Goal: Task Accomplishment & Management: Use online tool/utility

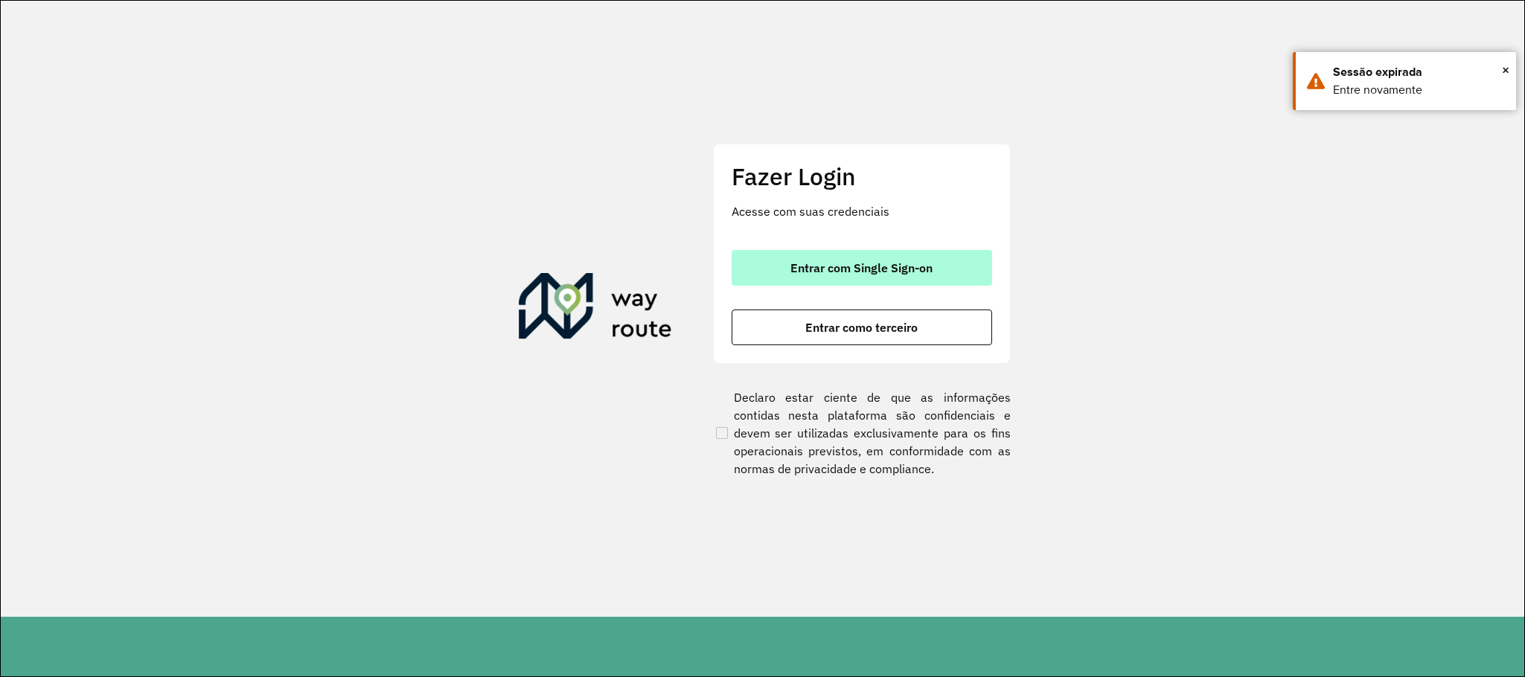
click at [932, 272] on span "Entrar com Single Sign-on" at bounding box center [861, 268] width 142 height 12
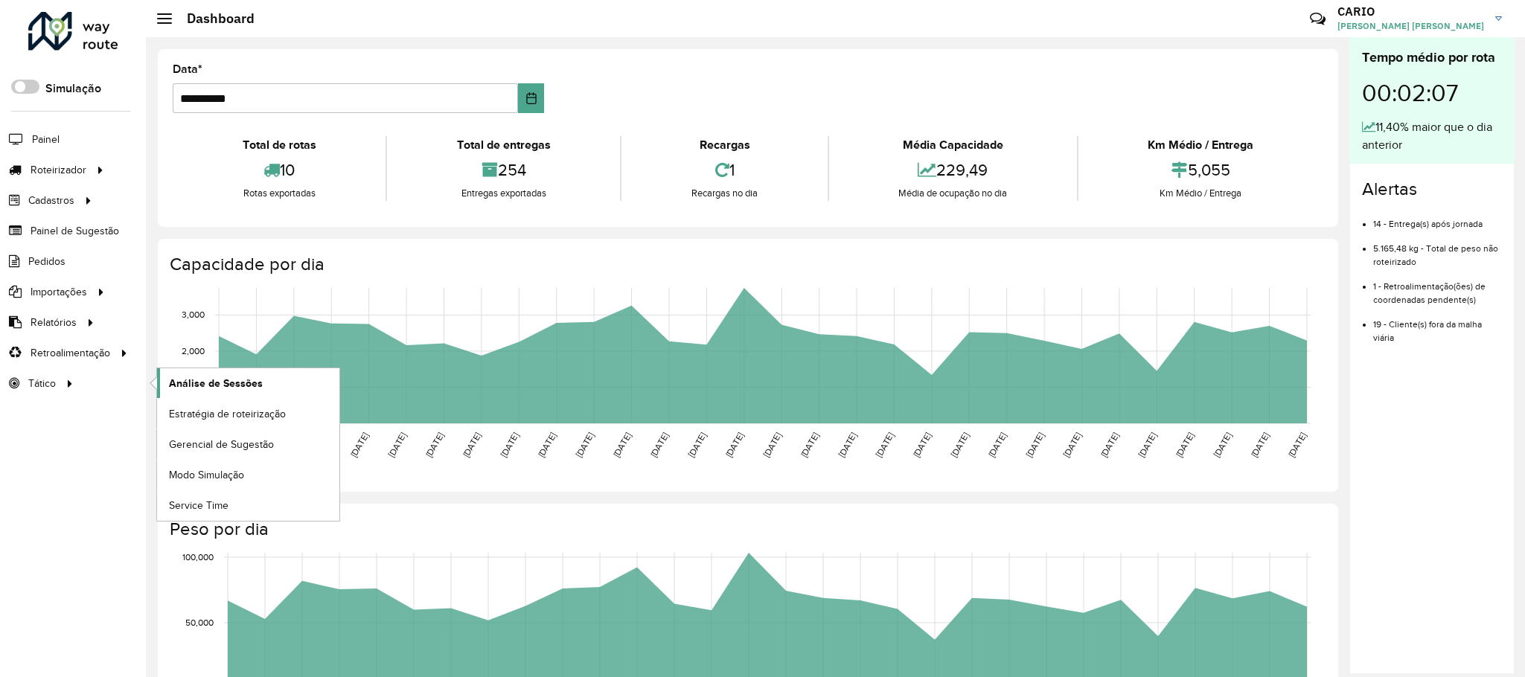
click at [214, 388] on span "Análise de Sessões" at bounding box center [216, 384] width 94 height 16
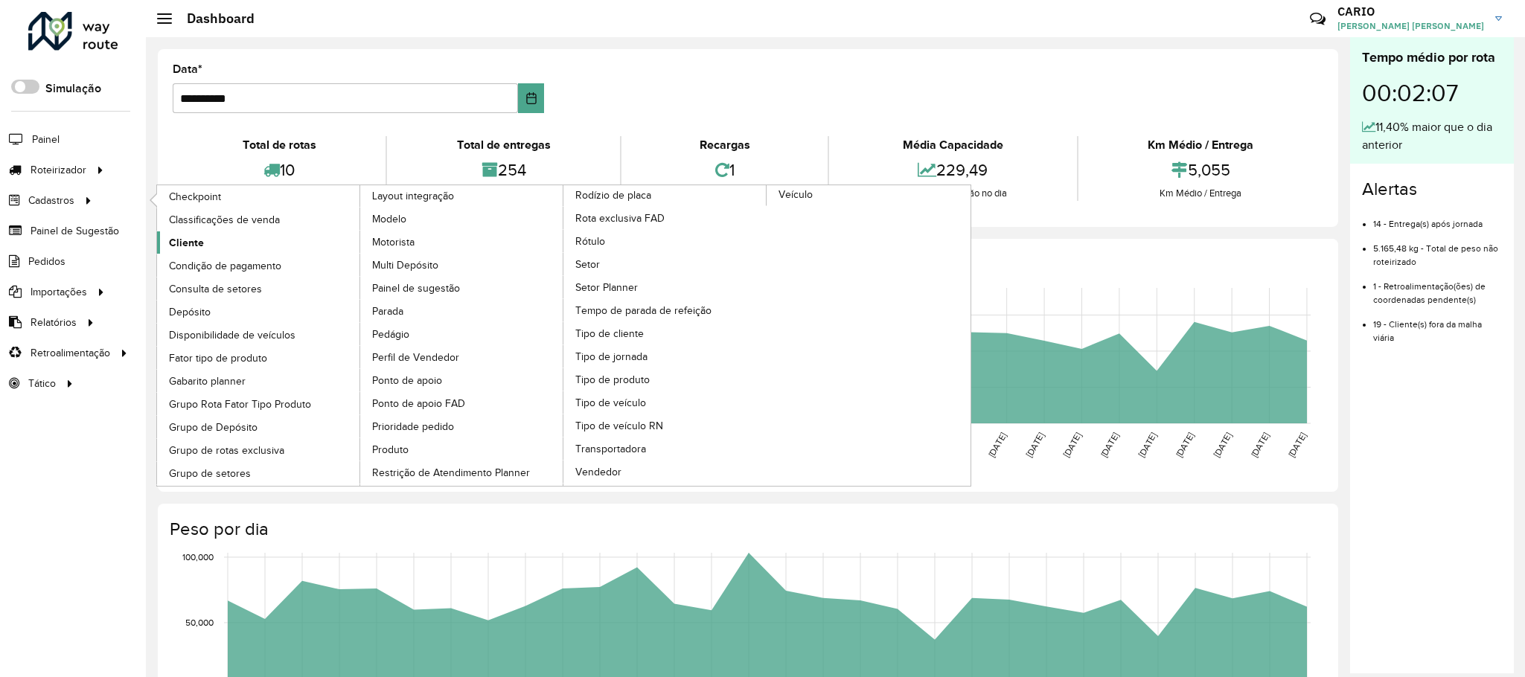
click at [191, 237] on link "Cliente" at bounding box center [259, 242] width 204 height 22
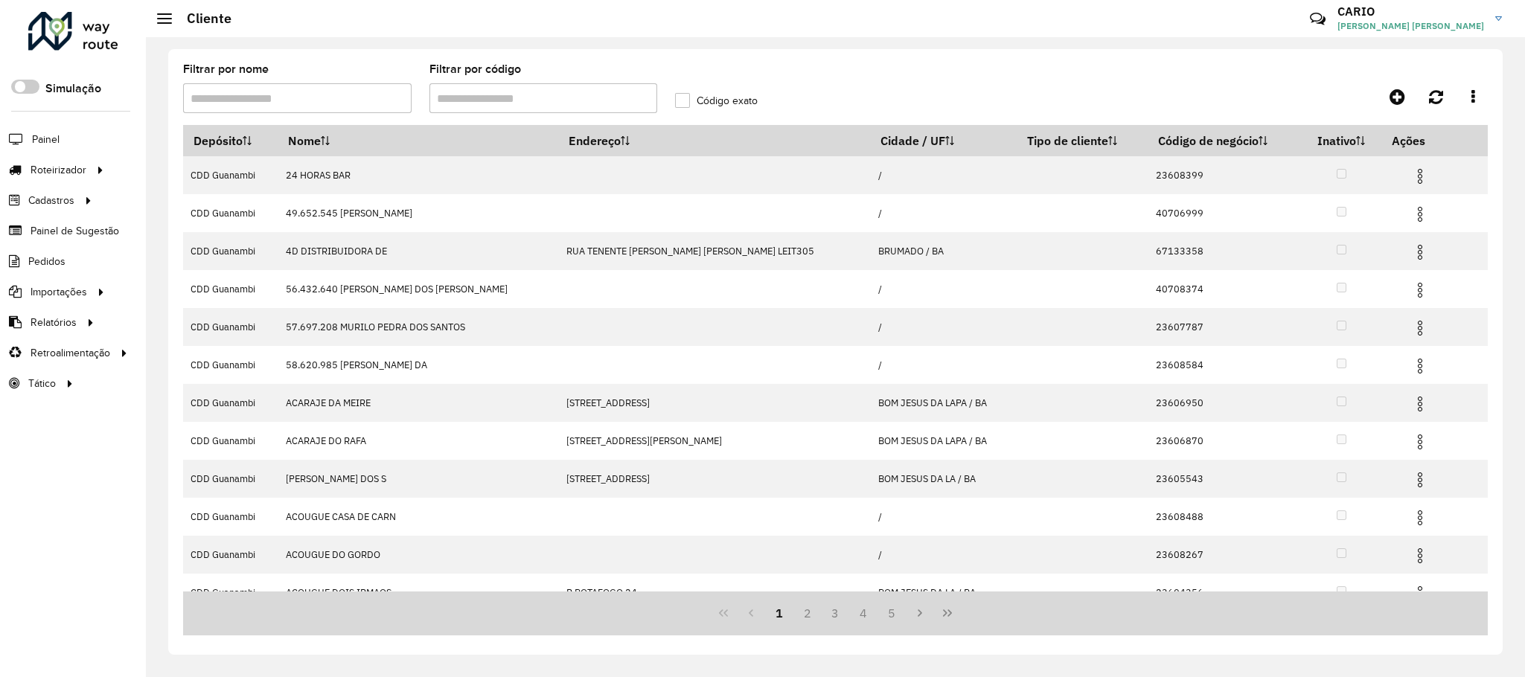
click at [519, 103] on input "Filtrar por código" at bounding box center [543, 98] width 228 height 30
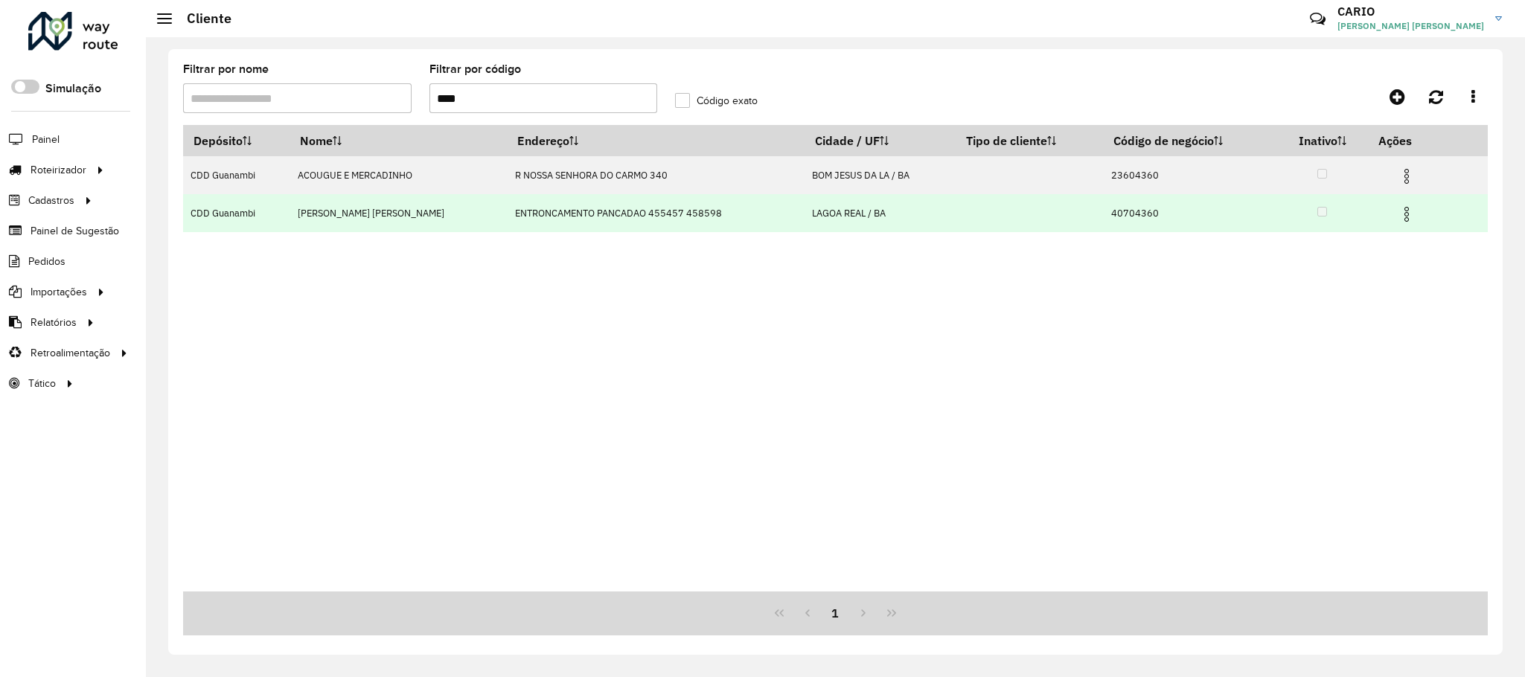
type input "****"
click at [1406, 214] on img at bounding box center [1407, 214] width 18 height 18
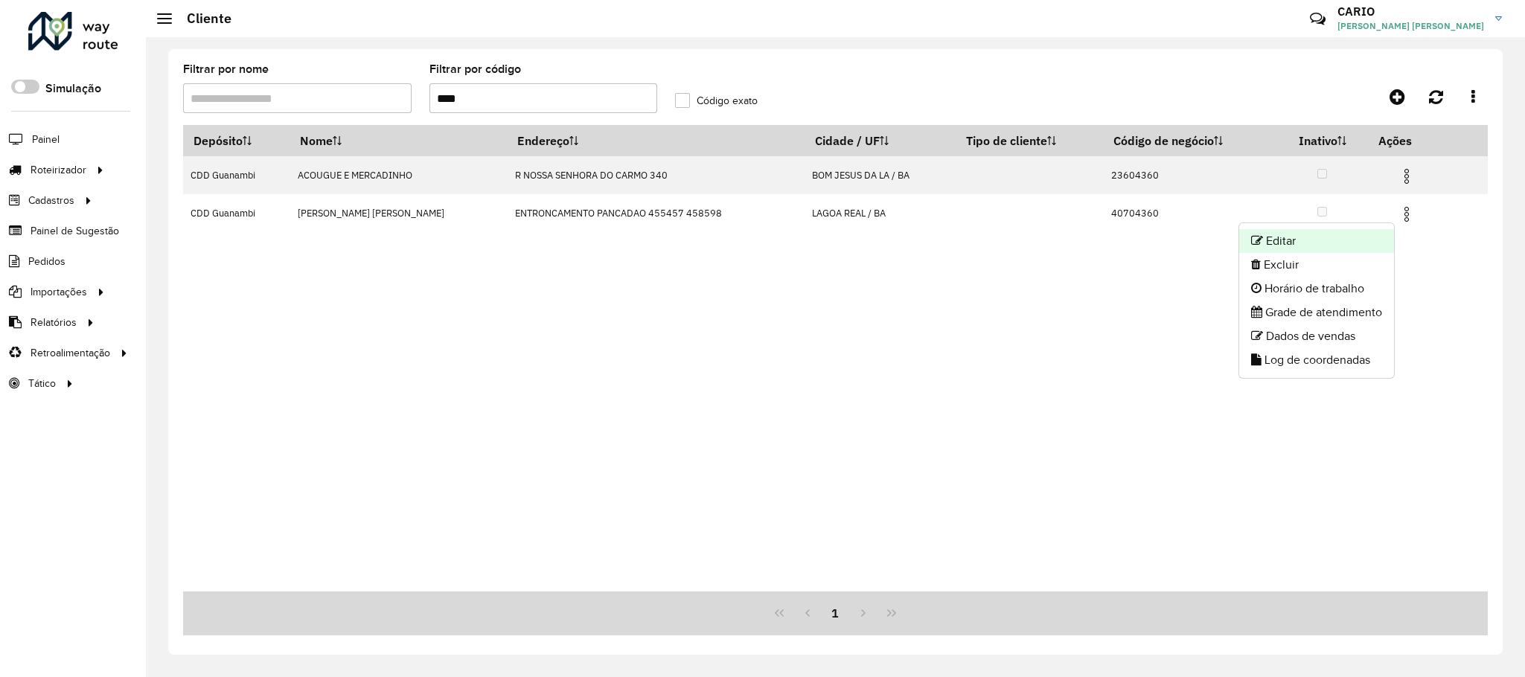
click at [1310, 237] on li "Editar" at bounding box center [1316, 241] width 155 height 24
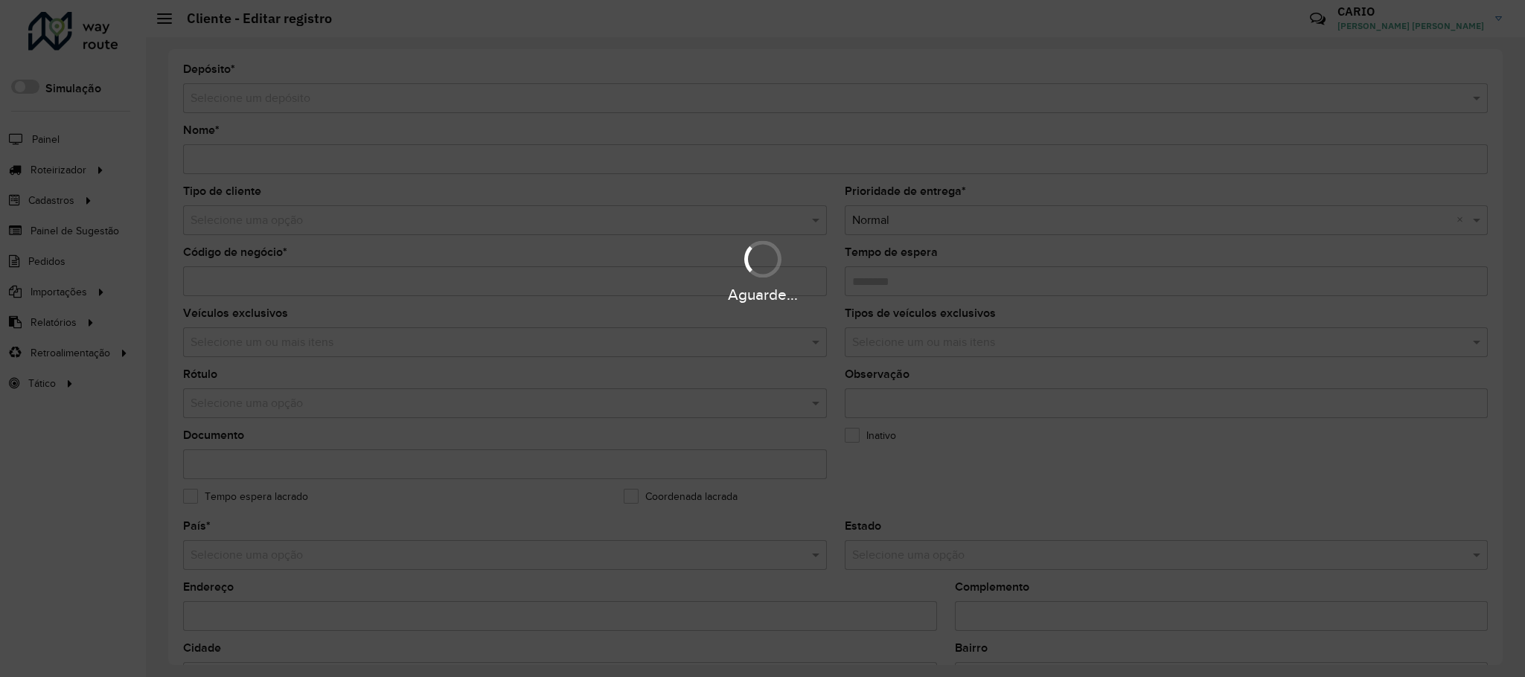
type input "**********"
type input "********"
type input "**********"
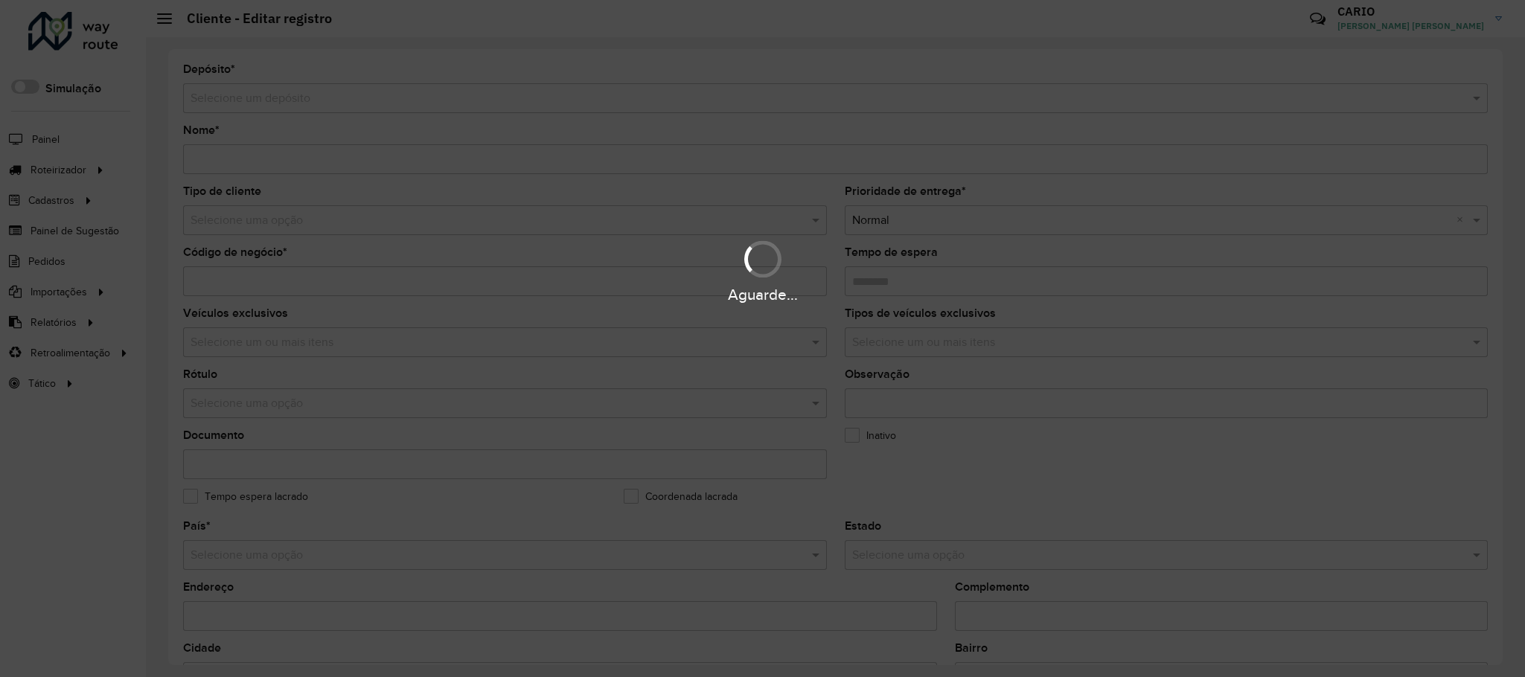
type input "*****"
type input "*********"
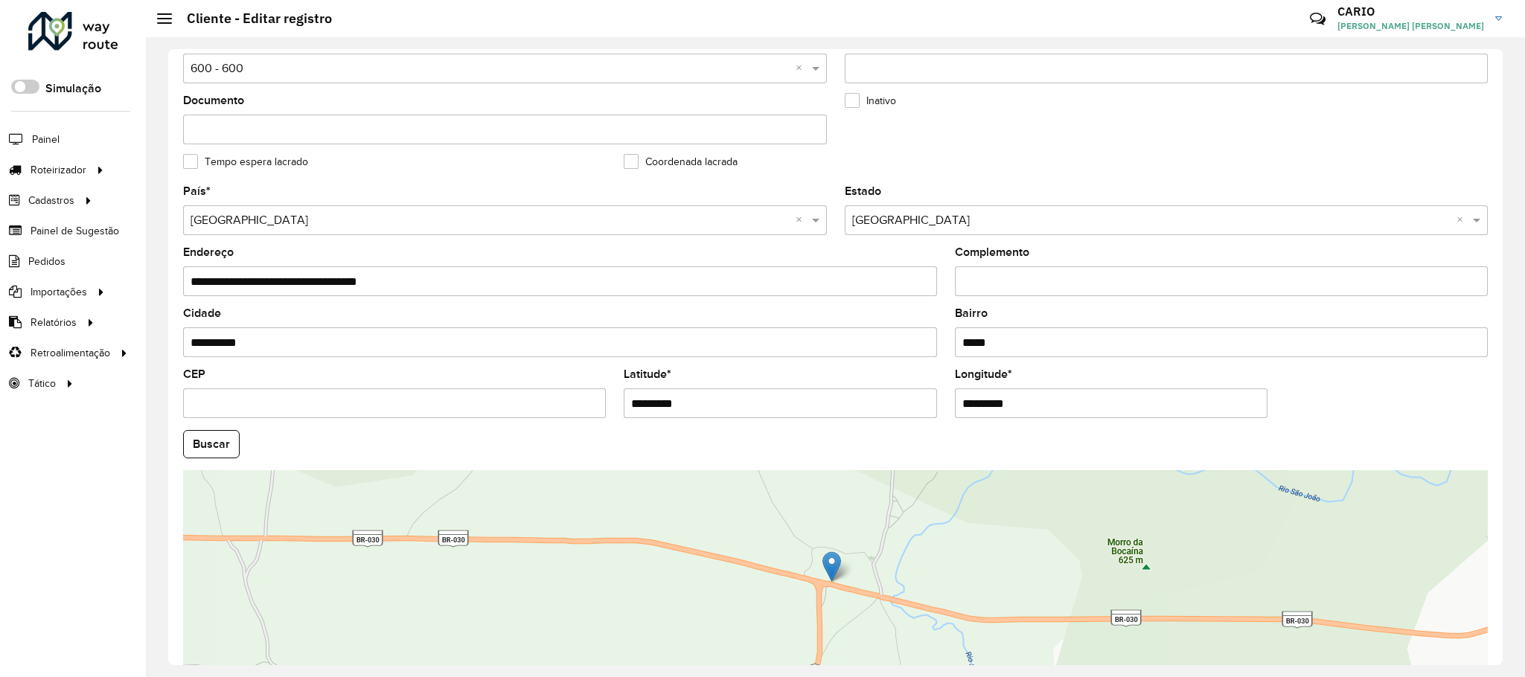
scroll to position [435, 0]
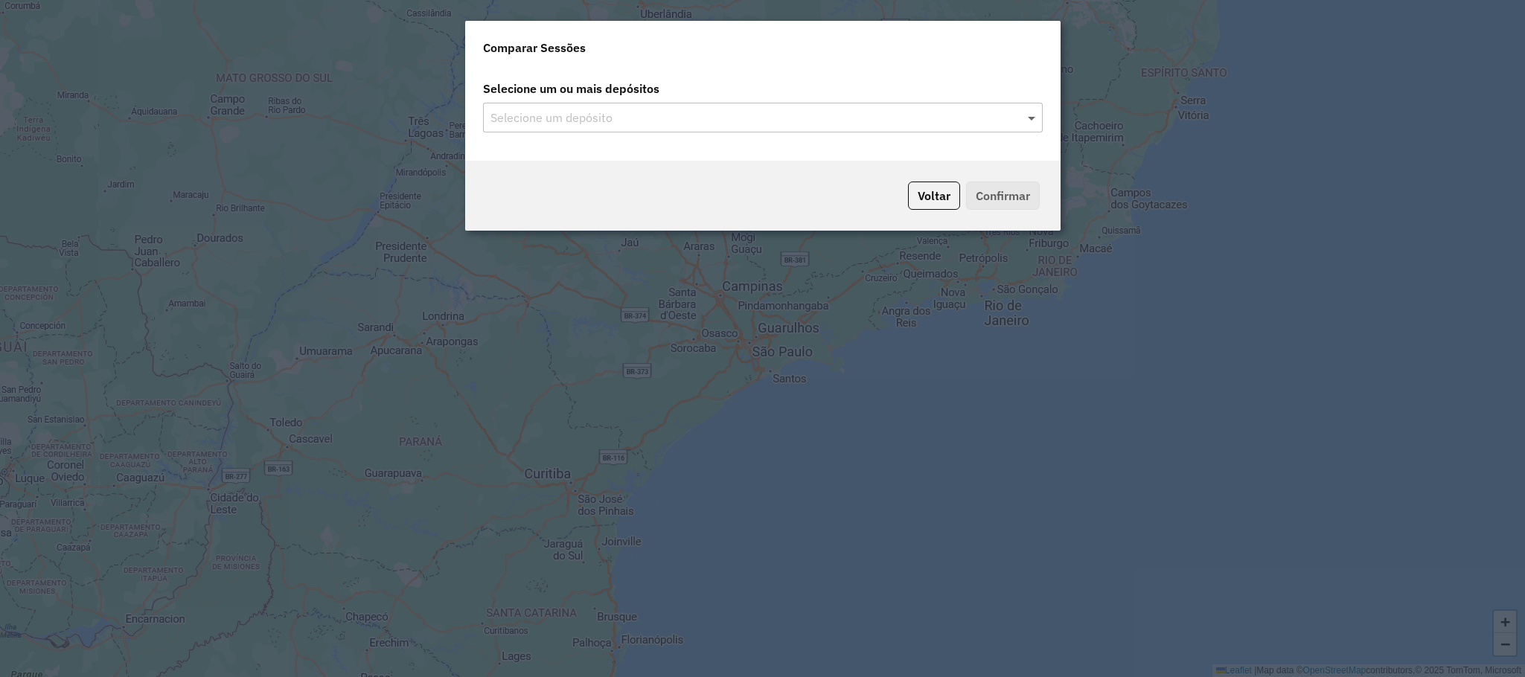
click at [1025, 116] on span at bounding box center [1033, 118] width 19 height 18
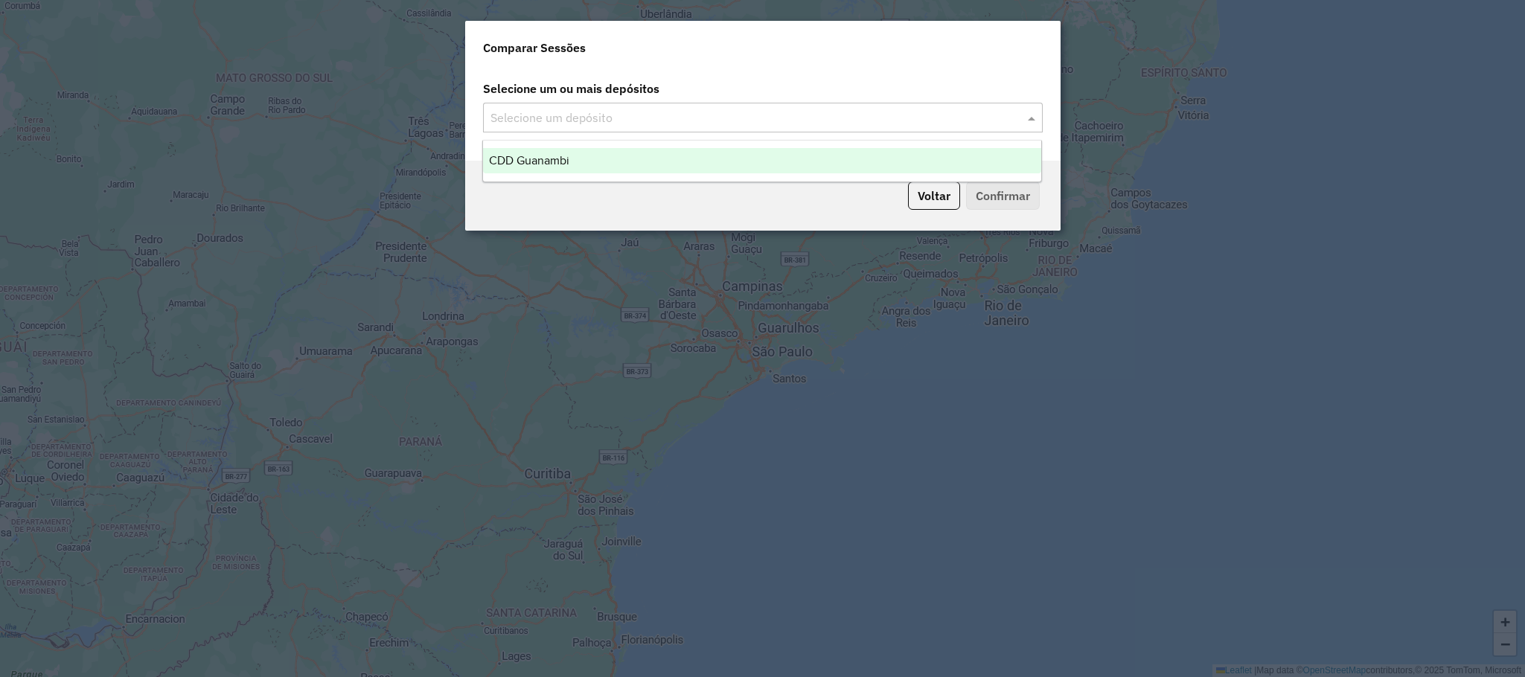
click at [1030, 119] on span at bounding box center [1033, 118] width 19 height 18
click at [598, 163] on div "CDD Guanambi" at bounding box center [762, 160] width 558 height 25
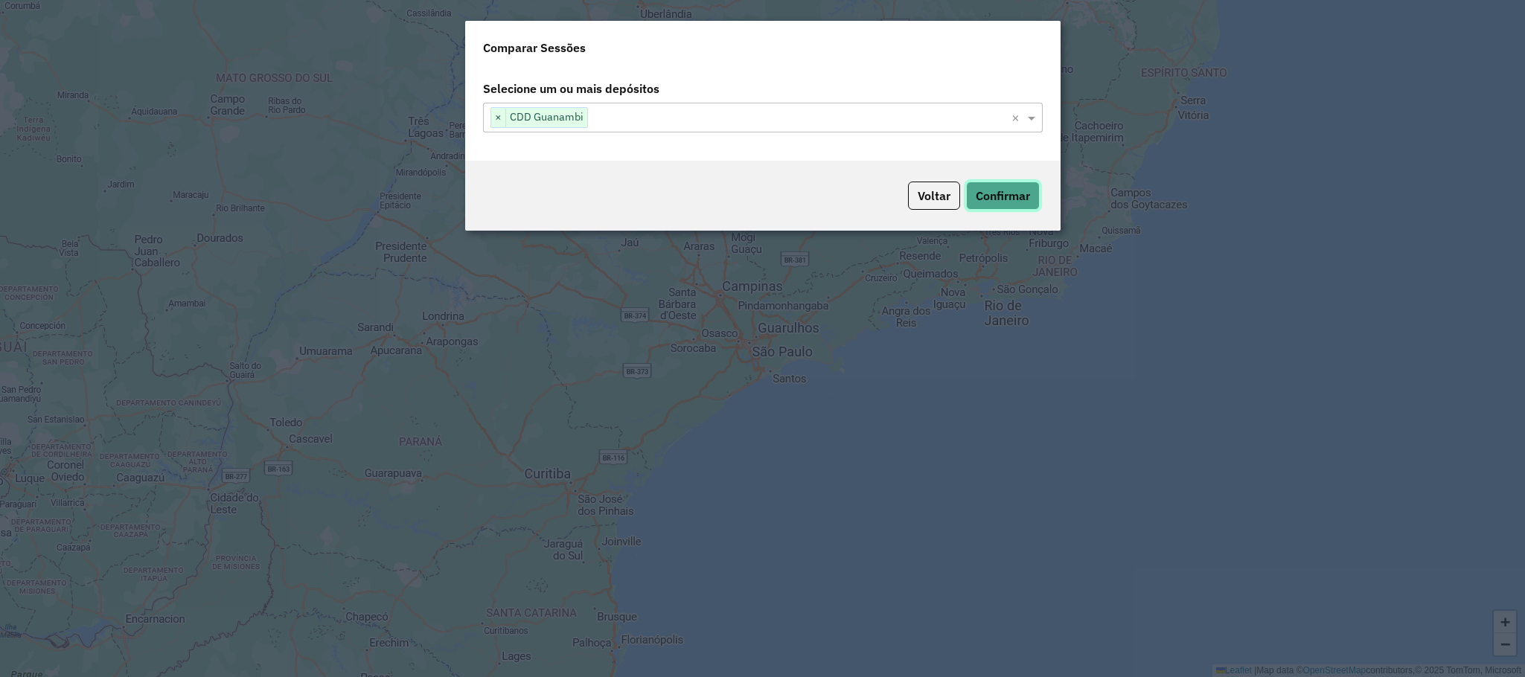
click at [993, 199] on button "Confirmar" at bounding box center [1003, 196] width 74 height 28
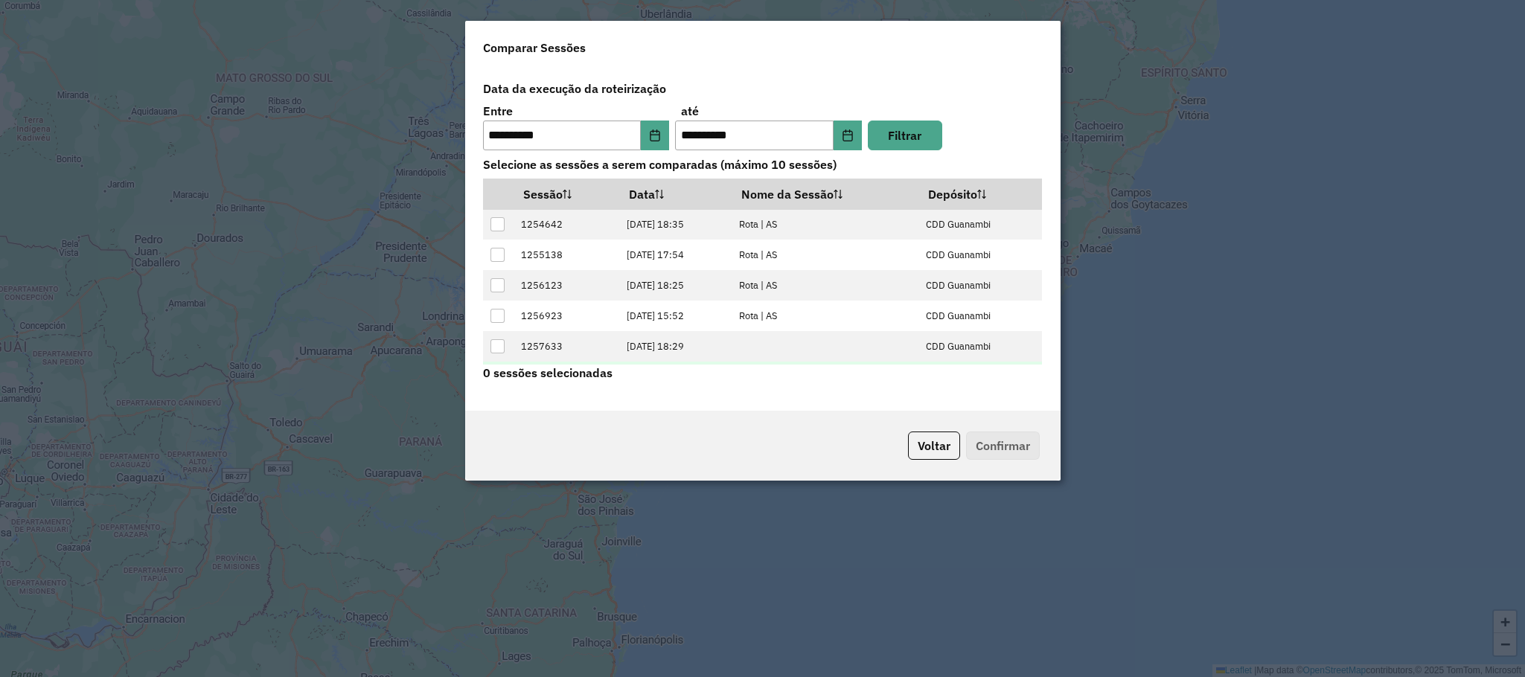
scroll to position [61, 0]
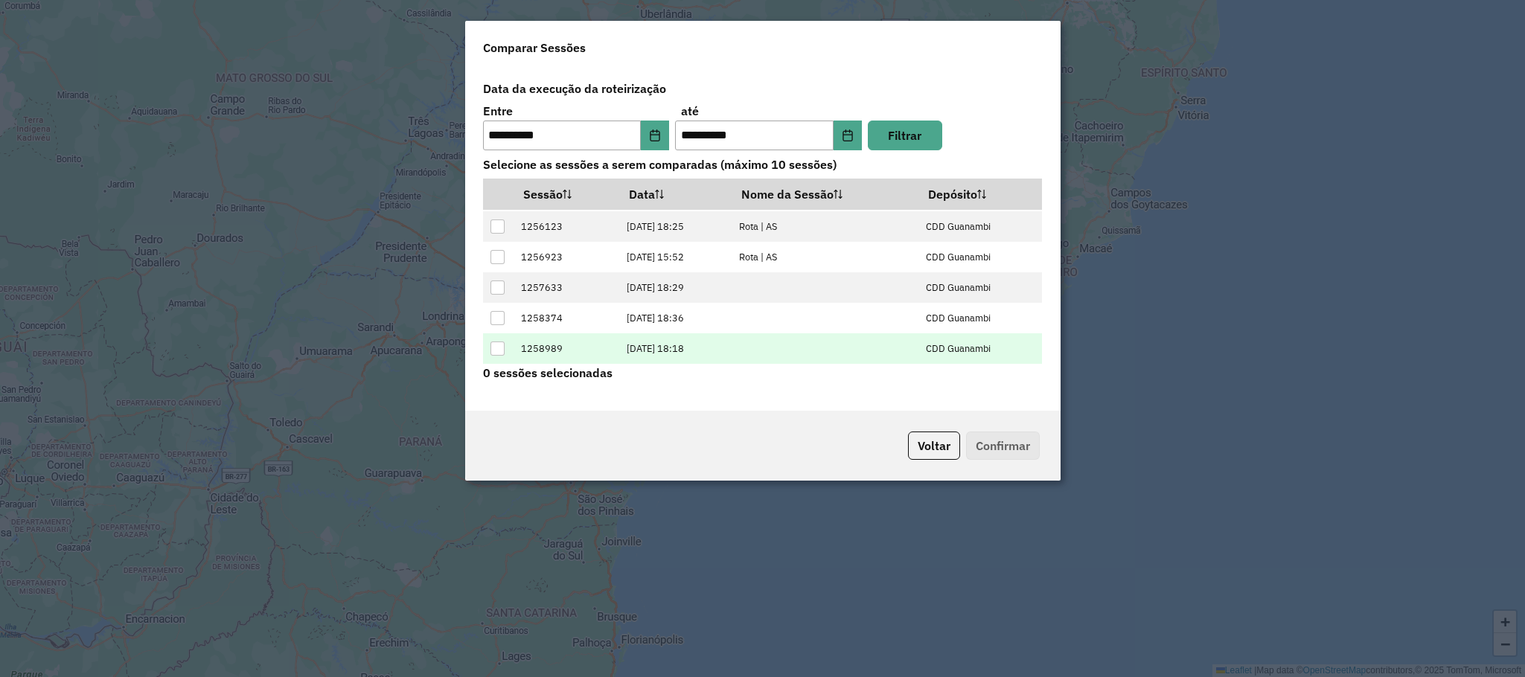
click at [493, 350] on div at bounding box center [497, 349] width 14 height 14
click at [996, 449] on button "Confirmar" at bounding box center [1003, 446] width 74 height 28
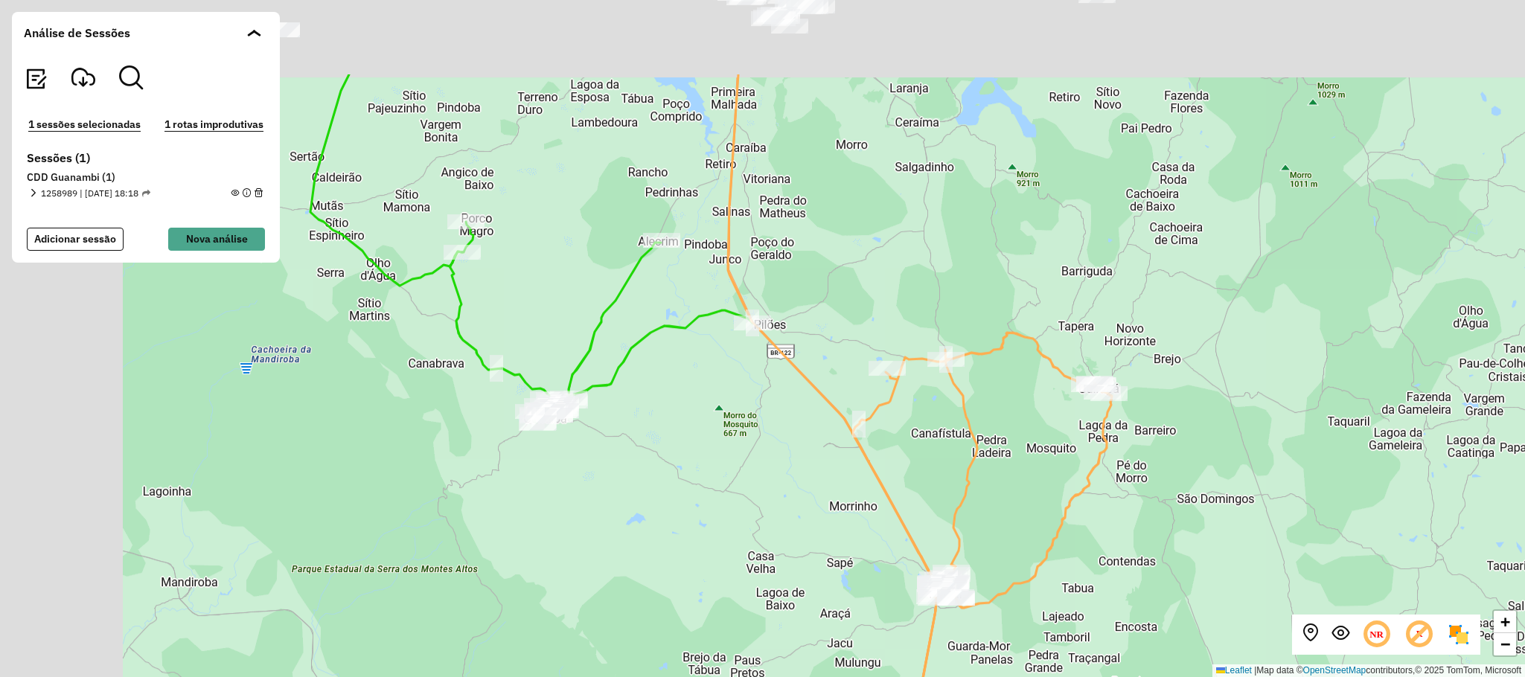
drag, startPoint x: 615, startPoint y: 429, endPoint x: 713, endPoint y: 492, distance: 116.8
click at [713, 492] on div "+ − Leaflet | Map data © OpenStreetMap contributors,© 2025 TomTom, Microsoft" at bounding box center [762, 338] width 1525 height 677
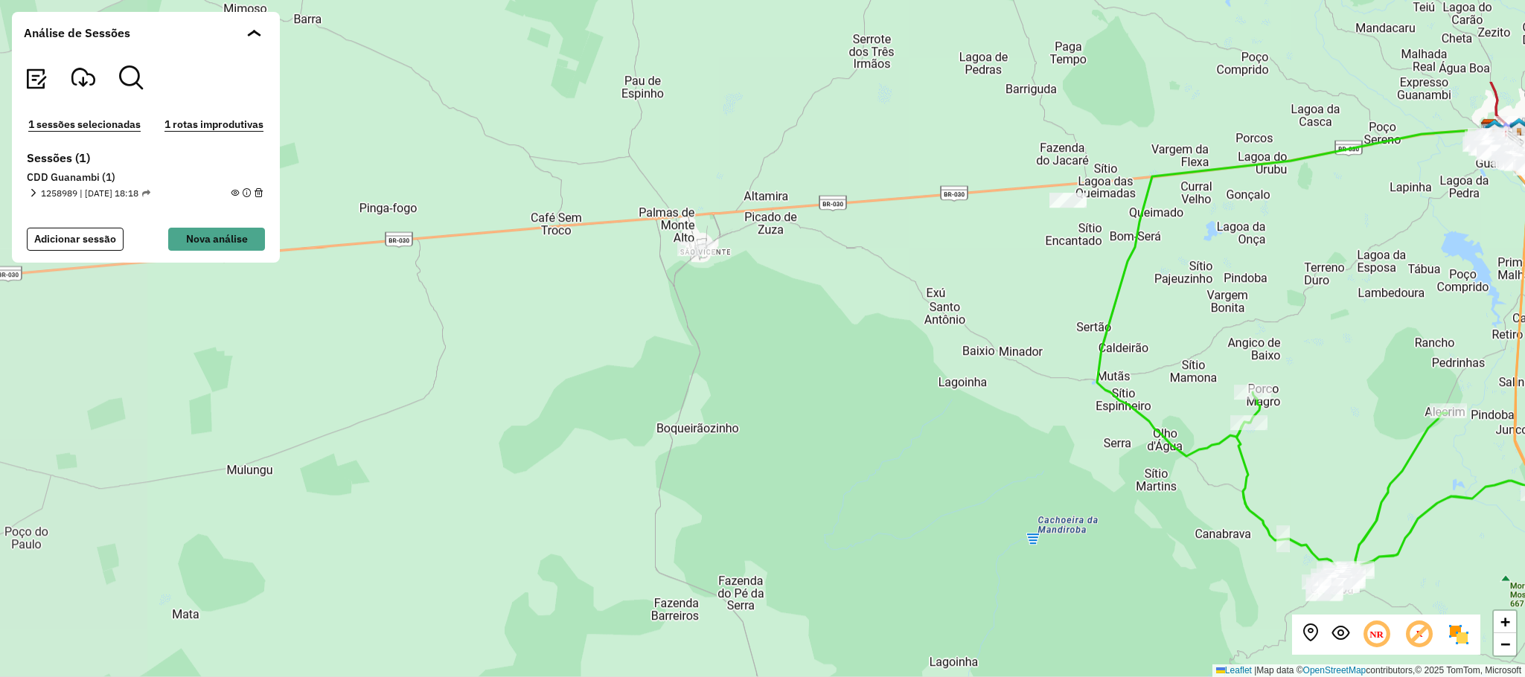
drag, startPoint x: 590, startPoint y: 275, endPoint x: 1116, endPoint y: 313, distance: 527.5
click at [1296, 347] on div "+ − Leaflet | Map data © OpenStreetMap contributors,© 2025 TomTom, Microsoft" at bounding box center [762, 338] width 1525 height 677
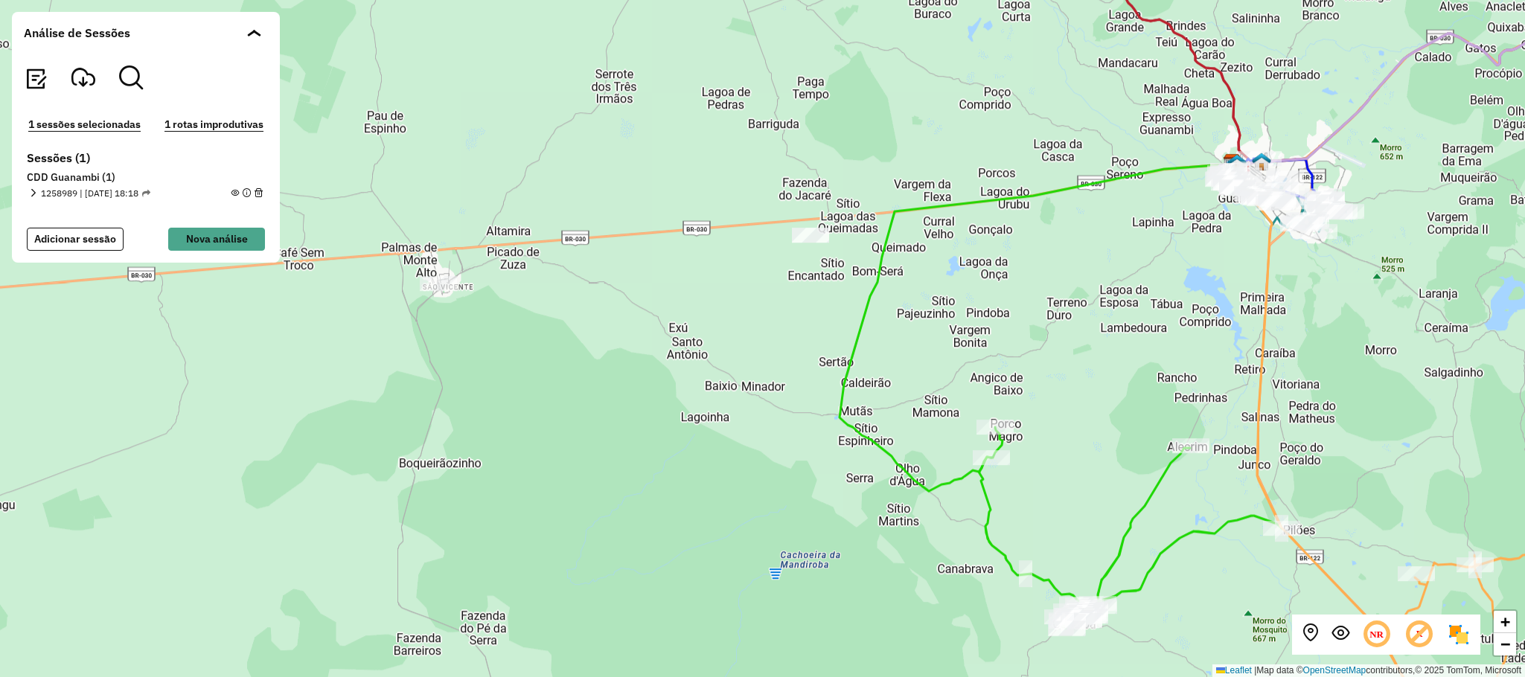
drag, startPoint x: 932, startPoint y: 362, endPoint x: 1041, endPoint y: 342, distance: 111.2
click at [1041, 342] on div "+ − Leaflet | Map data © OpenStreetMap contributors,© 2025 TomTom, Microsoft" at bounding box center [762, 338] width 1525 height 677
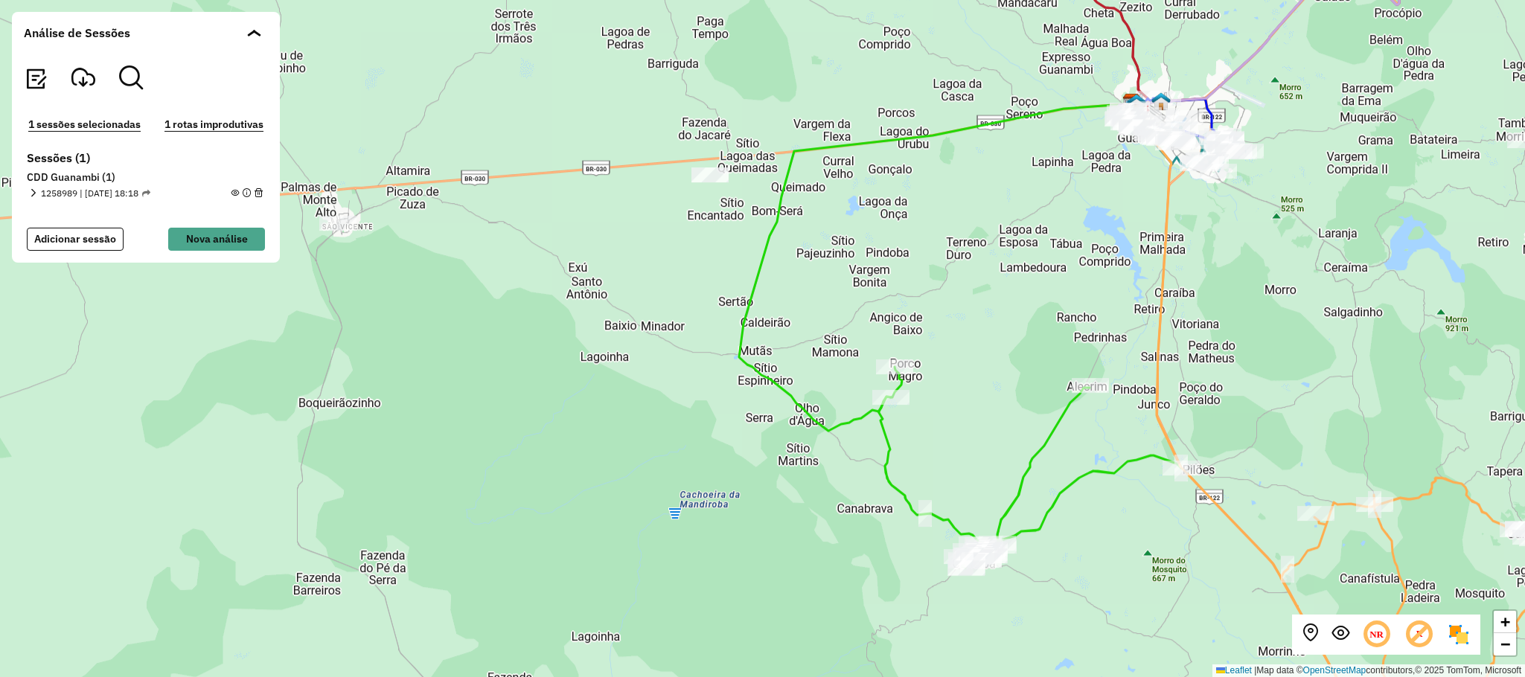
drag, startPoint x: 612, startPoint y: 373, endPoint x: 449, endPoint y: 293, distance: 182.0
click at [449, 293] on div "+ − Leaflet | Map data © OpenStreetMap contributors,© 2025 TomTom, Microsoft" at bounding box center [762, 338] width 1525 height 677
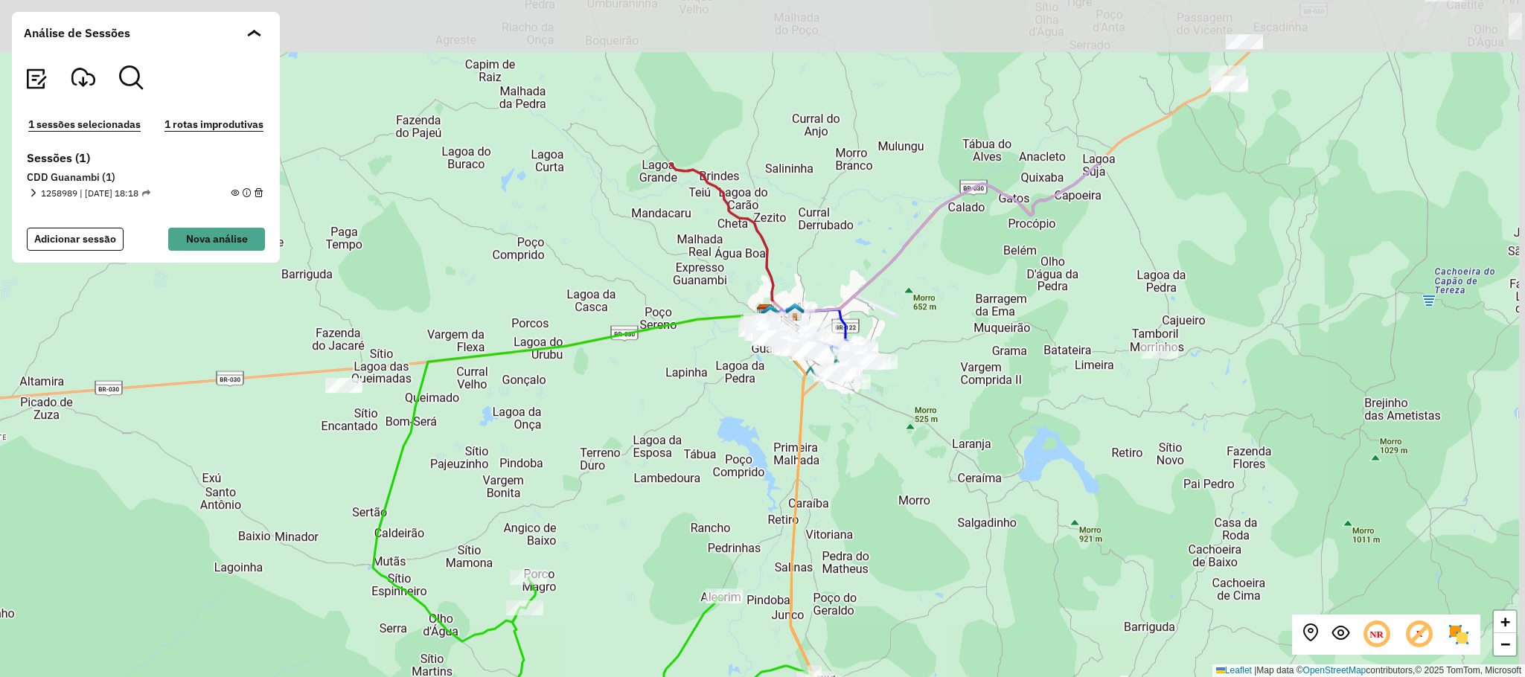
drag, startPoint x: 1027, startPoint y: 279, endPoint x: 683, endPoint y: 512, distance: 415.3
click at [692, 512] on div "+ − Leaflet | Map data © OpenStreetMap contributors,© 2025 TomTom, Microsoft" at bounding box center [762, 338] width 1525 height 677
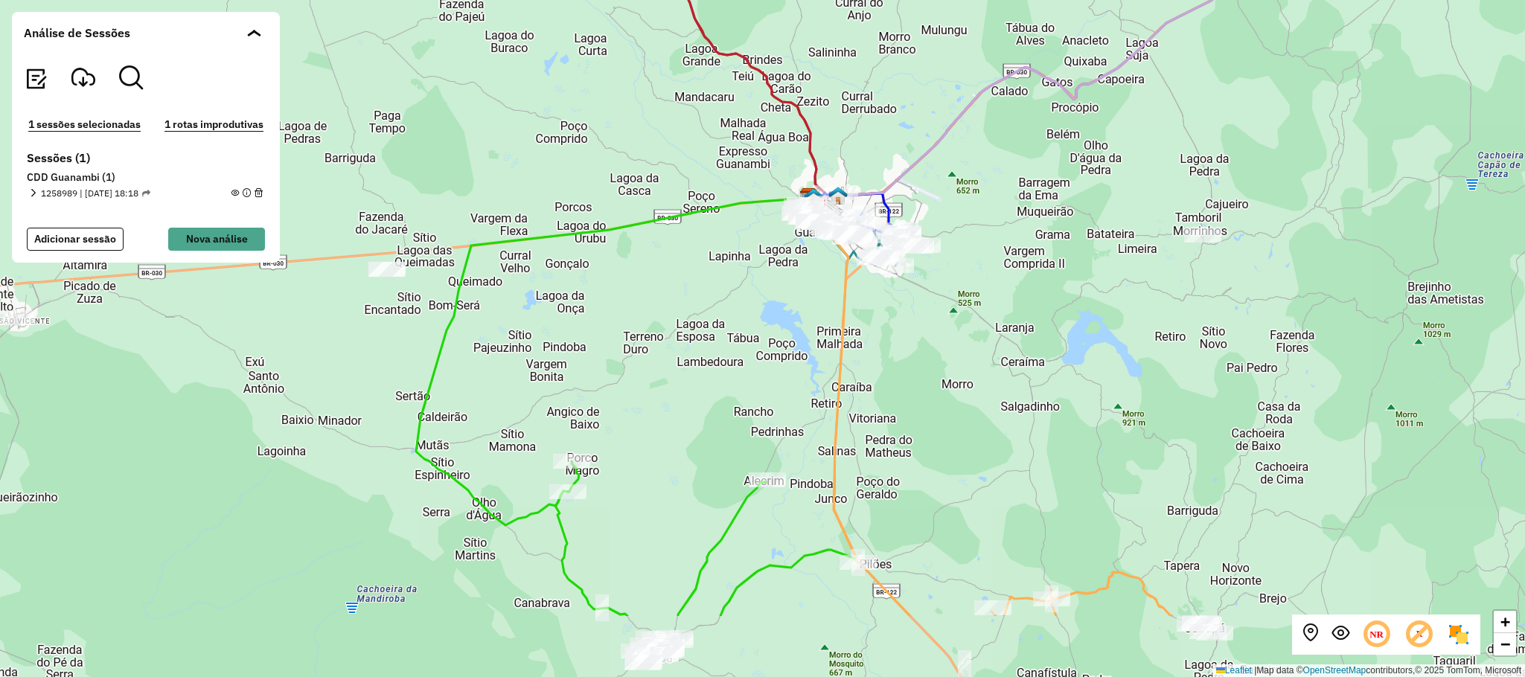
drag, startPoint x: 615, startPoint y: 476, endPoint x: 665, endPoint y: 415, distance: 78.7
click at [708, 391] on div "+ − Leaflet | Map data © OpenStreetMap contributors,© 2025 TomTom, Microsoft" at bounding box center [762, 338] width 1525 height 677
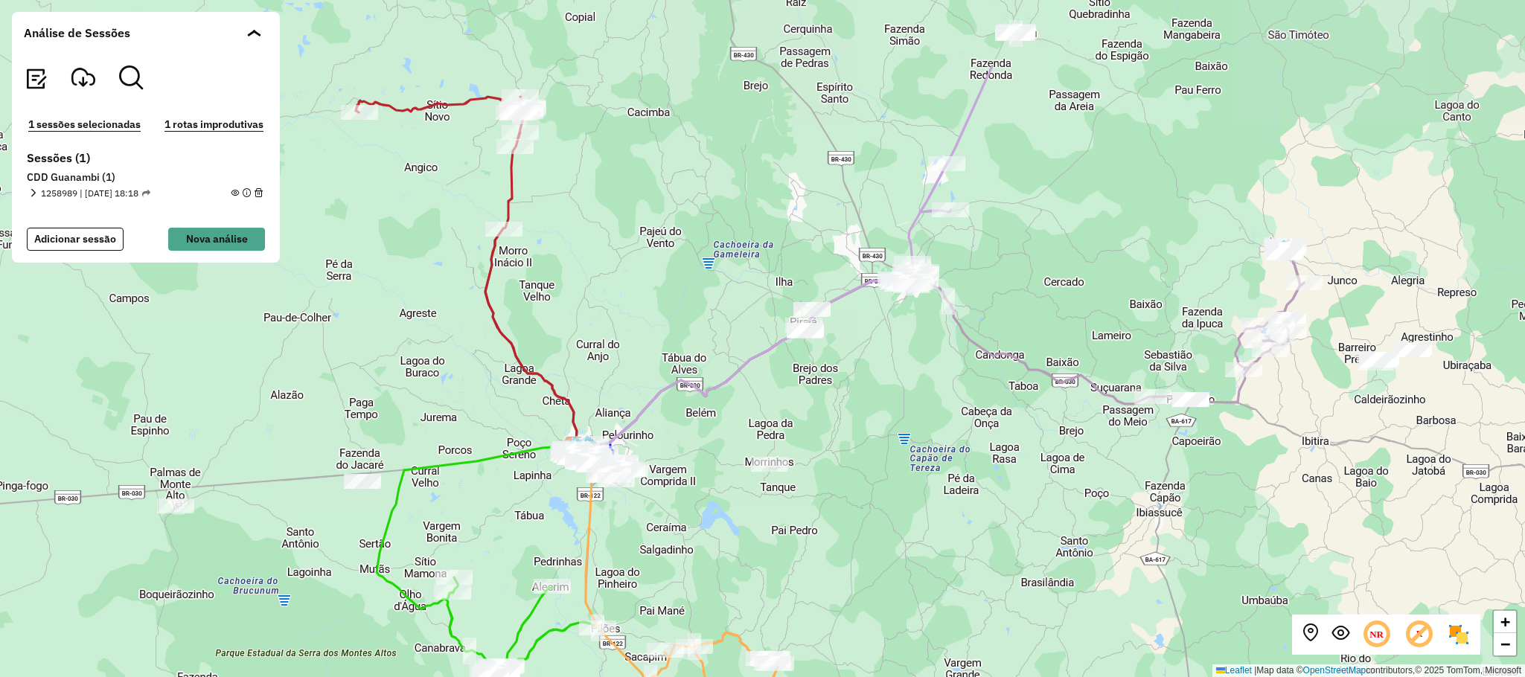
drag, startPoint x: 804, startPoint y: 404, endPoint x: 752, endPoint y: 538, distance: 143.7
click at [752, 538] on div "+ − Leaflet | Map data © OpenStreetMap contributors,© 2025 TomTom, Microsoft" at bounding box center [762, 338] width 1525 height 677
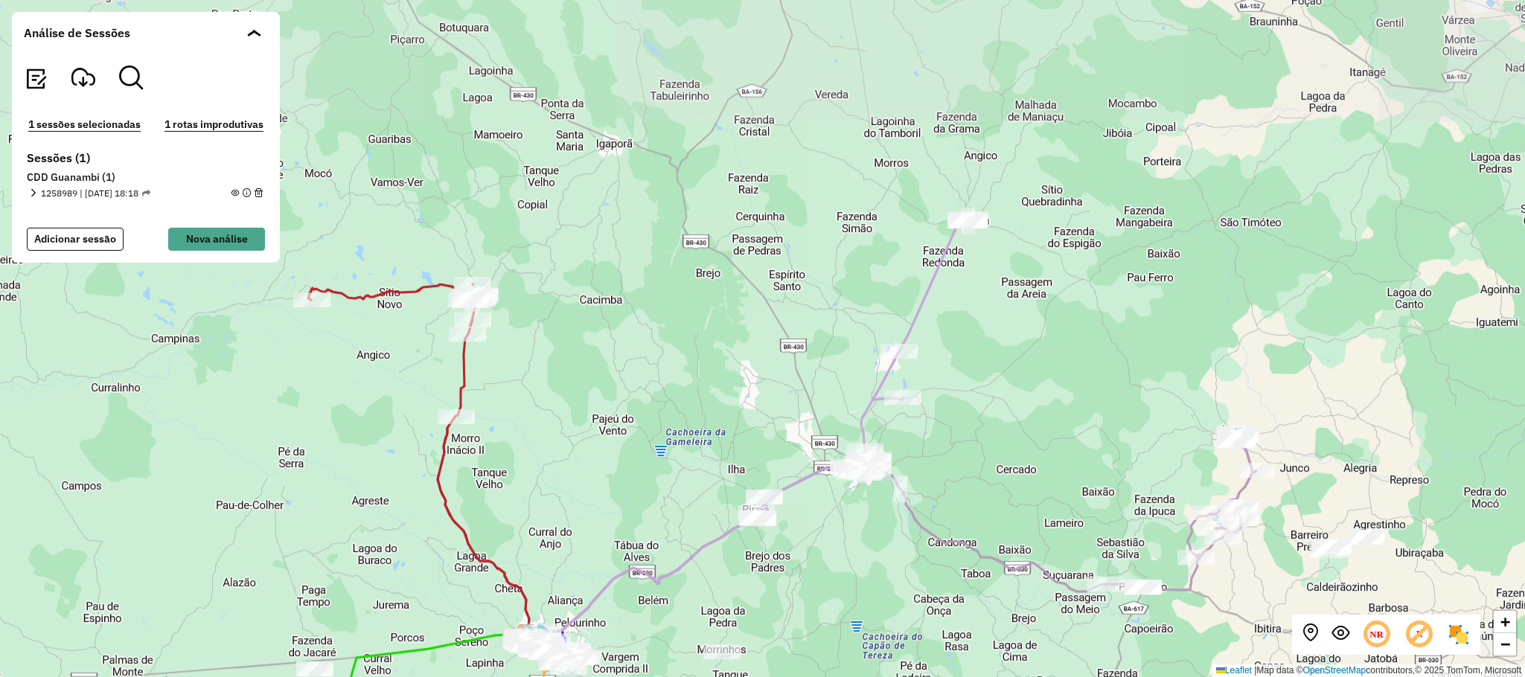
drag, startPoint x: 679, startPoint y: 134, endPoint x: 621, endPoint y: 295, distance: 171.6
click at [630, 298] on div "+ − Leaflet | Map data © OpenStreetMap contributors,© 2025 TomTom, Microsoft" at bounding box center [762, 338] width 1525 height 677
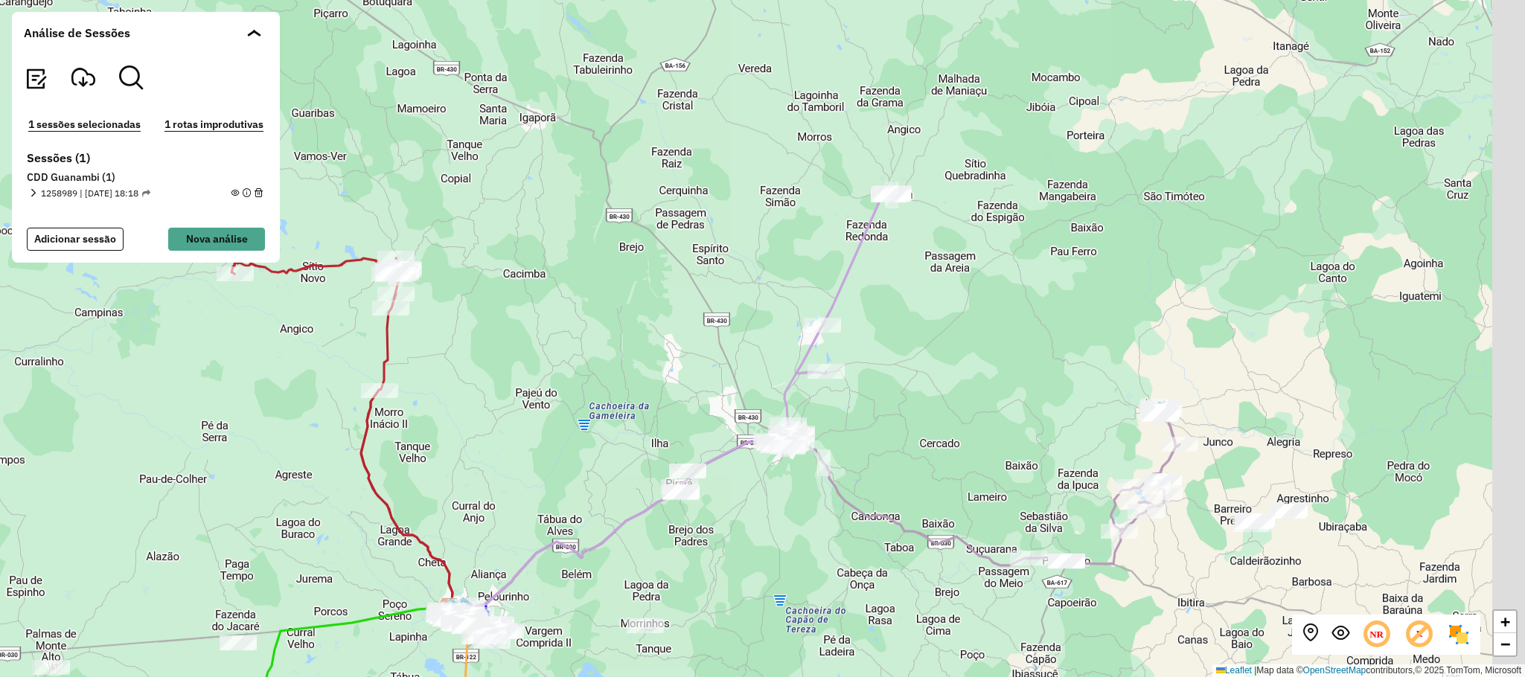
drag, startPoint x: 621, startPoint y: 362, endPoint x: 567, endPoint y: 355, distance: 54.7
click at [567, 342] on div "+ − Leaflet | Map data © OpenStreetMap contributors,© 2025 TomTom, Microsoft" at bounding box center [762, 338] width 1525 height 677
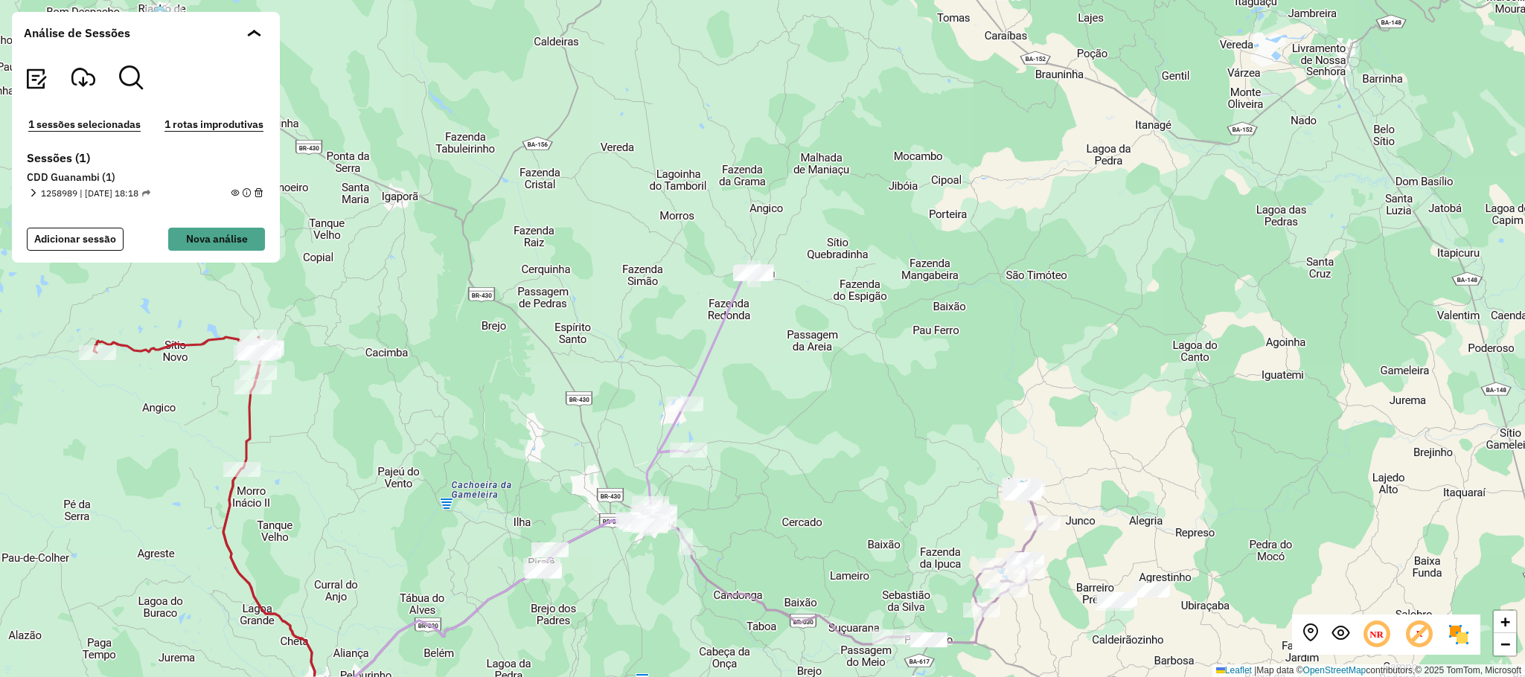
drag, startPoint x: 601, startPoint y: 279, endPoint x: 462, endPoint y: 360, distance: 161.1
click at [462, 360] on div "+ − Leaflet | Map data © OpenStreetMap contributors,© 2025 TomTom, Microsoft" at bounding box center [762, 338] width 1525 height 677
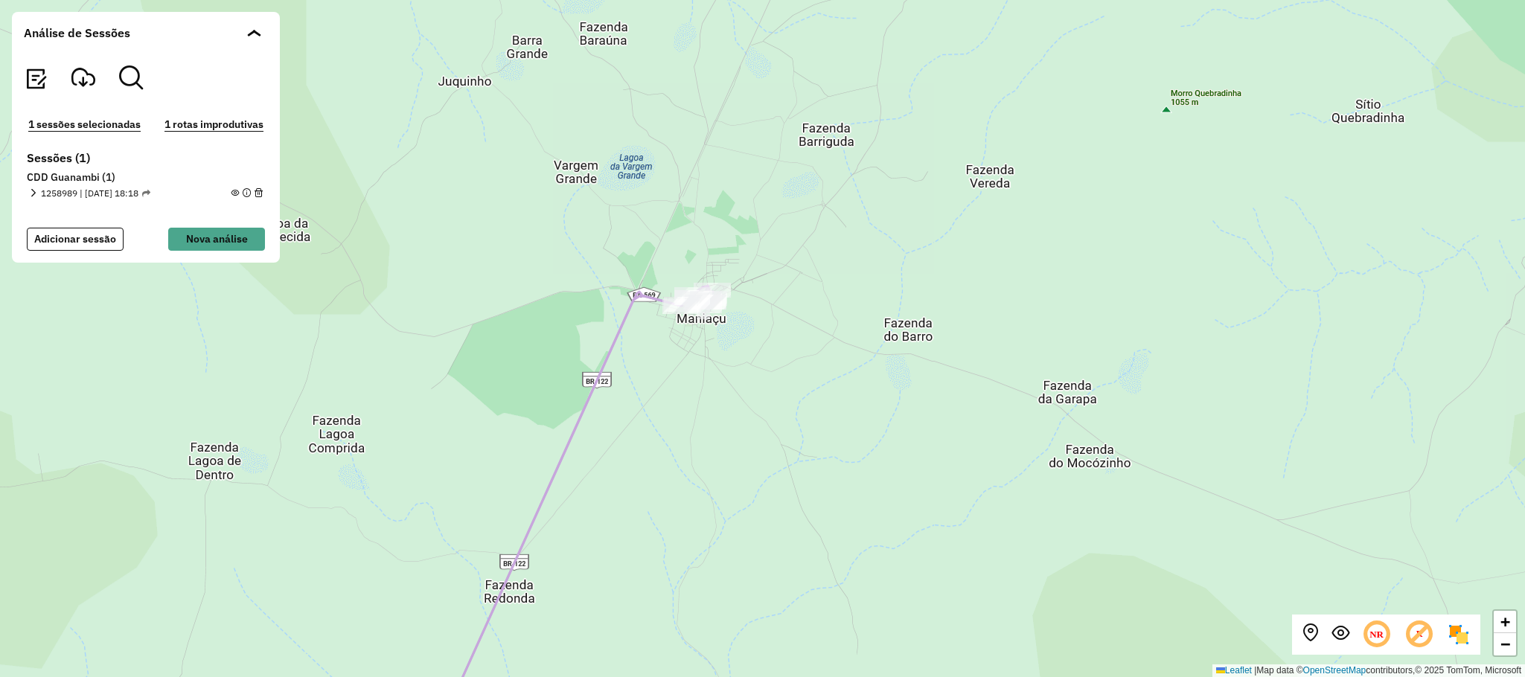
drag, startPoint x: 734, startPoint y: 541, endPoint x: 858, endPoint y: 251, distance: 315.4
click at [857, 254] on div "+ − Leaflet | Map data © OpenStreetMap contributors,© 2025 TomTom, Microsoft" at bounding box center [762, 338] width 1525 height 677
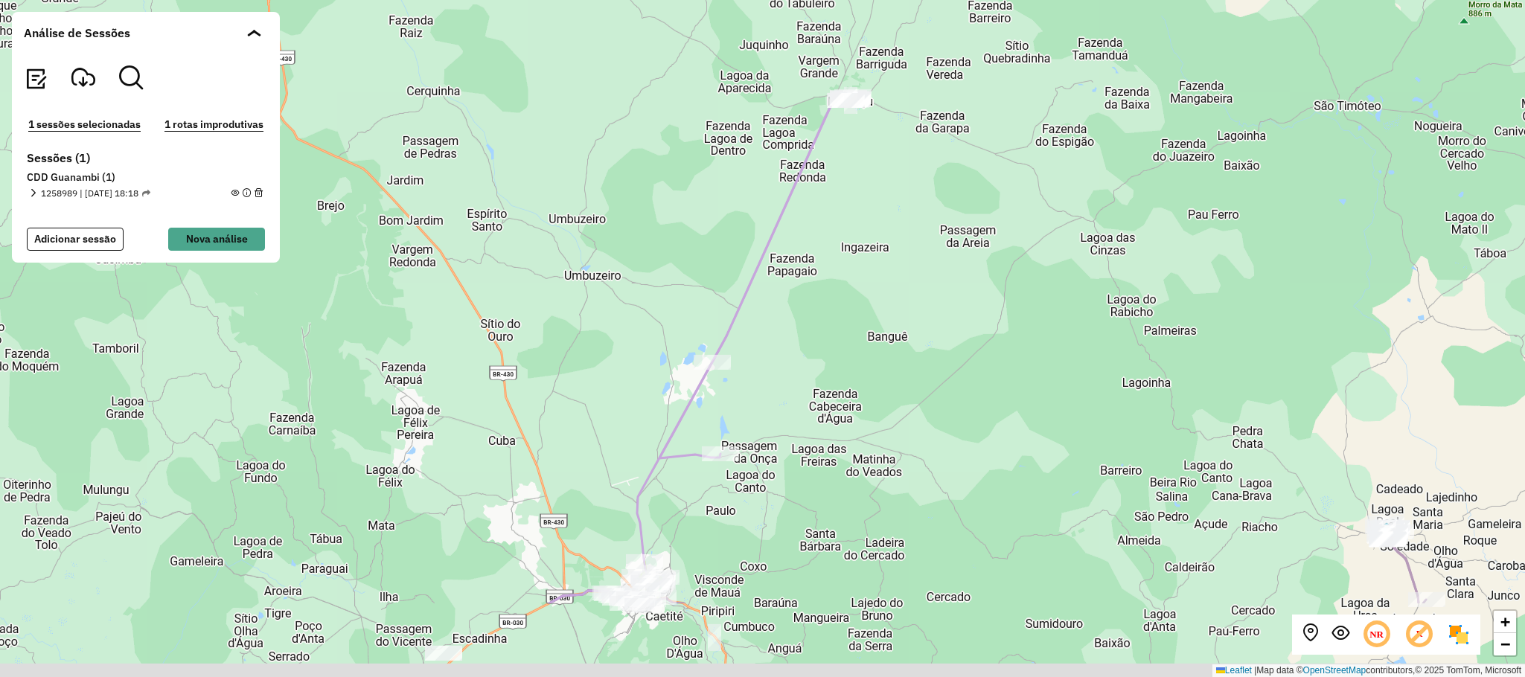
drag, startPoint x: 815, startPoint y: 536, endPoint x: 839, endPoint y: 337, distance: 200.2
click at [839, 337] on div "+ − Leaflet | Map data © OpenStreetMap contributors,© 2025 TomTom, Microsoft" at bounding box center [762, 338] width 1525 height 677
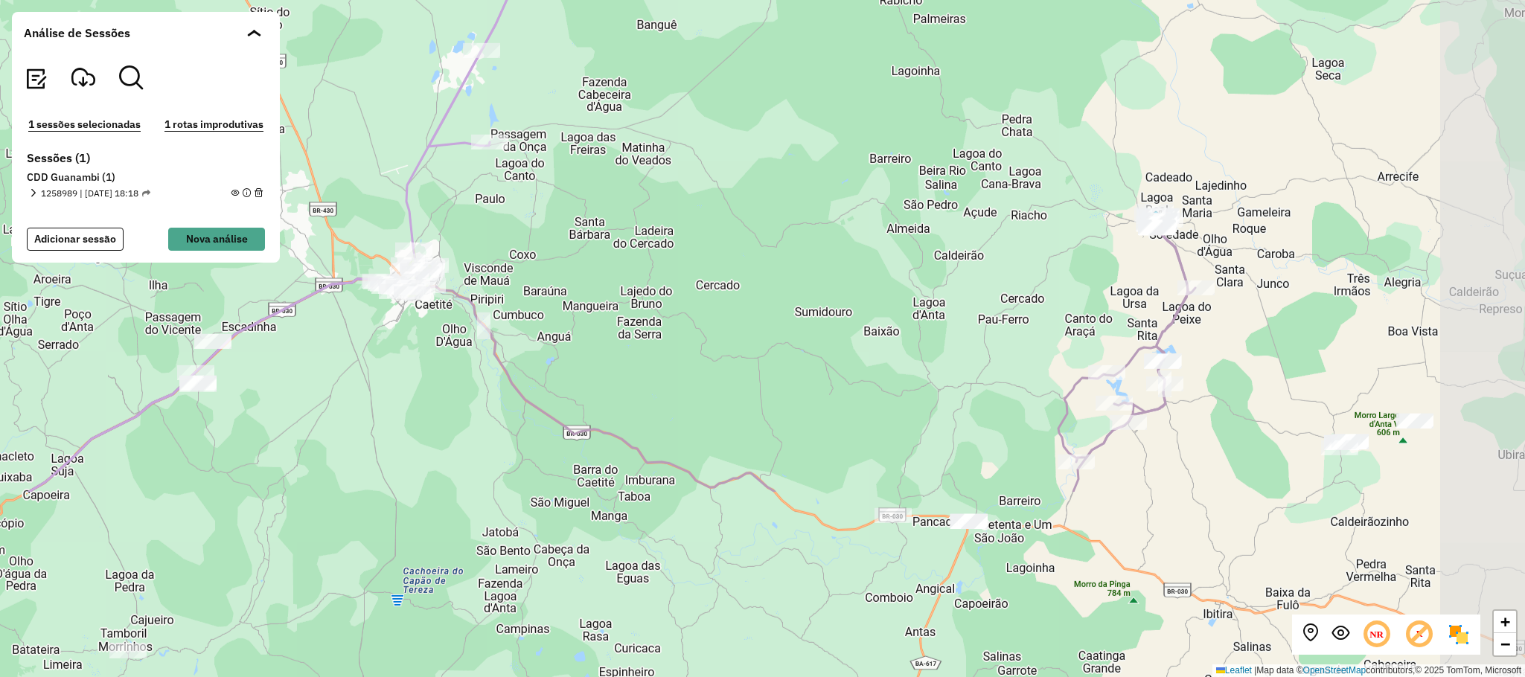
drag, startPoint x: 822, startPoint y: 409, endPoint x: 542, endPoint y: 217, distance: 339.3
click at [542, 214] on div "+ − Leaflet | Map data © OpenStreetMap contributors,© 2025 TomTom, Microsoft" at bounding box center [762, 338] width 1525 height 677
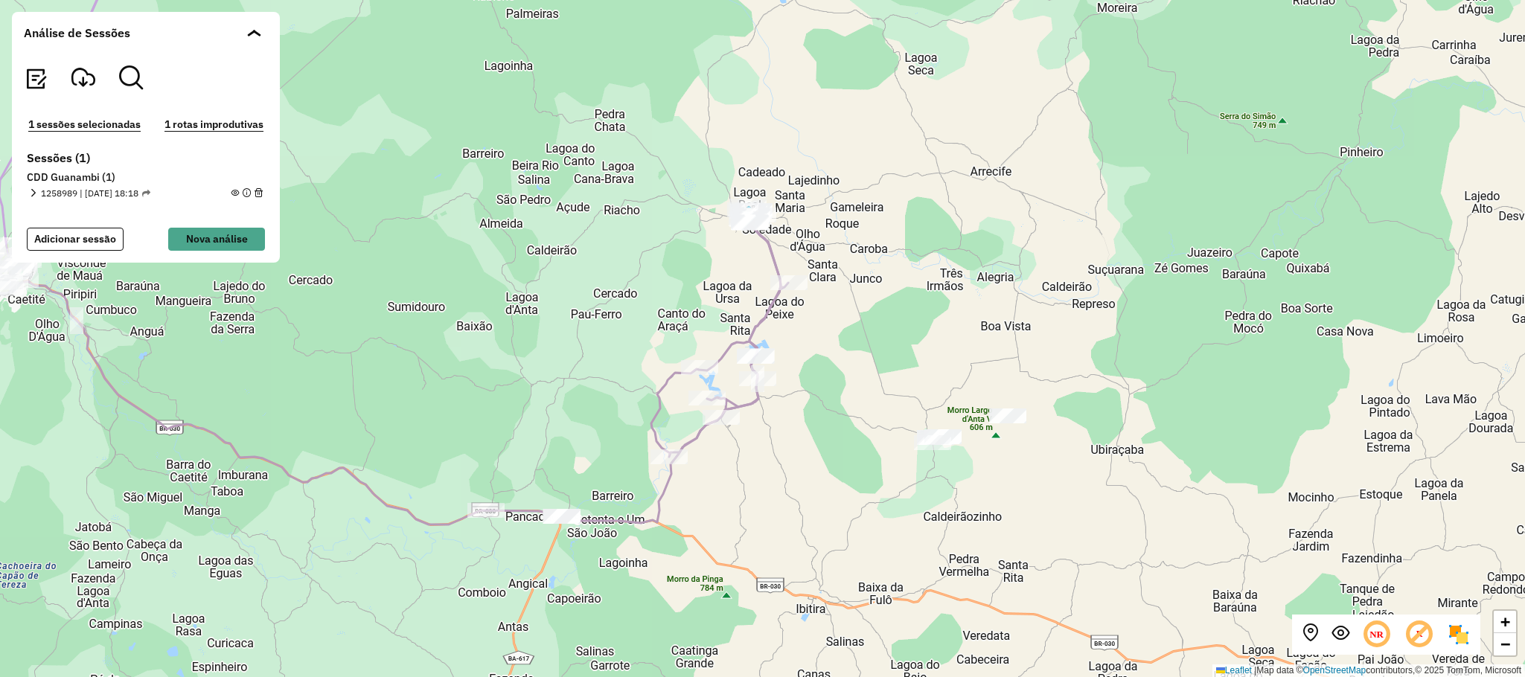
drag, startPoint x: 1063, startPoint y: 499, endPoint x: 1141, endPoint y: 481, distance: 79.4
click at [1141, 481] on div "+ − Leaflet | Map data © OpenStreetMap contributors,© 2025 TomTom, Microsoft" at bounding box center [762, 338] width 1525 height 677
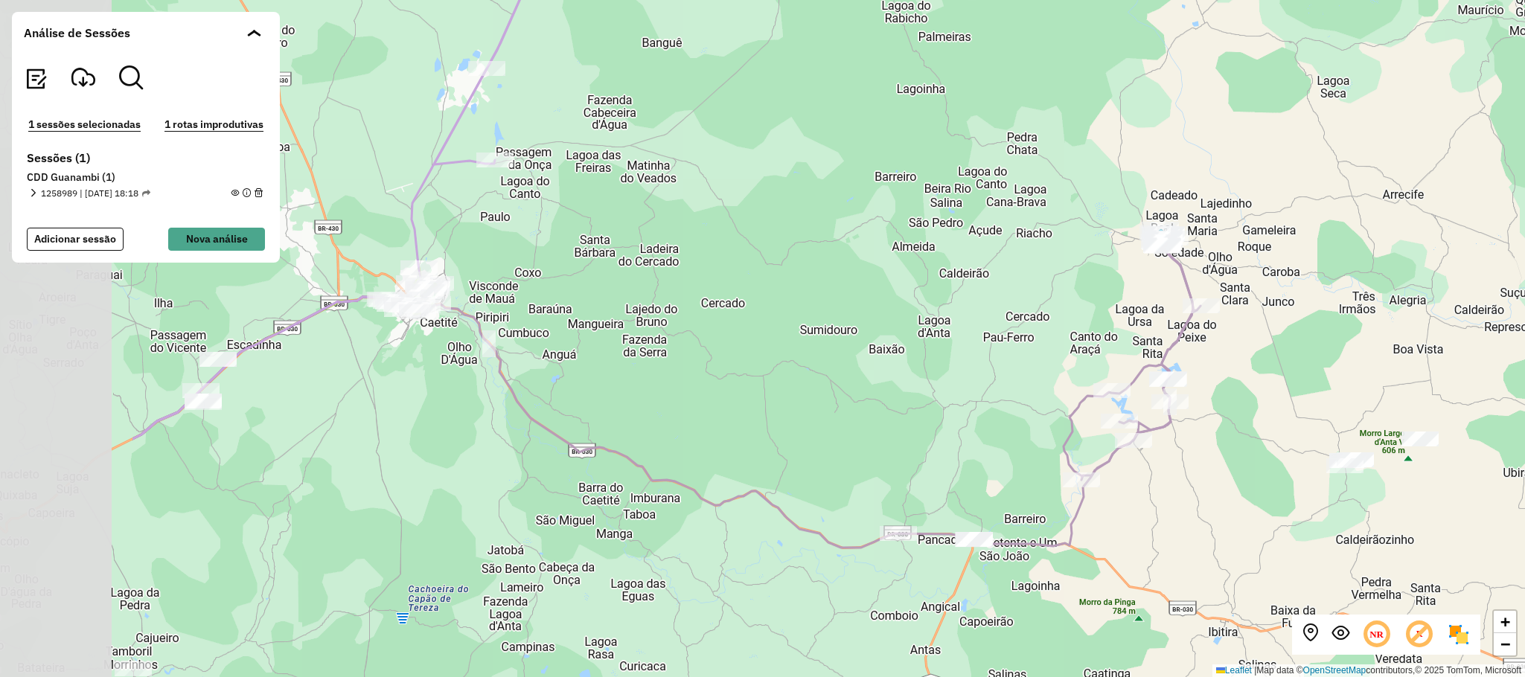
drag, startPoint x: 304, startPoint y: 366, endPoint x: 786, endPoint y: 402, distance: 482.8
click at [784, 403] on div "+ − Leaflet | Map data © OpenStreetMap contributors,© 2025 TomTom, Microsoft" at bounding box center [762, 338] width 1525 height 677
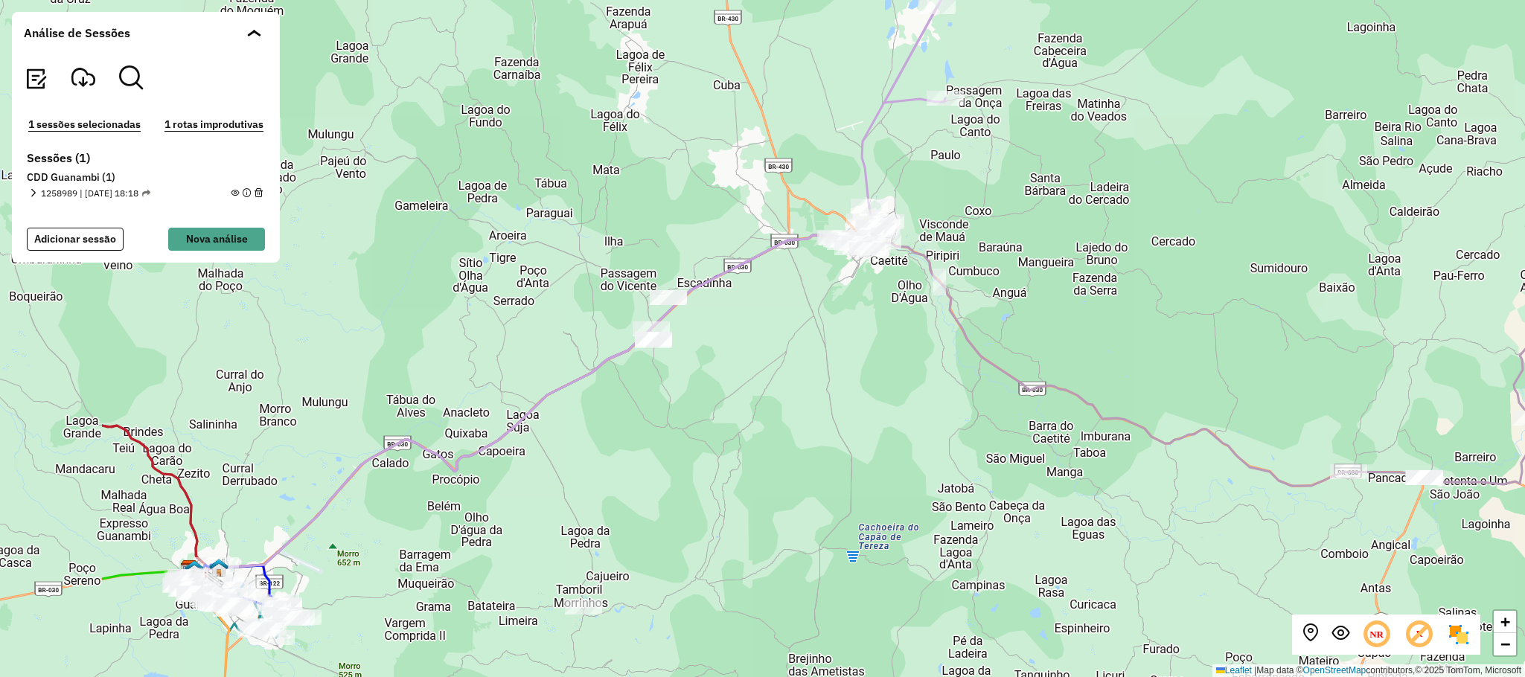
drag, startPoint x: 637, startPoint y: 431, endPoint x: 871, endPoint y: 376, distance: 240.8
click at [883, 371] on div "+ − Leaflet | Map data © OpenStreetMap contributors,© 2025 TomTom, Microsoft" at bounding box center [762, 338] width 1525 height 677
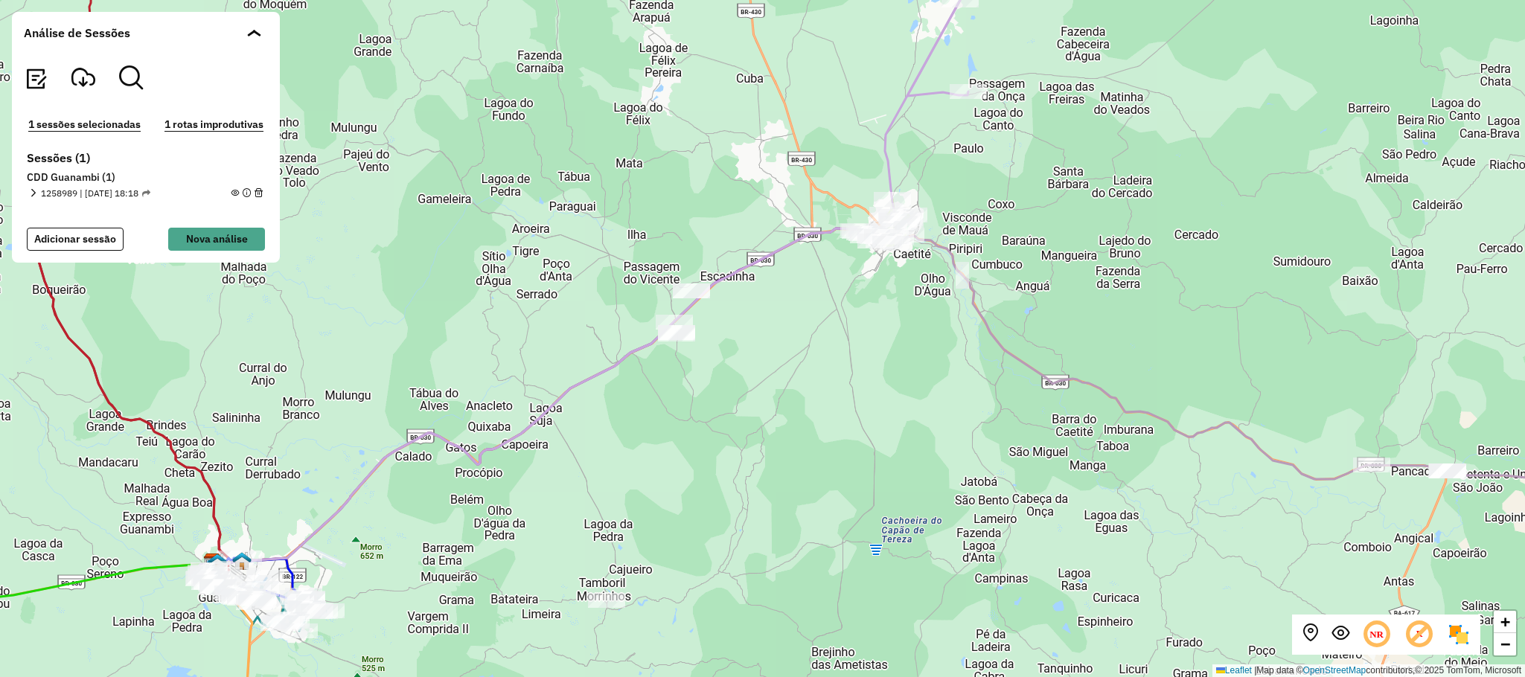
drag, startPoint x: 732, startPoint y: 478, endPoint x: 751, endPoint y: 483, distance: 19.1
click at [751, 487] on div "+ − Leaflet | Map data © OpenStreetMap contributors,© 2025 TomTom, Microsoft" at bounding box center [762, 338] width 1525 height 677
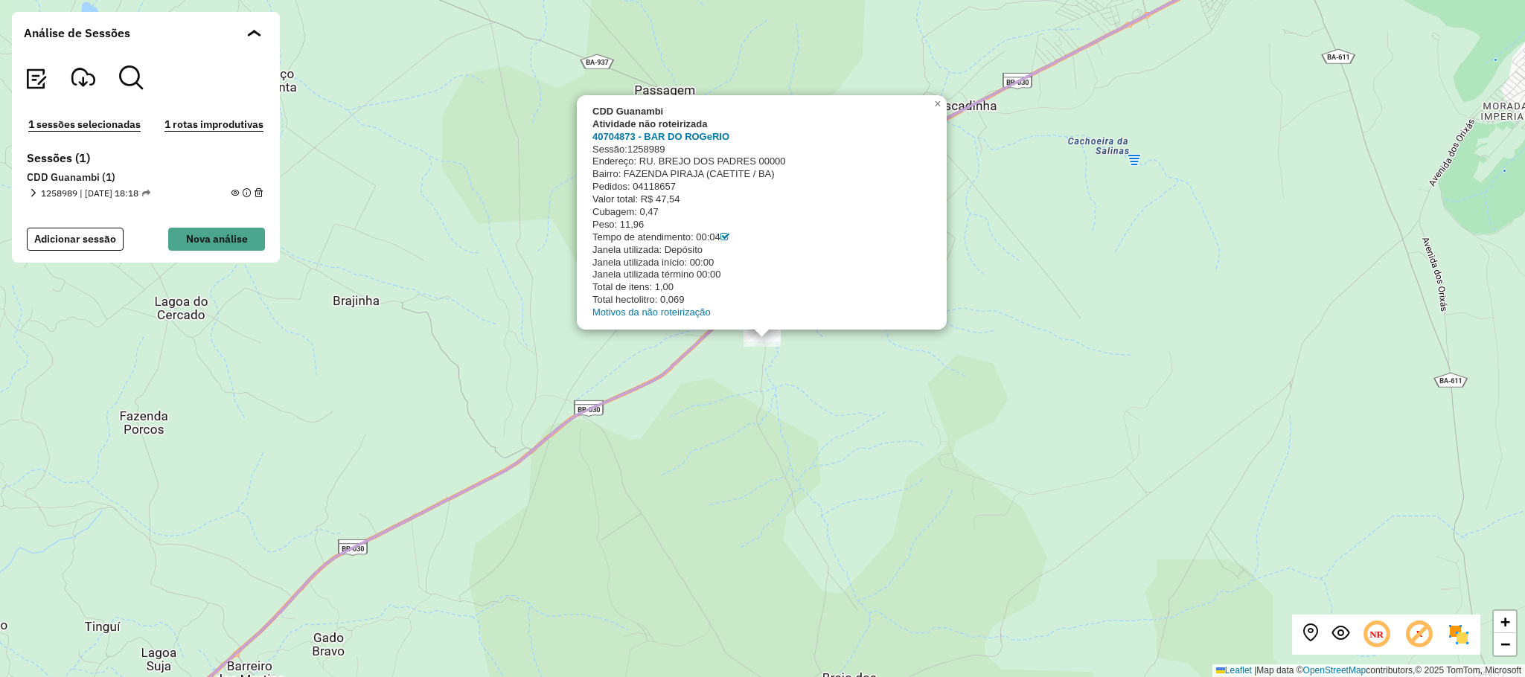
click at [746, 391] on div "CDD Guanambi Atividade não roteirizada 40704873 - BAR DO ROGeRIO Sessão: 125898…" at bounding box center [762, 338] width 1525 height 677
click at [927, 418] on div "CDD Guanambi Atividade não roteirizada 40703708 - BAR JESULINO Sessão: 1258989 …" at bounding box center [762, 338] width 1525 height 677
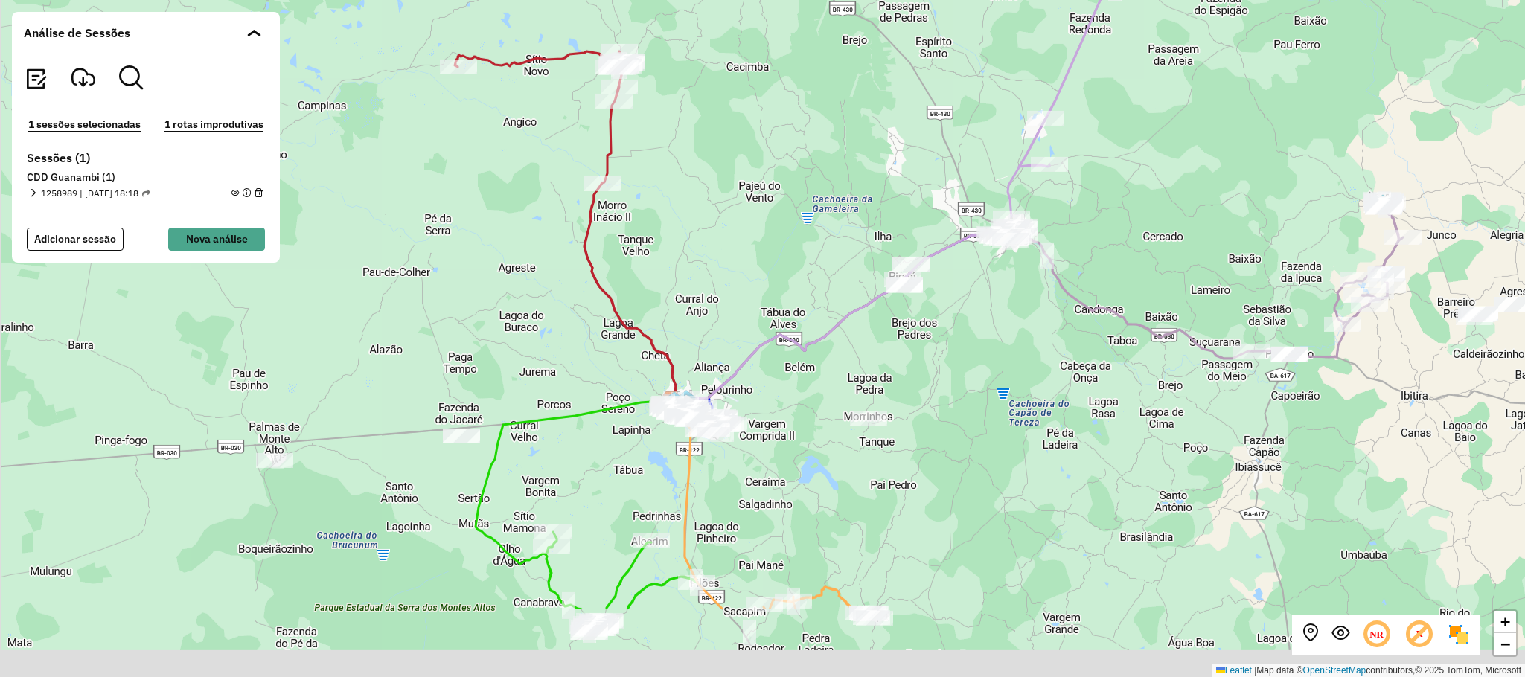
drag, startPoint x: 731, startPoint y: 329, endPoint x: 769, endPoint y: 221, distance: 114.4
click at [769, 221] on div "+ − Leaflet | Map data © OpenStreetMap contributors,© 2025 TomTom, Microsoft" at bounding box center [762, 338] width 1525 height 677
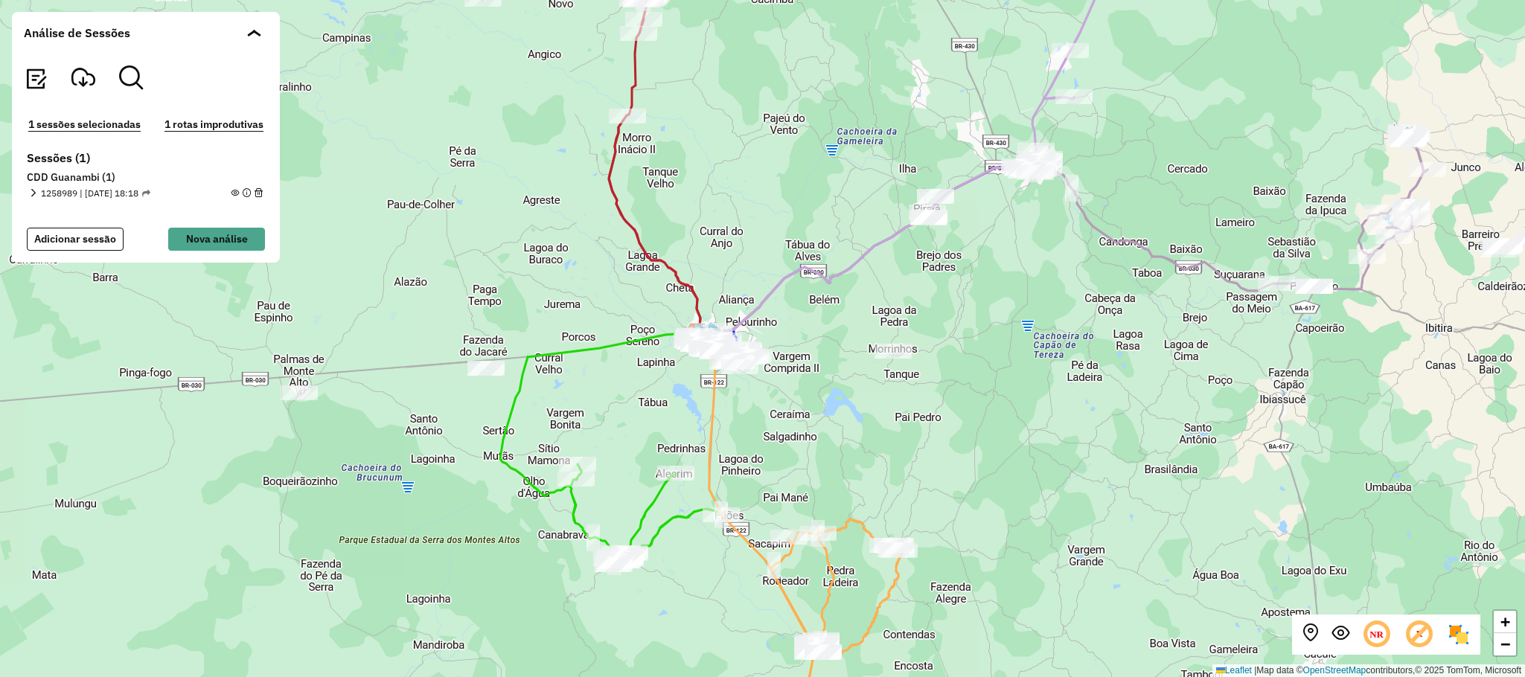
click at [1056, 386] on div "+ − Leaflet | Map data © OpenStreetMap contributors,© 2025 TomTom, Microsoft" at bounding box center [762, 338] width 1525 height 677
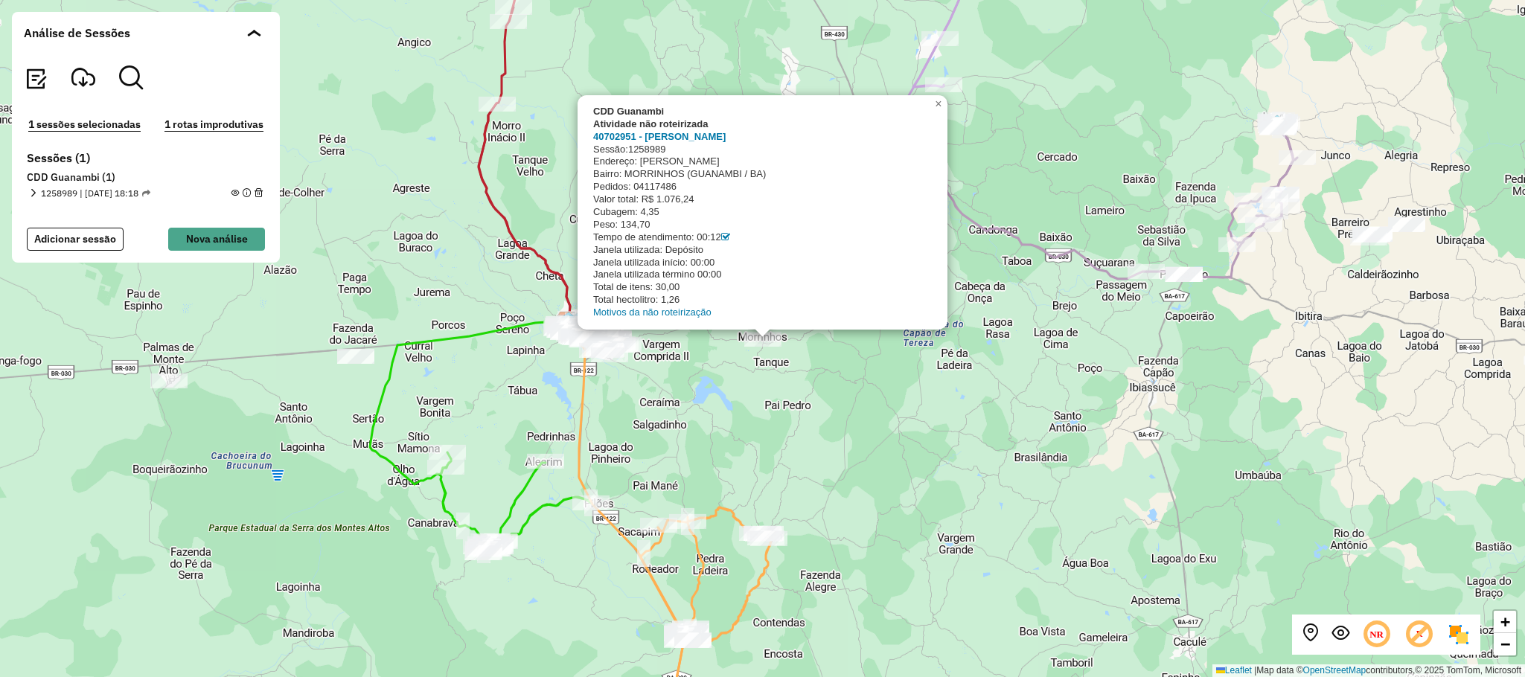
click at [897, 452] on div "CDD Guanambi Atividade não roteirizada 40702951 - GEANIO OTON TEIXEIRA Sessão: …" at bounding box center [762, 338] width 1525 height 677
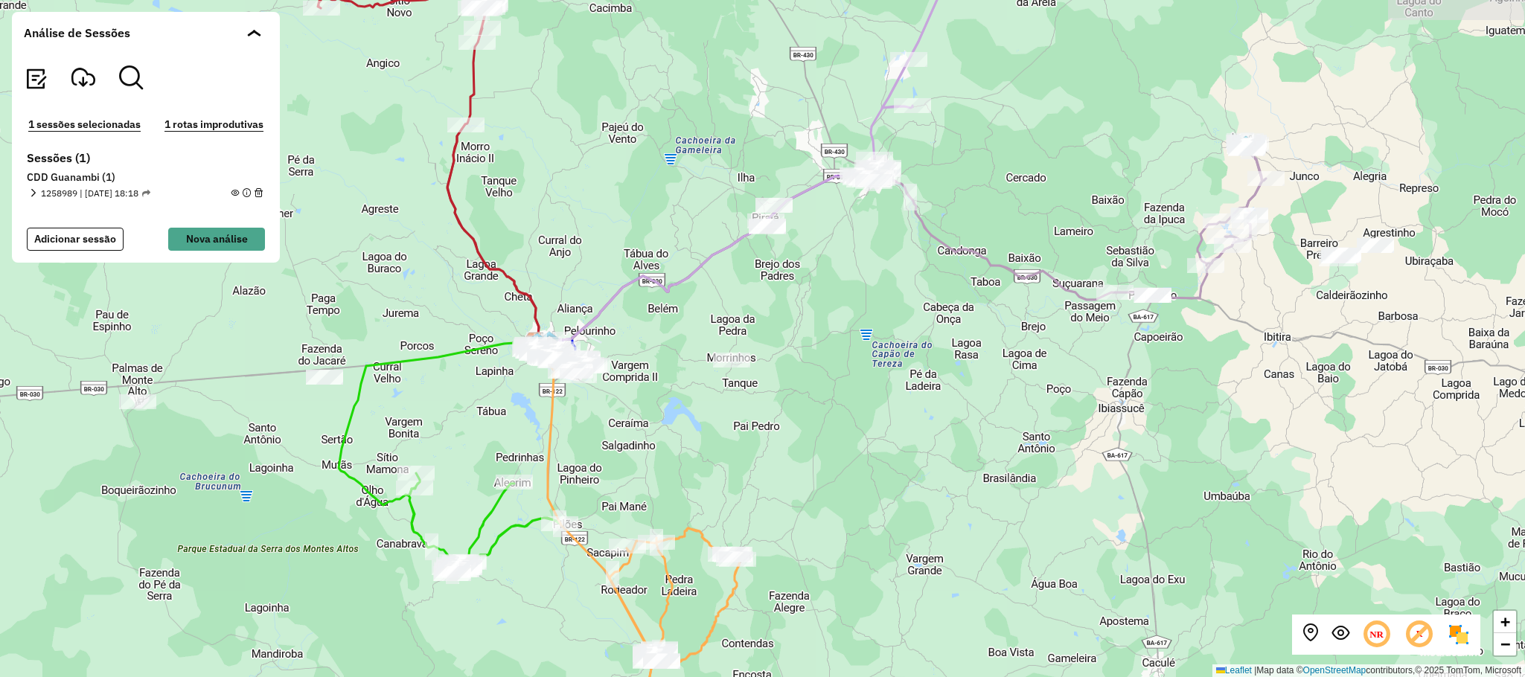
drag, startPoint x: 1133, startPoint y: 417, endPoint x: 1099, endPoint y: 442, distance: 41.5
click at [1099, 442] on div "+ − Leaflet | Map data © OpenStreetMap contributors,© 2025 TomTom, Microsoft" at bounding box center [762, 338] width 1525 height 677
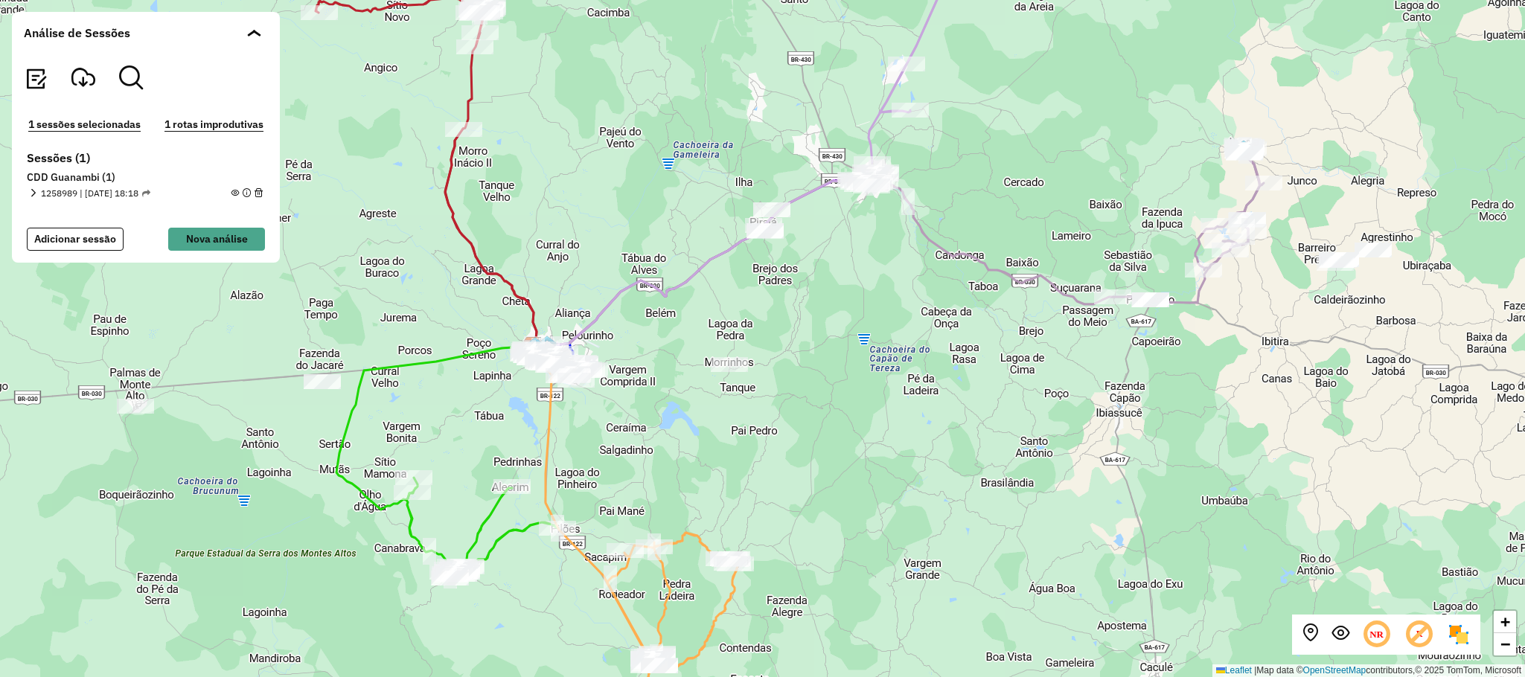
click at [972, 445] on div "+ − Leaflet | Map data © OpenStreetMap contributors,© 2025 TomTom, Microsoft" at bounding box center [762, 338] width 1525 height 677
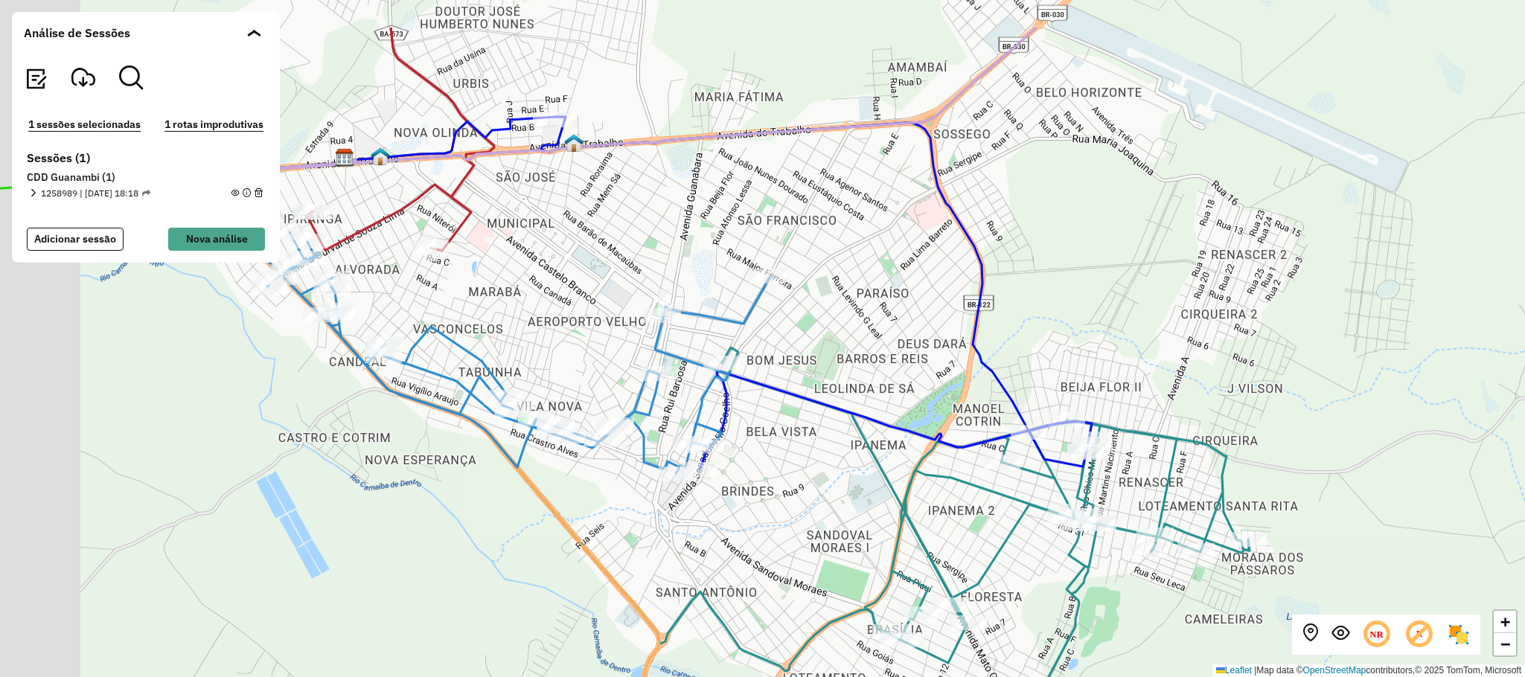
drag, startPoint x: 485, startPoint y: 420, endPoint x: 638, endPoint y: 519, distance: 182.1
click at [638, 519] on div "+ − Leaflet | Map data © OpenStreetMap contributors,© 2025 TomTom, Microsoft" at bounding box center [762, 338] width 1525 height 677
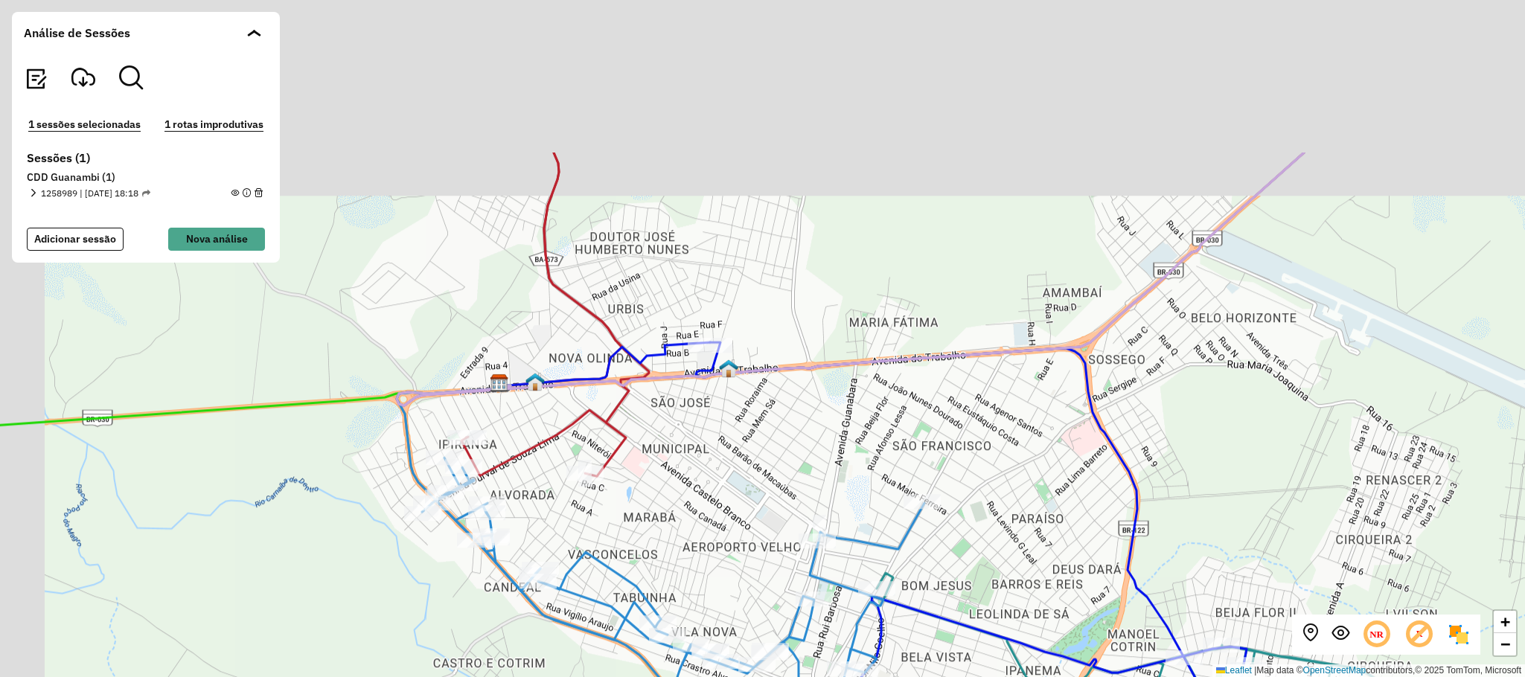
drag, startPoint x: 619, startPoint y: 289, endPoint x: 766, endPoint y: 531, distance: 283.8
click at [766, 531] on div "+ − Leaflet | Map data © OpenStreetMap contributors,© 2025 TomTom, Microsoft" at bounding box center [762, 338] width 1525 height 677
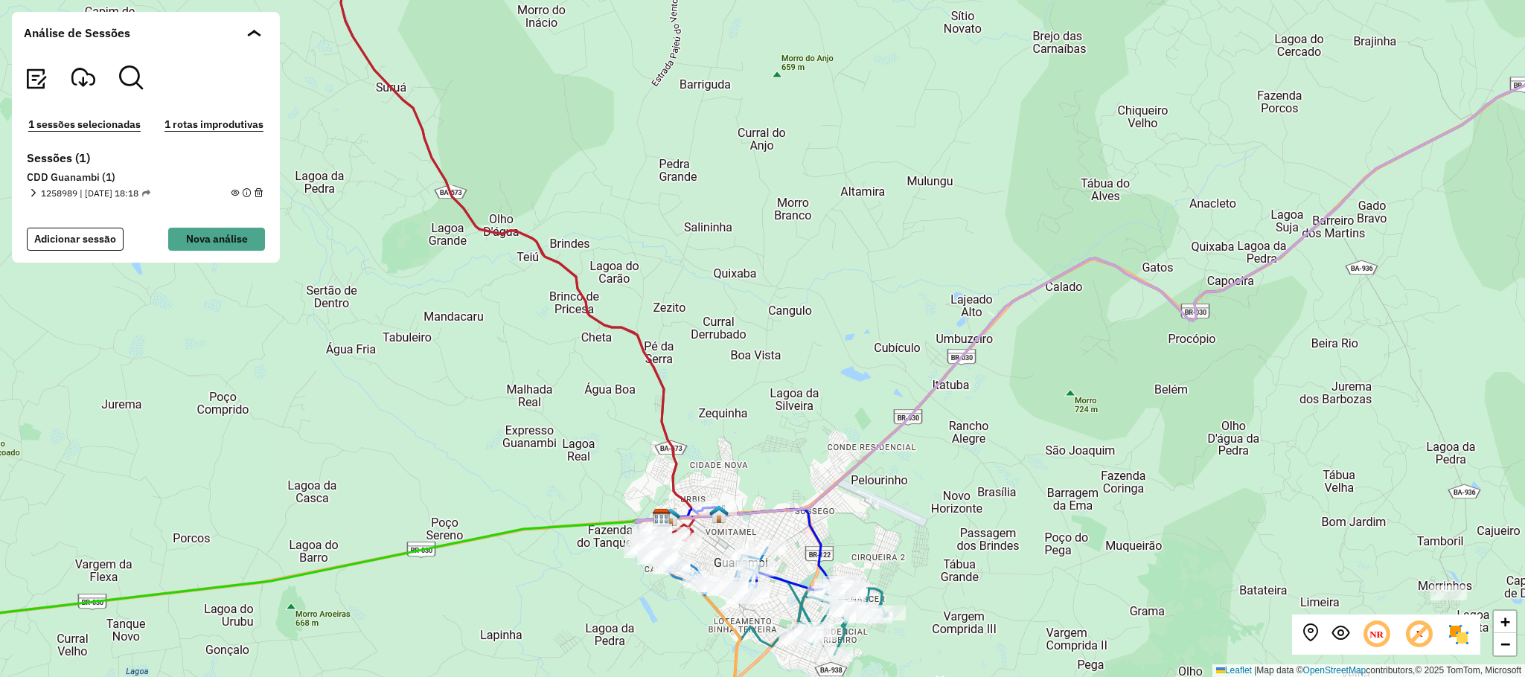
drag, startPoint x: 1206, startPoint y: 478, endPoint x: 717, endPoint y: 636, distance: 514.0
click at [721, 636] on div "+ − Leaflet | Map data © OpenStreetMap contributors,© 2025 TomTom, Microsoft" at bounding box center [762, 338] width 1525 height 677
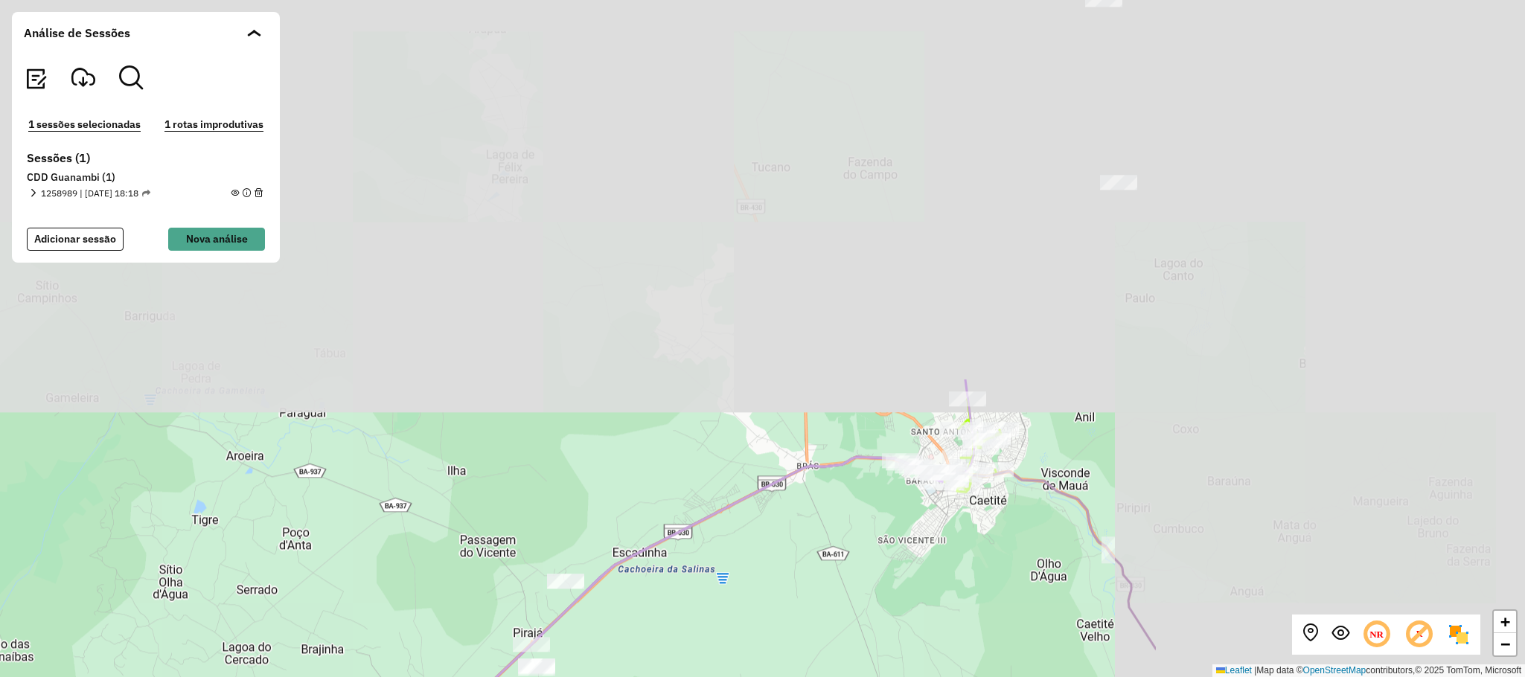
drag, startPoint x: 1362, startPoint y: 199, endPoint x: 871, endPoint y: 592, distance: 628.5
click at [840, 650] on div "+ − Leaflet | Map data © OpenStreetMap contributors,© 2025 TomTom, Microsoft" at bounding box center [762, 338] width 1525 height 677
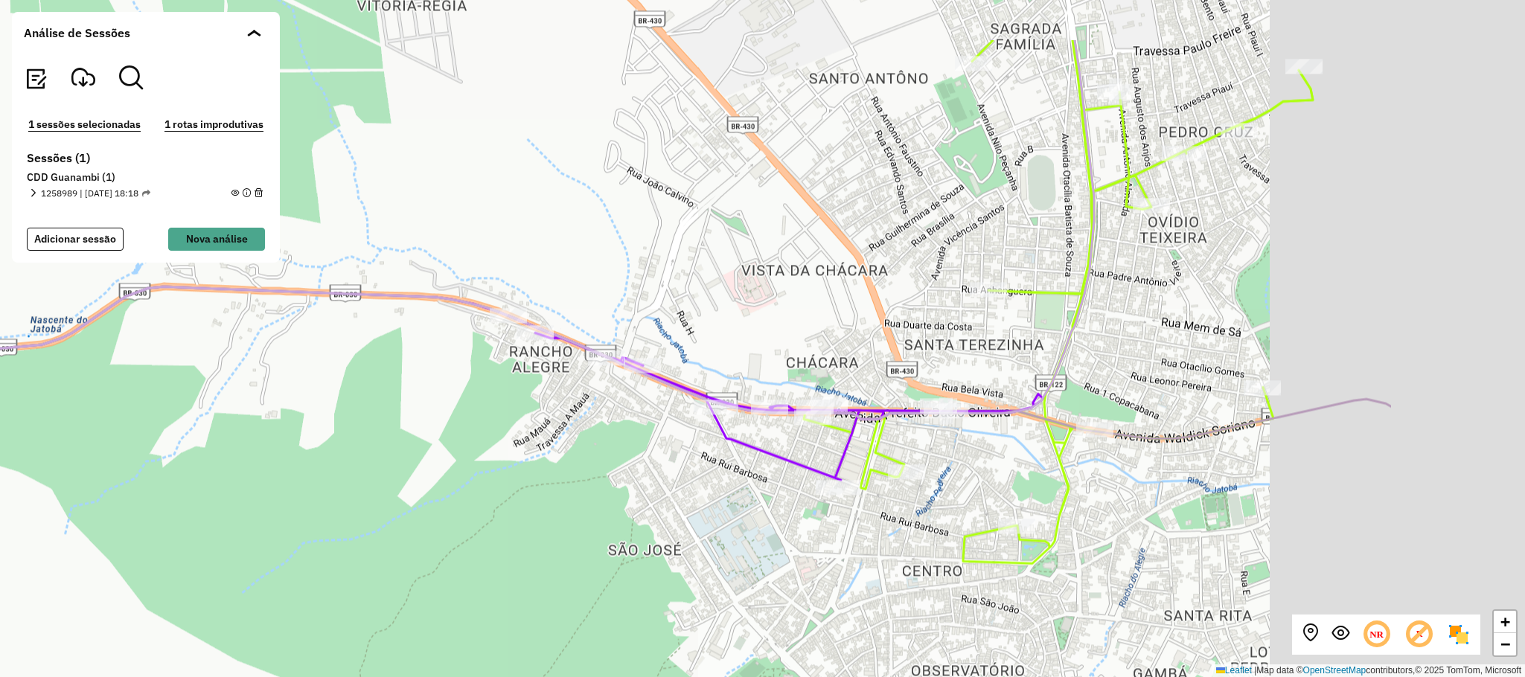
drag, startPoint x: 880, startPoint y: 536, endPoint x: 729, endPoint y: 557, distance: 152.5
click at [740, 559] on div "+ − Leaflet | Map data © OpenStreetMap contributors,© 2025 TomTom, Microsoft" at bounding box center [762, 338] width 1525 height 677
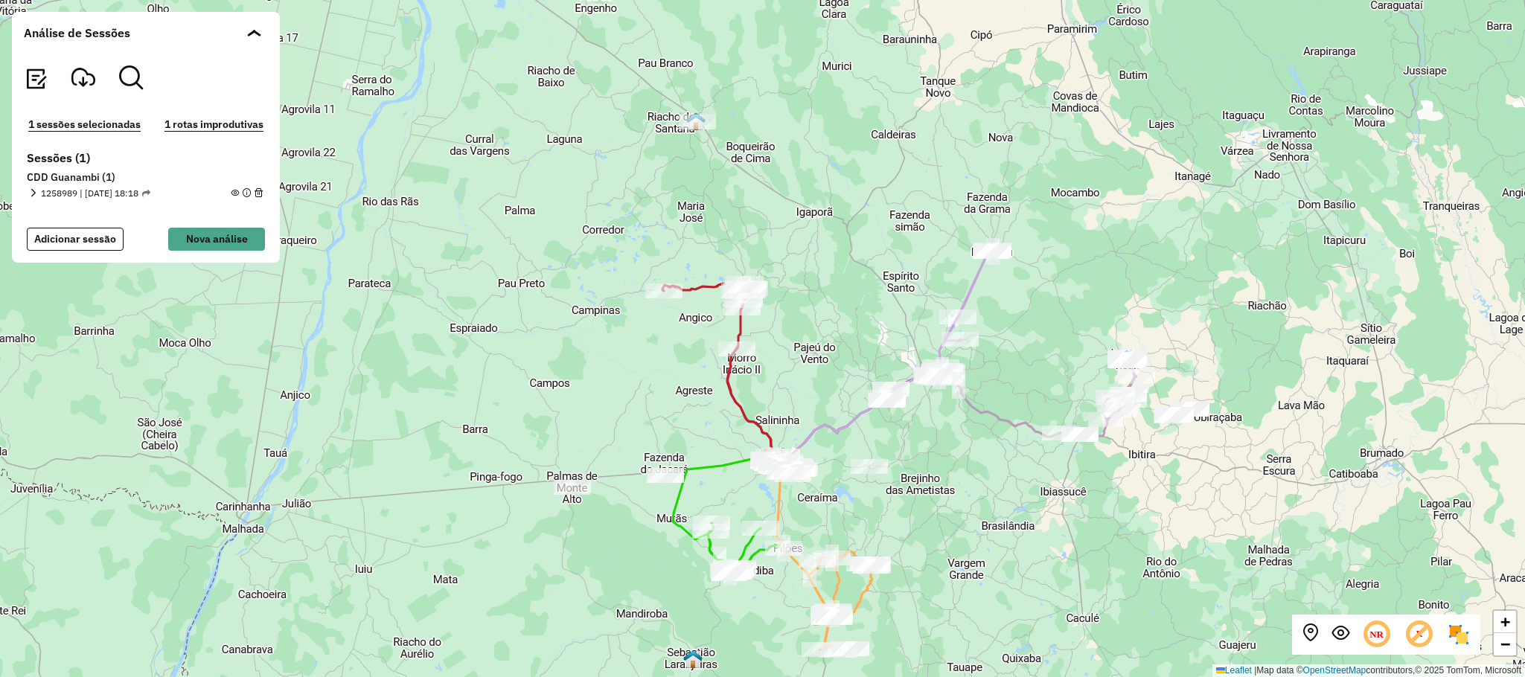
drag, startPoint x: 848, startPoint y: 422, endPoint x: 1034, endPoint y: 420, distance: 186.0
click at [1034, 420] on icon at bounding box center [951, 408] width 366 height 98
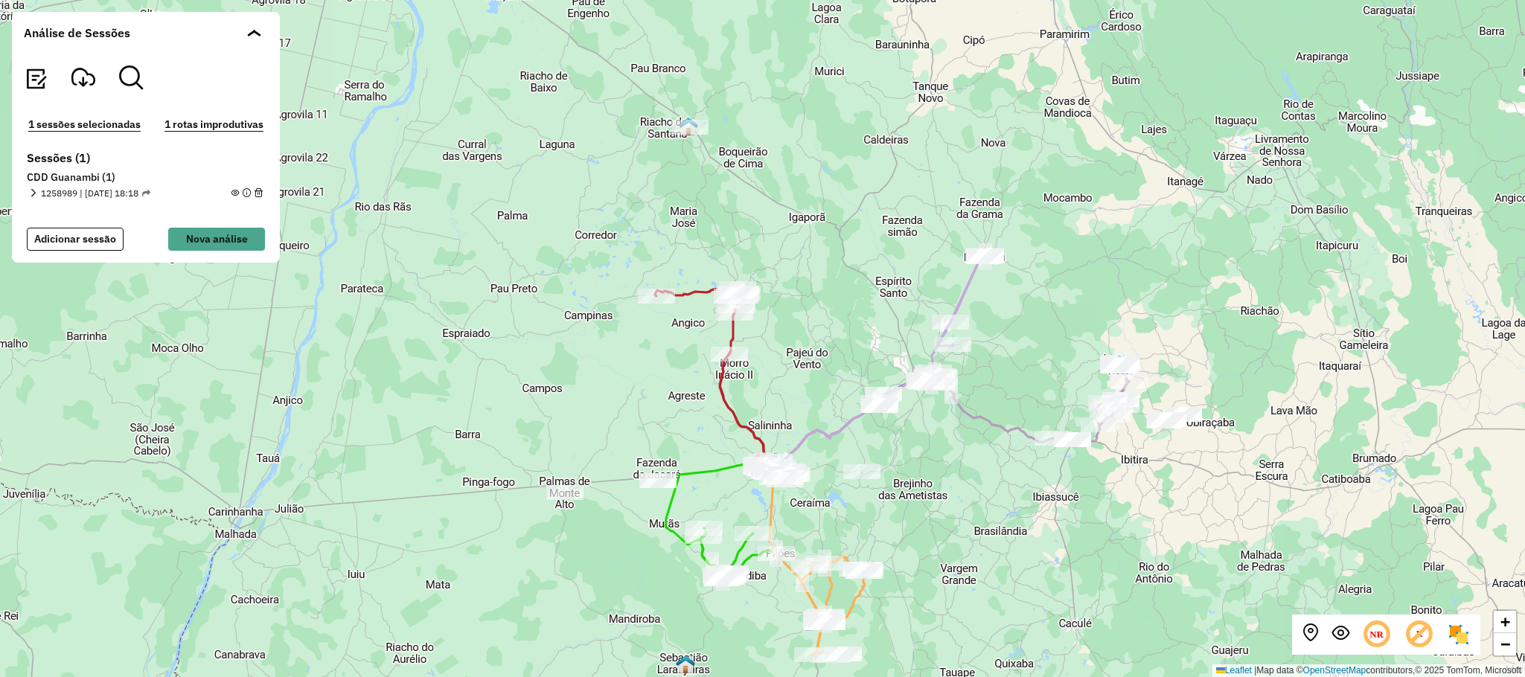
drag, startPoint x: 845, startPoint y: 496, endPoint x: 873, endPoint y: 485, distance: 30.1
click at [873, 485] on div "+ − Leaflet | Map data © OpenStreetMap contributors,© 2025 TomTom, Microsoft" at bounding box center [762, 338] width 1525 height 677
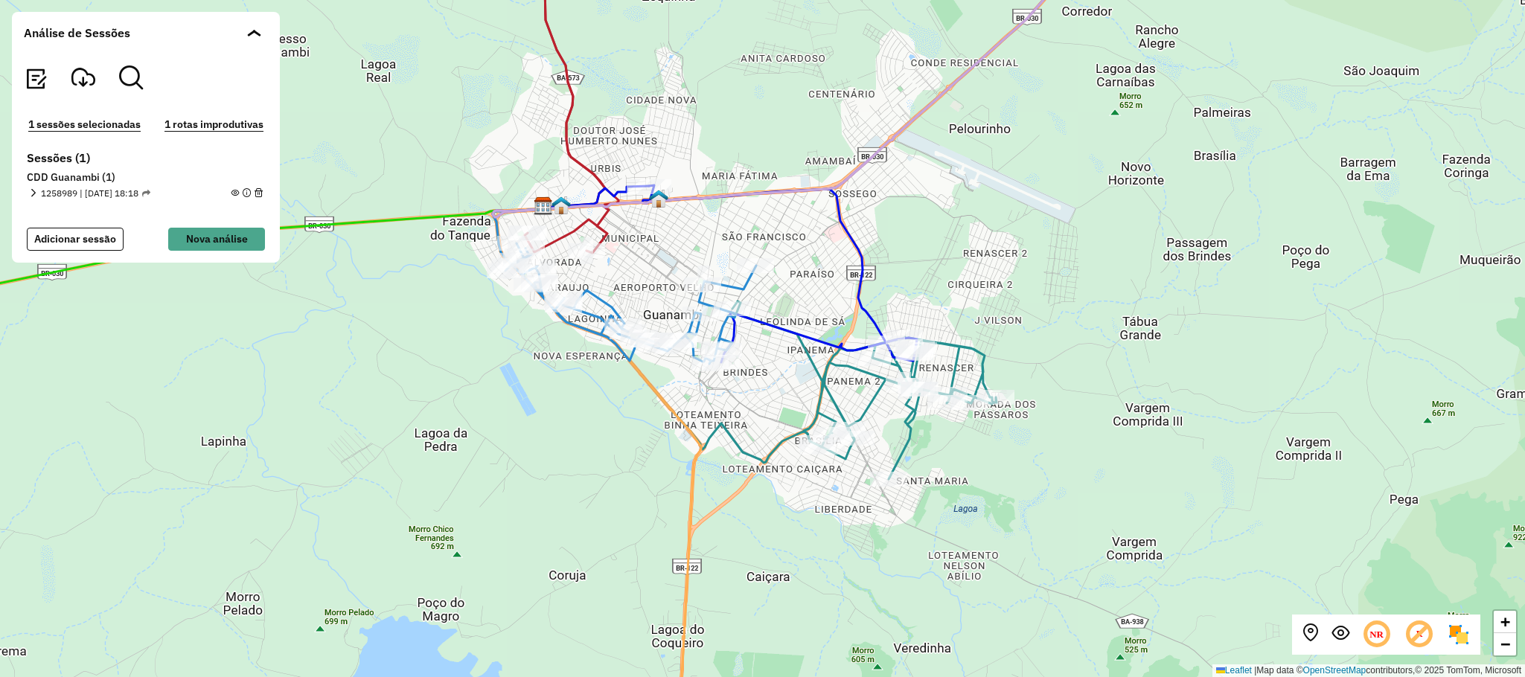
drag, startPoint x: 1000, startPoint y: 502, endPoint x: 825, endPoint y: 521, distance: 176.6
click at [825, 521] on div "+ − Leaflet | Map data © OpenStreetMap contributors,© 2025 TomTom, Microsoft" at bounding box center [762, 338] width 1525 height 677
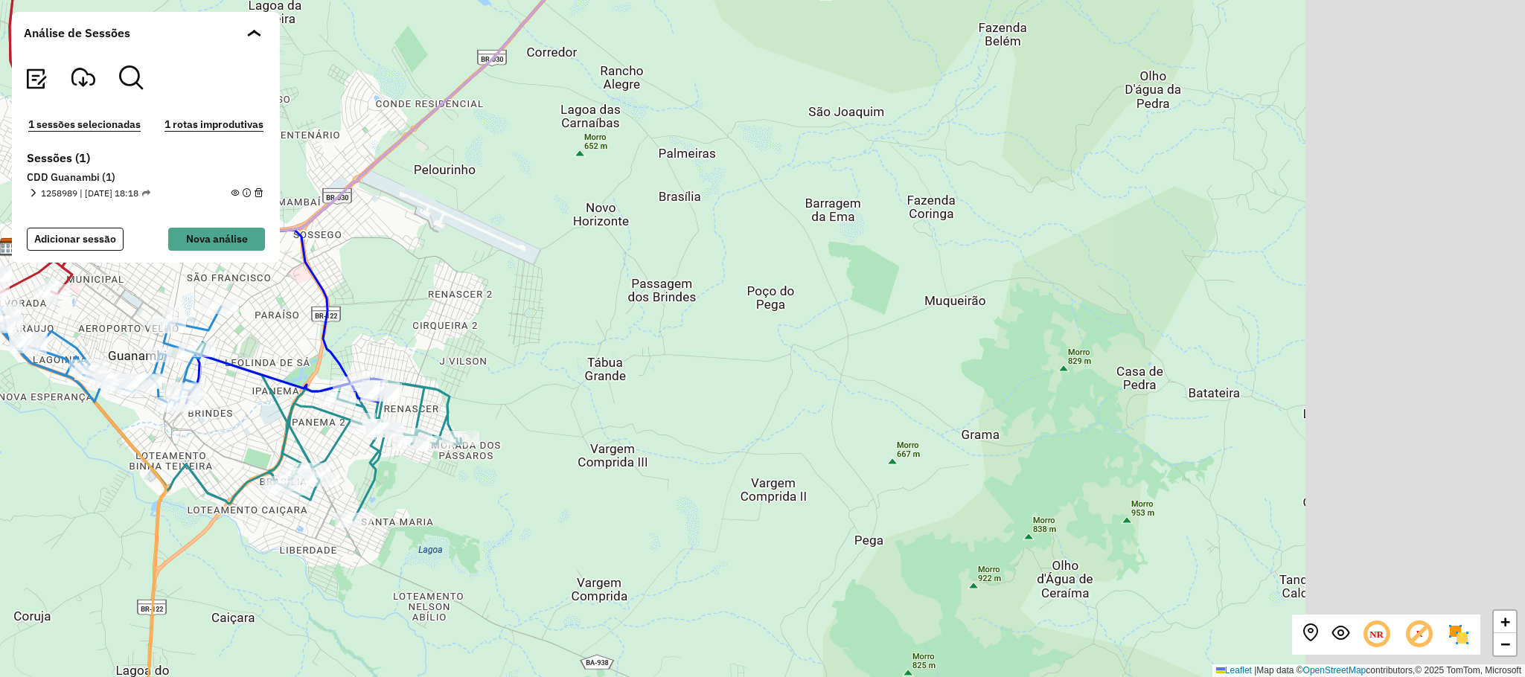
drag, startPoint x: 1186, startPoint y: 458, endPoint x: 898, endPoint y: 467, distance: 288.1
click at [898, 467] on div "+ − Leaflet | Map data © OpenStreetMap contributors,© 2025 TomTom, Microsoft" at bounding box center [762, 338] width 1525 height 677
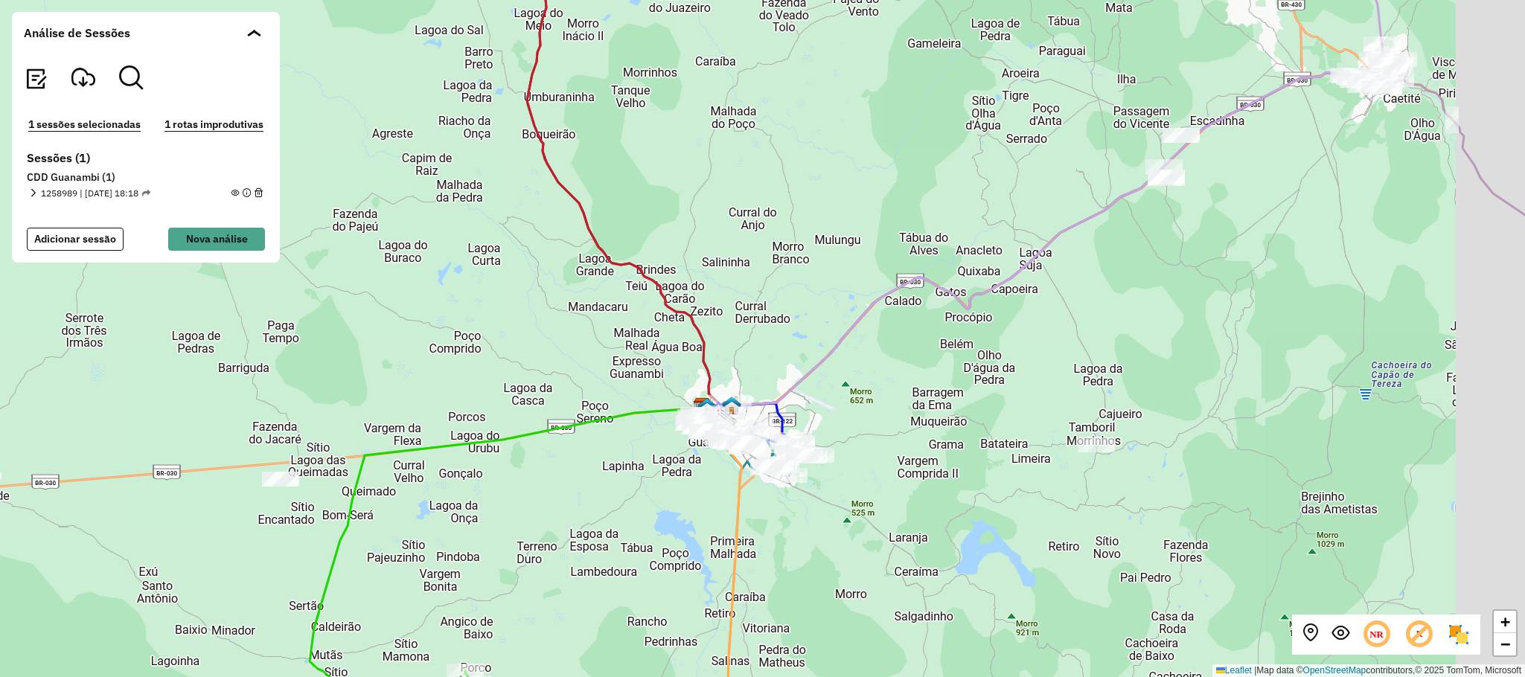
drag, startPoint x: 1103, startPoint y: 478, endPoint x: 1075, endPoint y: 478, distance: 28.3
click at [1075, 478] on div "+ − Leaflet | Map data © OpenStreetMap contributors,© 2025 TomTom, Microsoft" at bounding box center [762, 338] width 1525 height 677
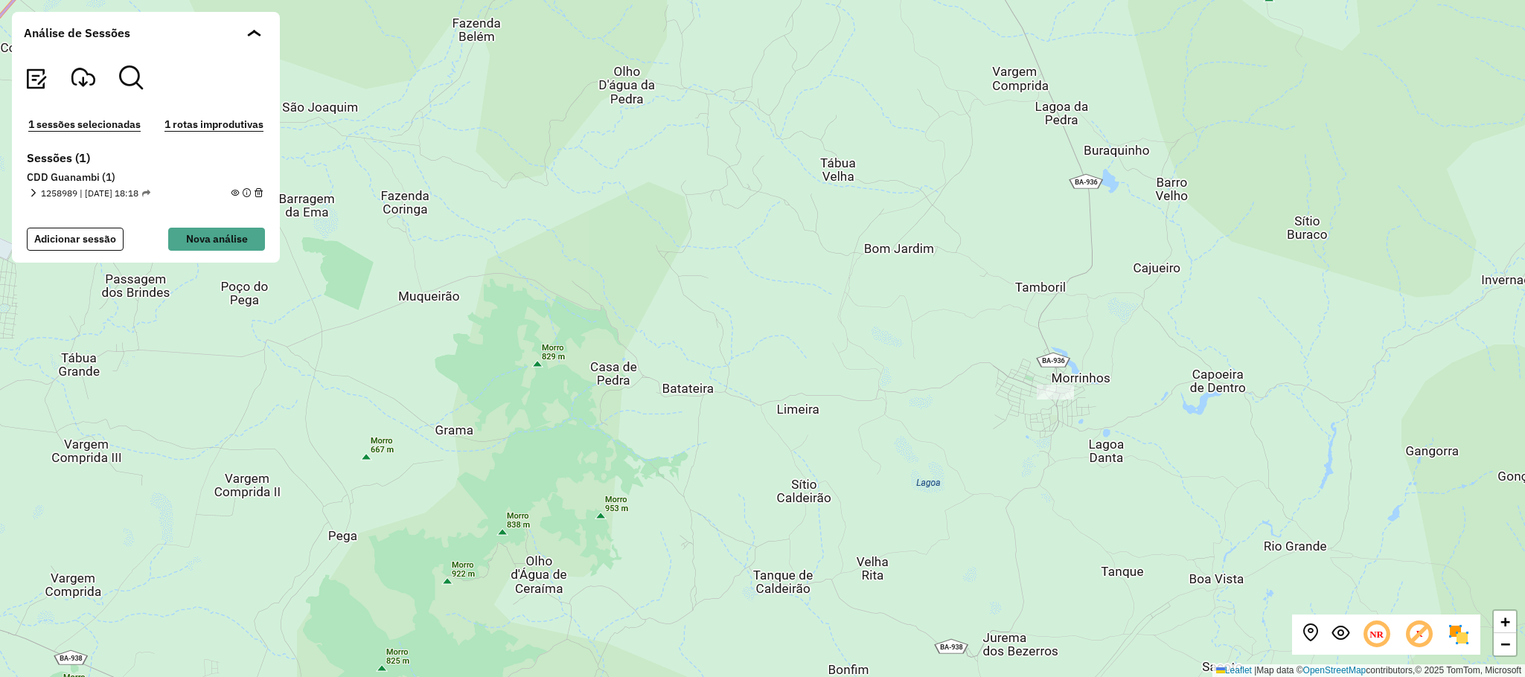
drag, startPoint x: 874, startPoint y: 433, endPoint x: 979, endPoint y: 469, distance: 110.8
click at [1016, 485] on div "+ − Leaflet | Map data © OpenStreetMap contributors,© 2025 TomTom, Microsoft" at bounding box center [762, 338] width 1525 height 677
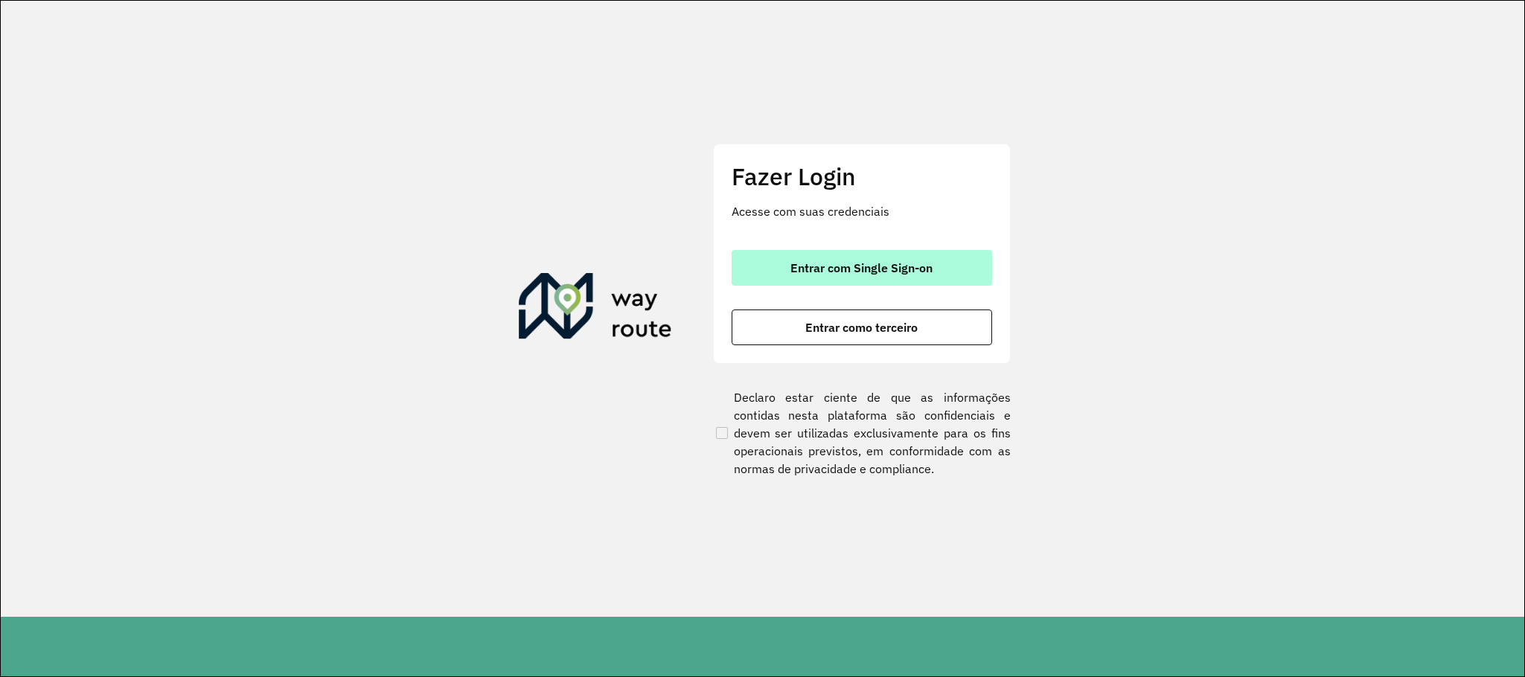
click at [819, 266] on span "Entrar com Single Sign-on" at bounding box center [861, 268] width 142 height 12
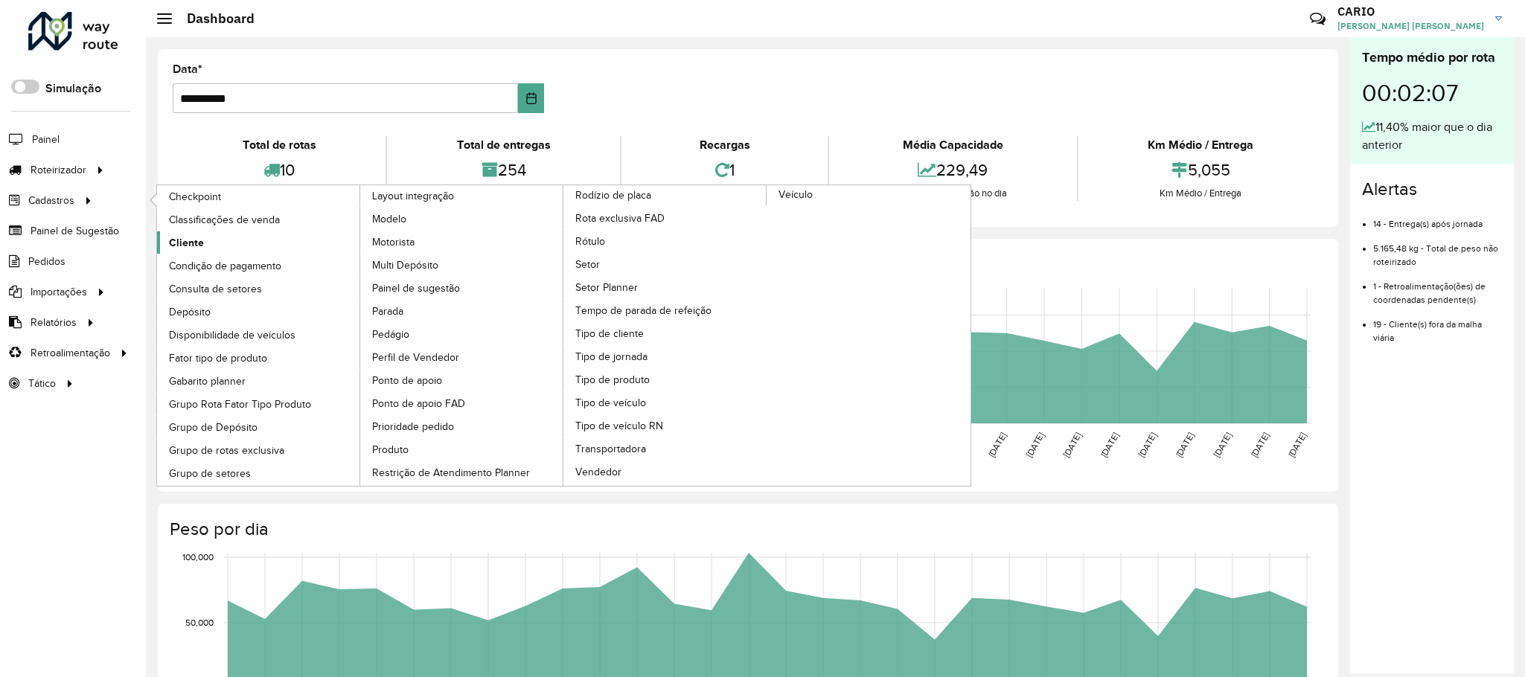
click at [203, 242] on link "Cliente" at bounding box center [259, 242] width 204 height 22
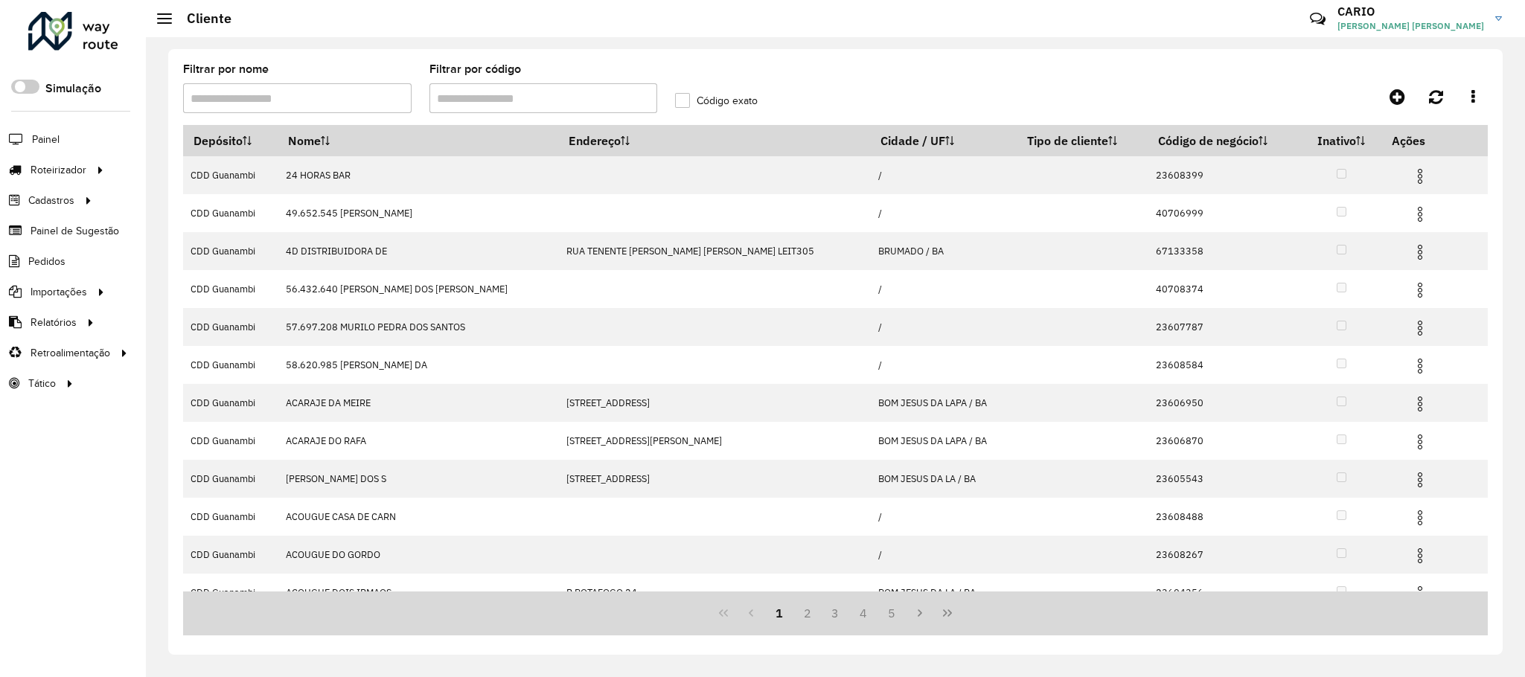
click at [493, 99] on input "Filtrar por código" at bounding box center [543, 98] width 228 height 30
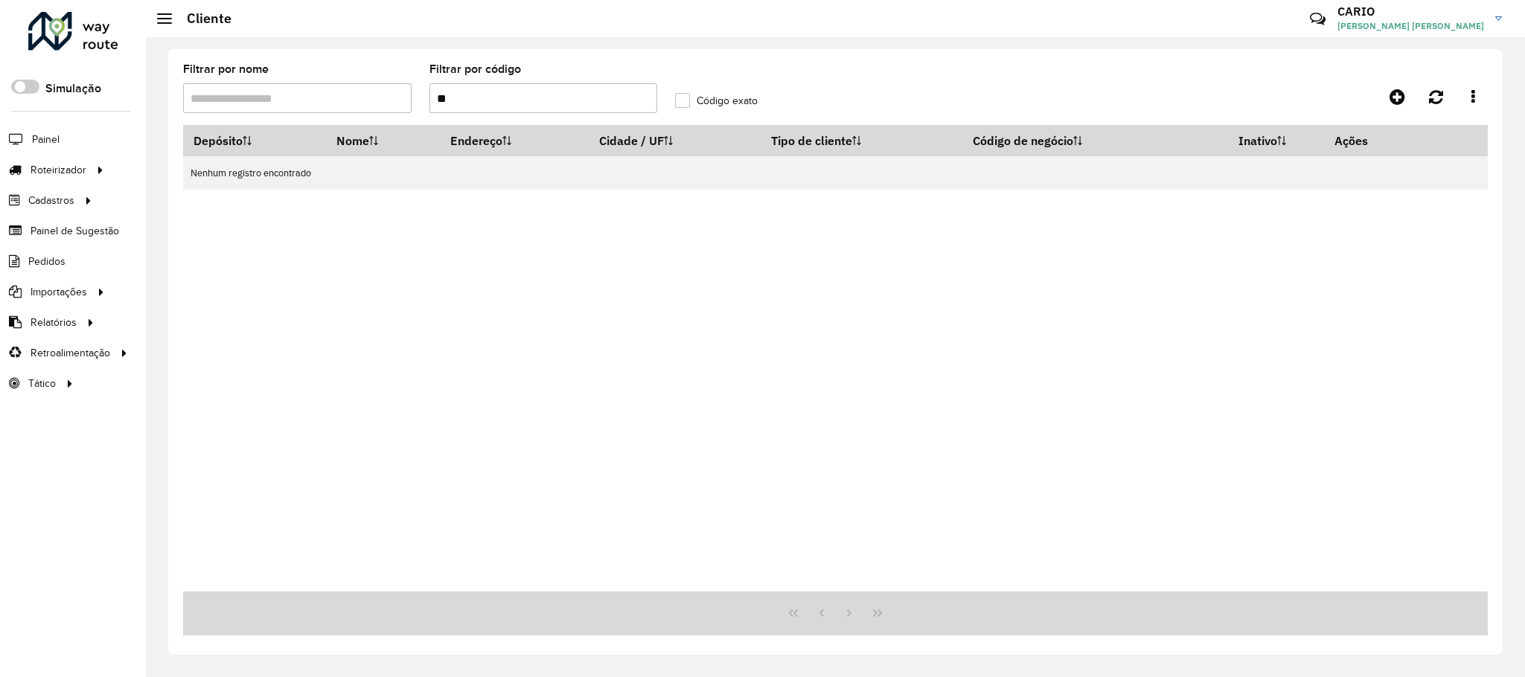
type input "*"
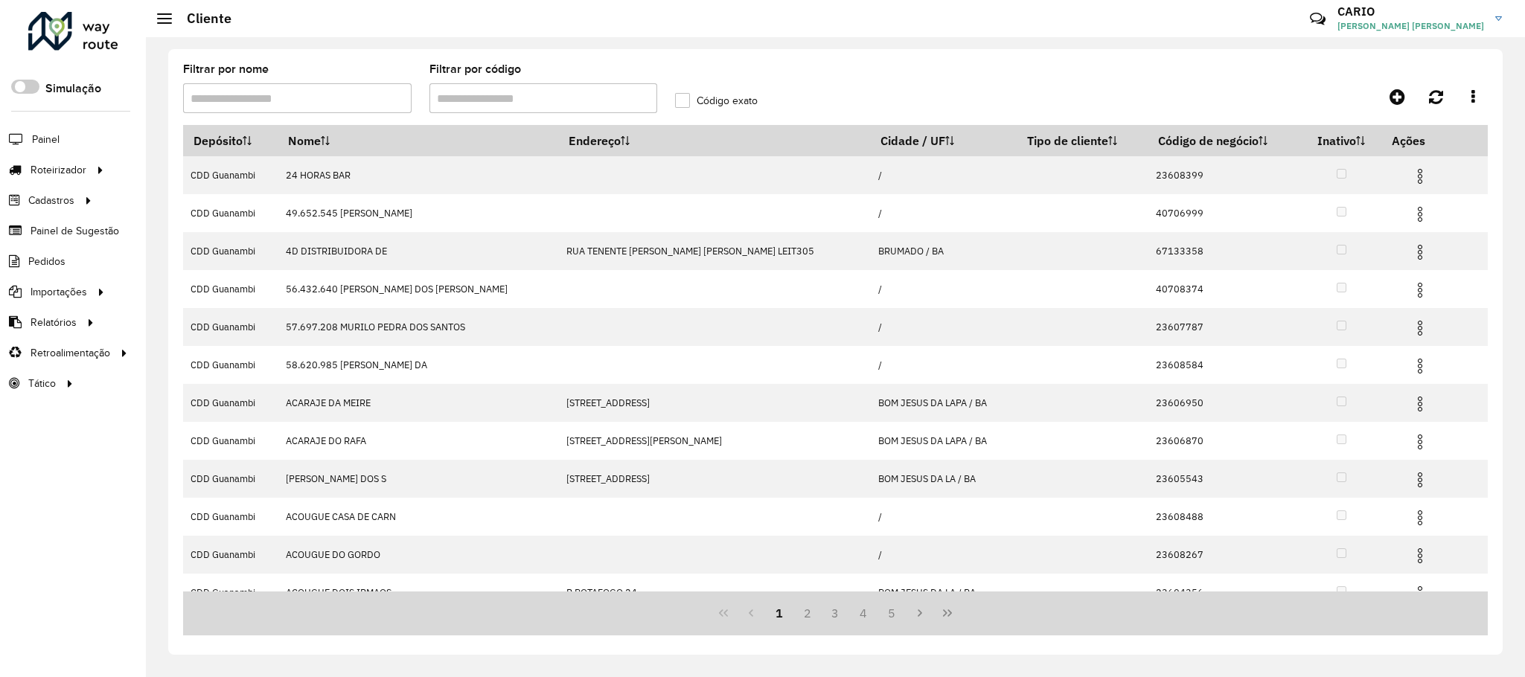
click at [338, 106] on input "Filtrar por nome" at bounding box center [297, 98] width 228 height 30
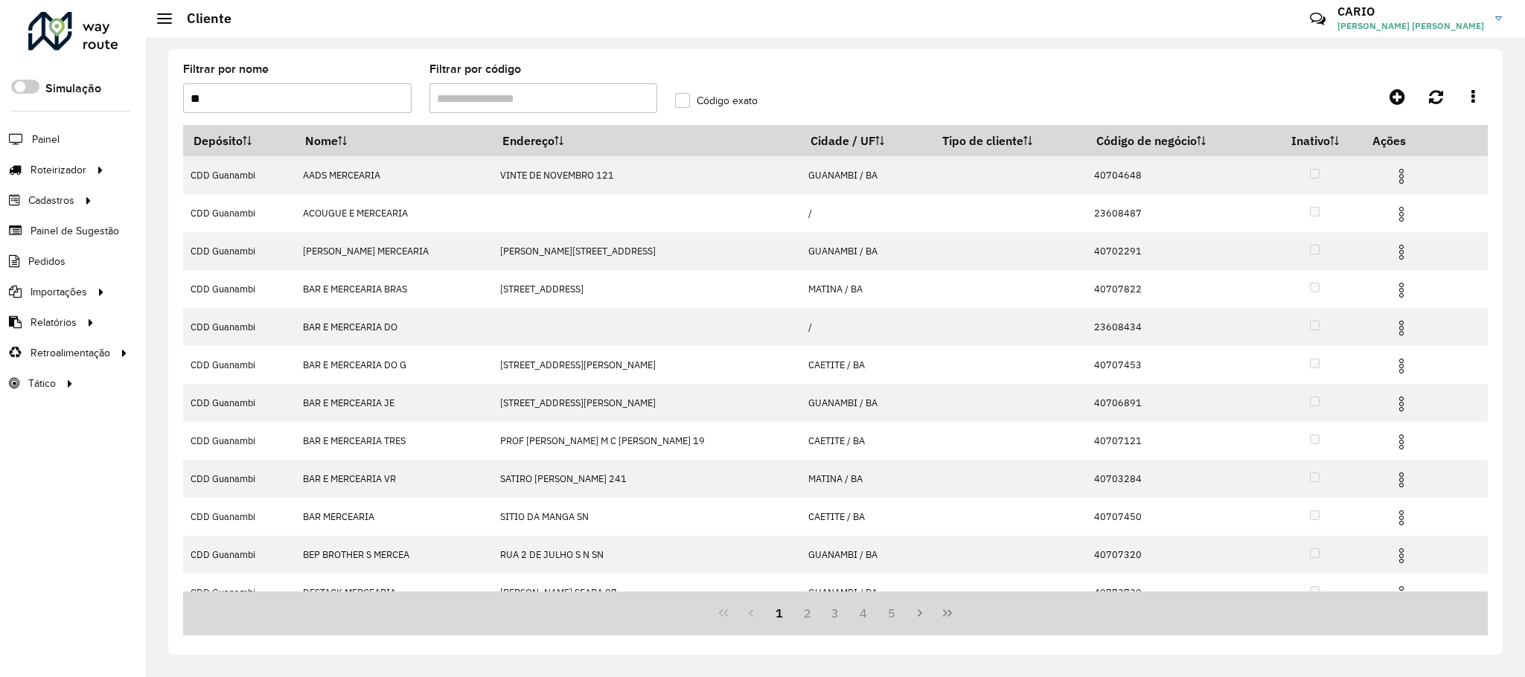
type input "*"
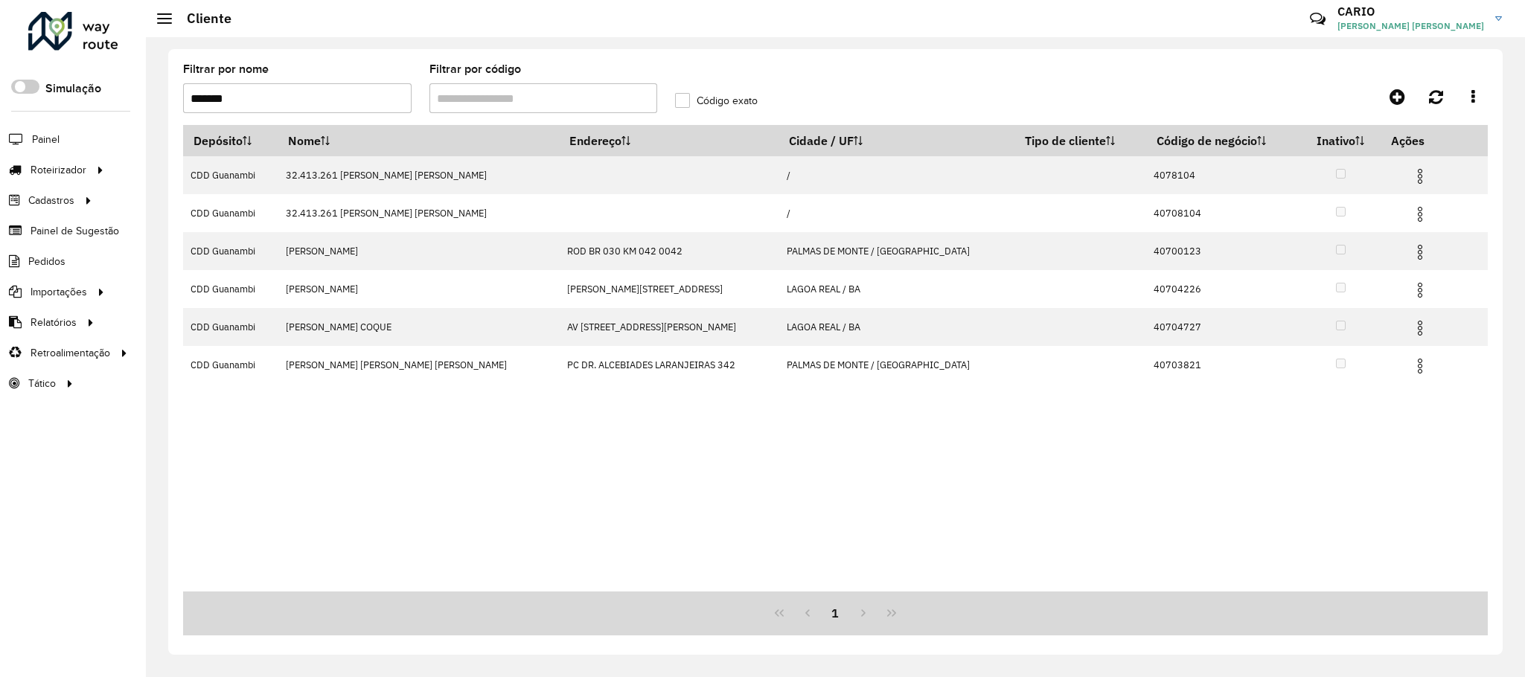
type input "*******"
click at [214, 386] on span "Análise de Sessões" at bounding box center [216, 384] width 94 height 16
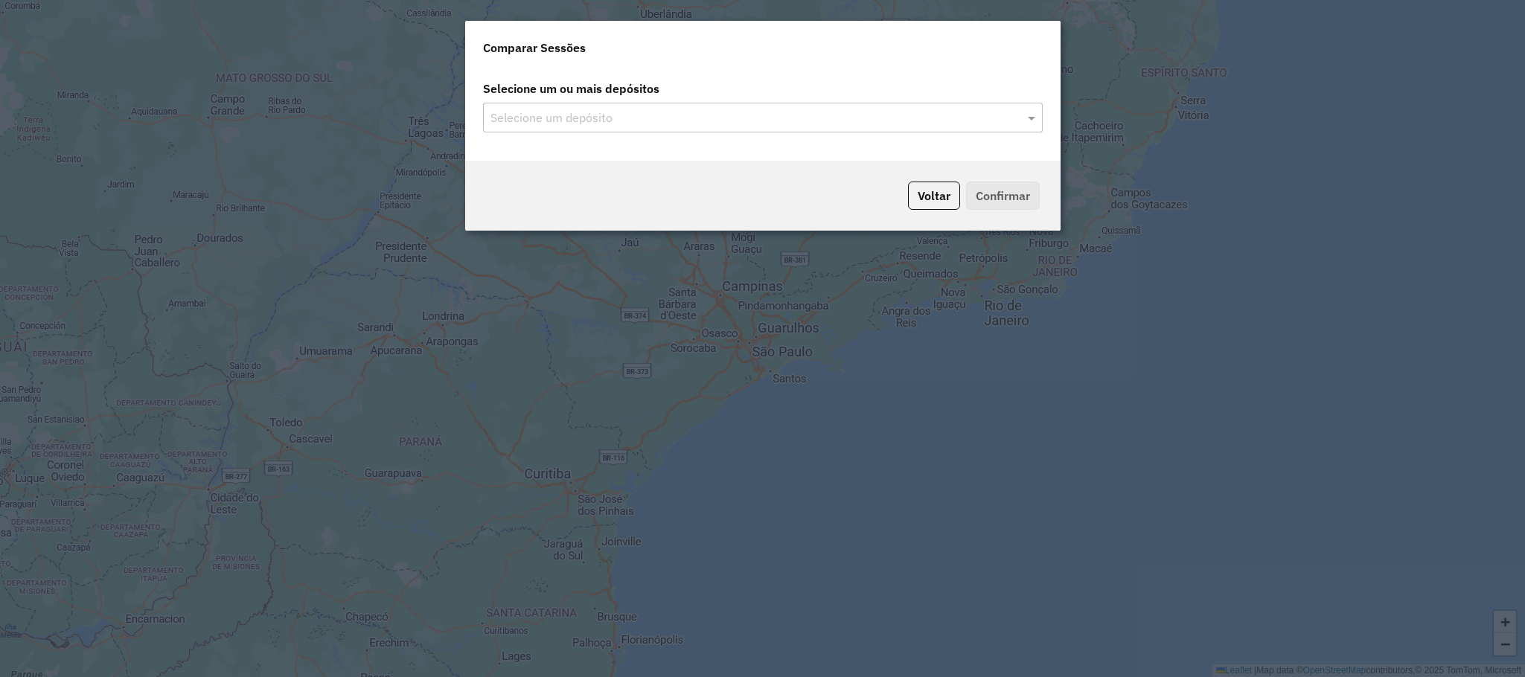
click at [1021, 121] on input "text" at bounding box center [755, 118] width 537 height 18
click at [1028, 118] on span at bounding box center [1033, 118] width 19 height 18
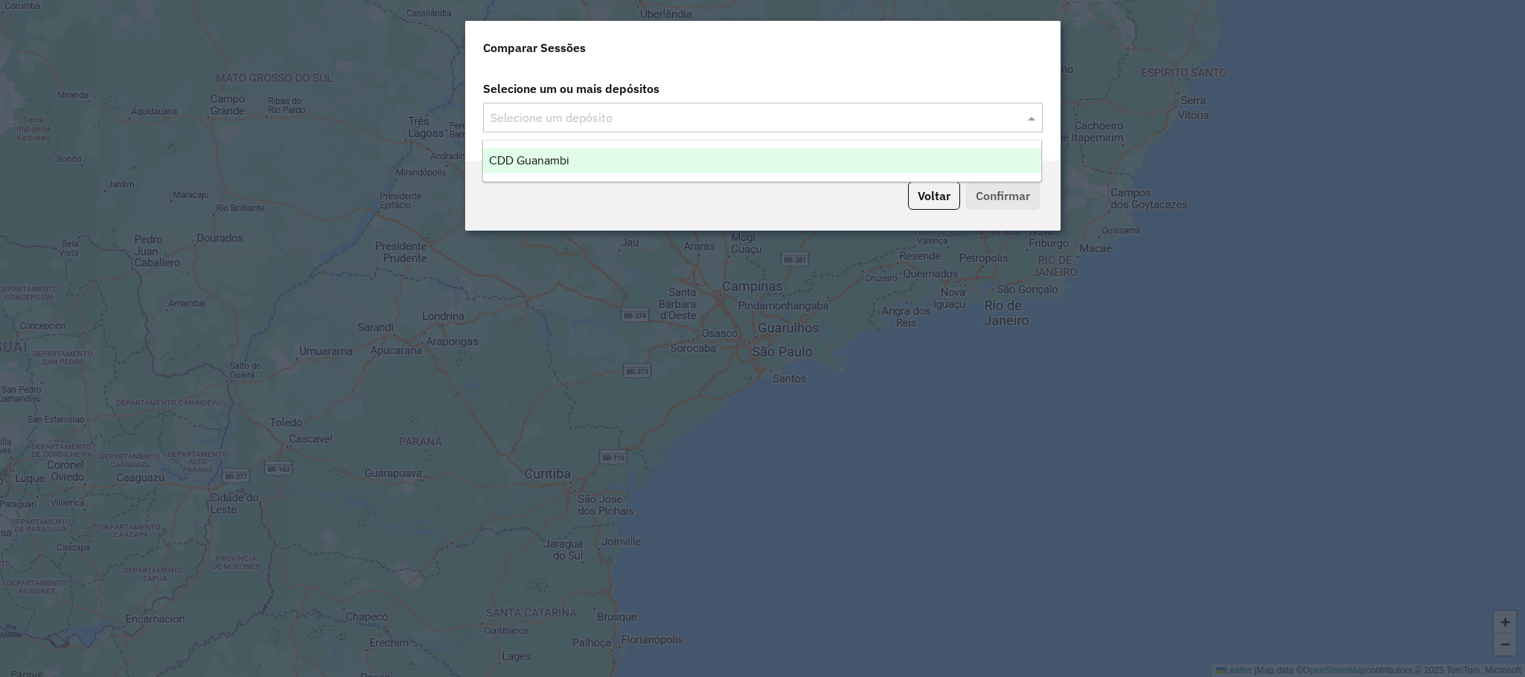
click at [604, 167] on div "CDD Guanambi" at bounding box center [762, 160] width 558 height 25
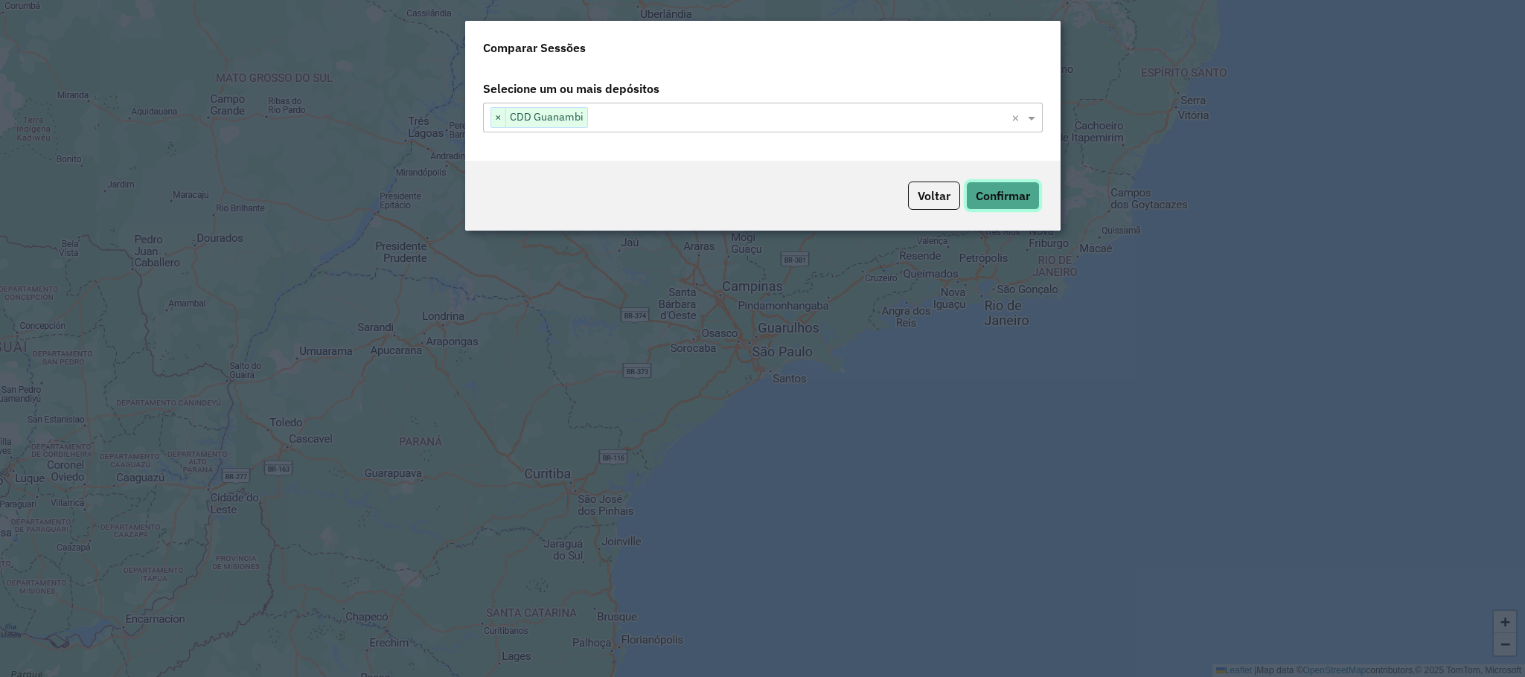
click at [1009, 203] on button "Confirmar" at bounding box center [1003, 196] width 74 height 28
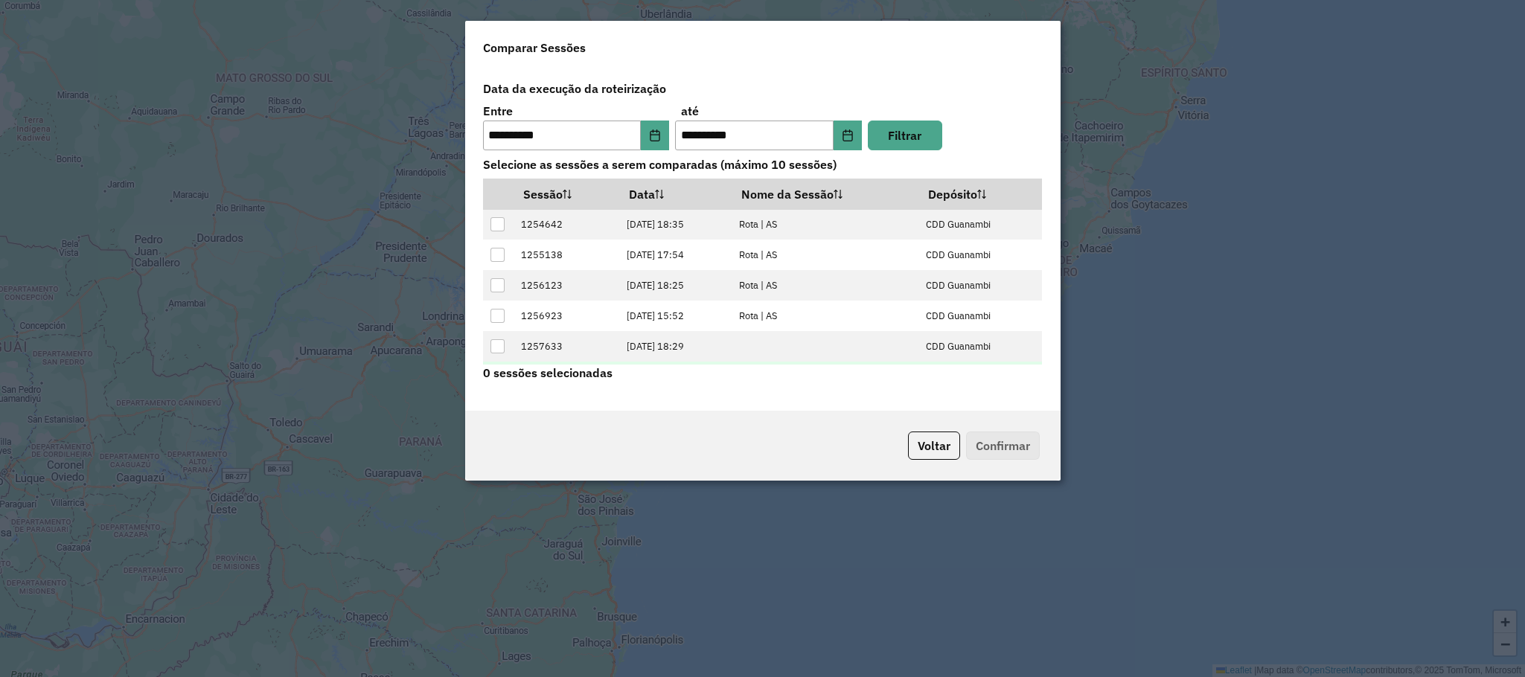
scroll to position [61, 0]
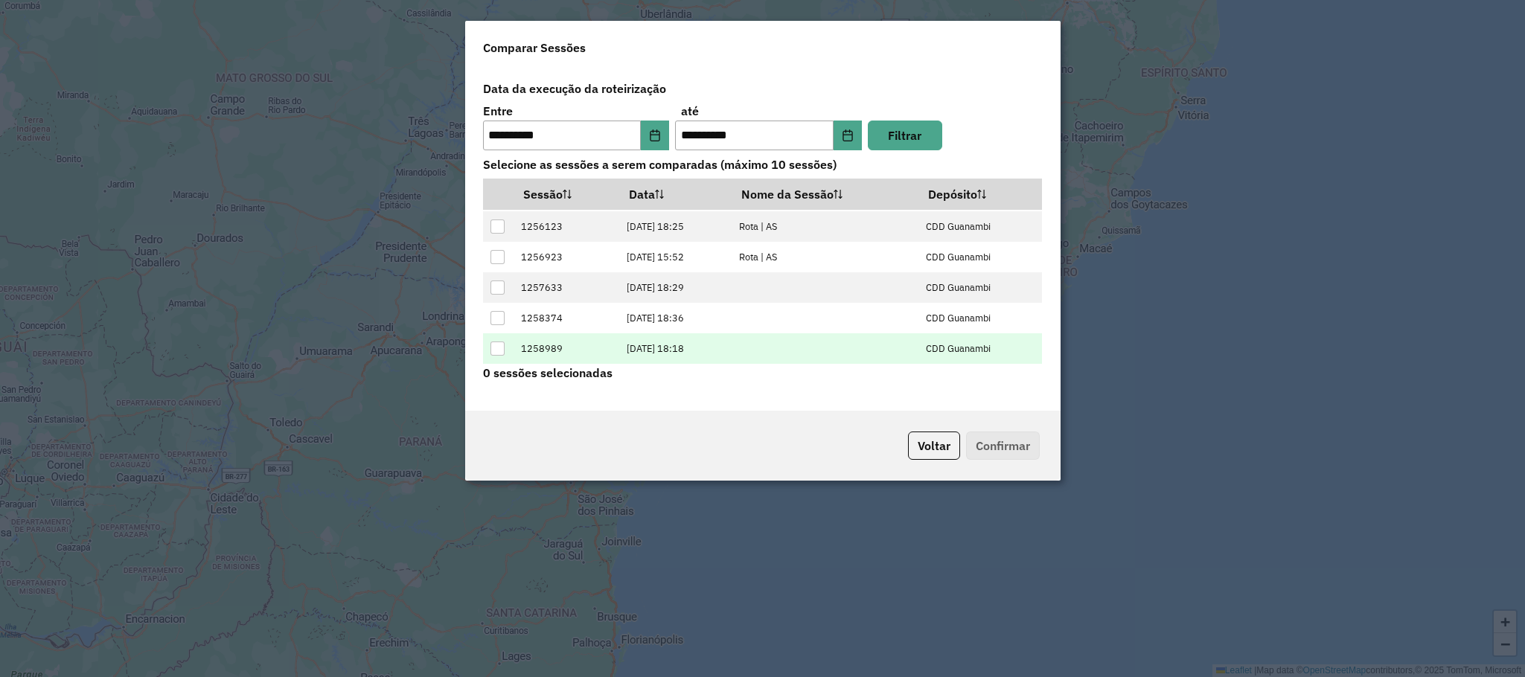
click at [502, 344] on div at bounding box center [497, 349] width 14 height 14
click at [1028, 445] on button "Confirmar" at bounding box center [1003, 446] width 74 height 28
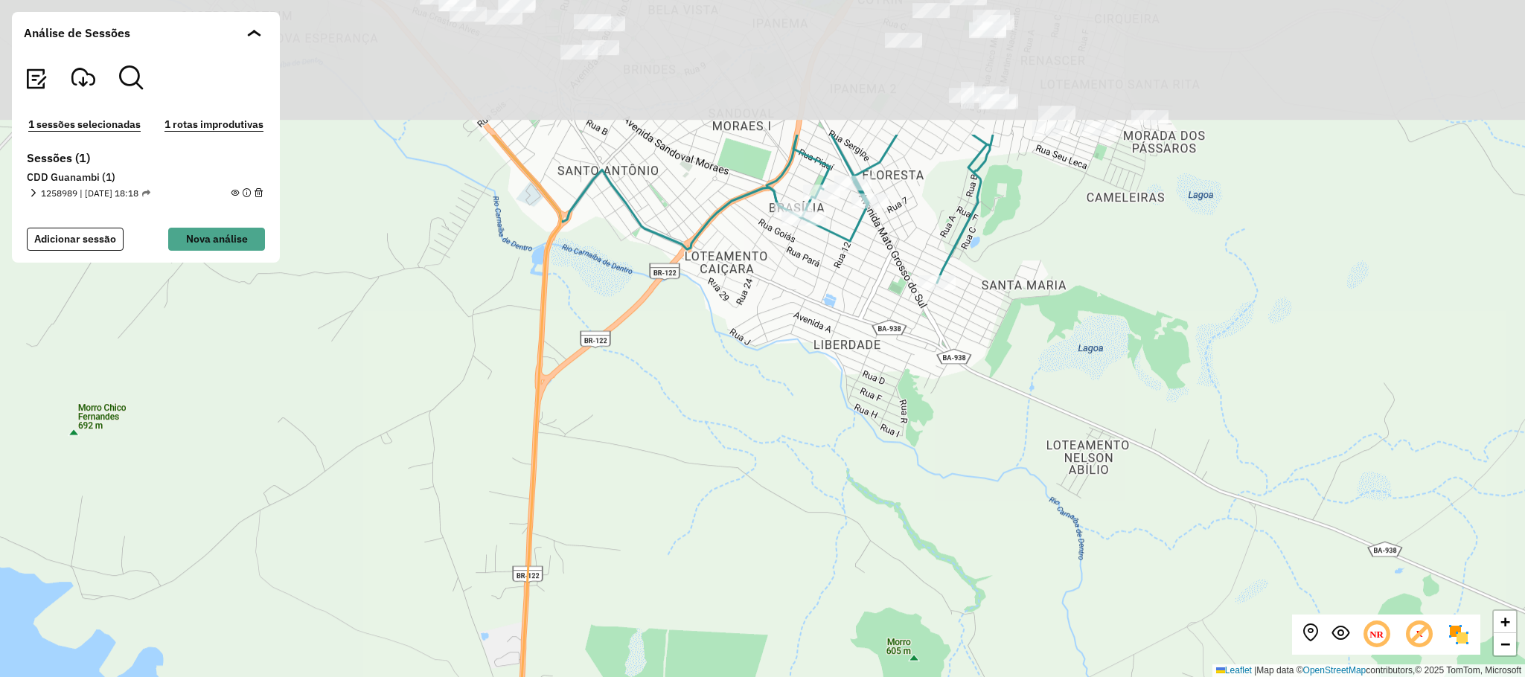
drag, startPoint x: 820, startPoint y: 278, endPoint x: 816, endPoint y: 549, distance: 271.7
click at [822, 532] on div "+ − Leaflet | Map data © OpenStreetMap contributors,© 2025 TomTom, Microsoft" at bounding box center [762, 338] width 1525 height 677
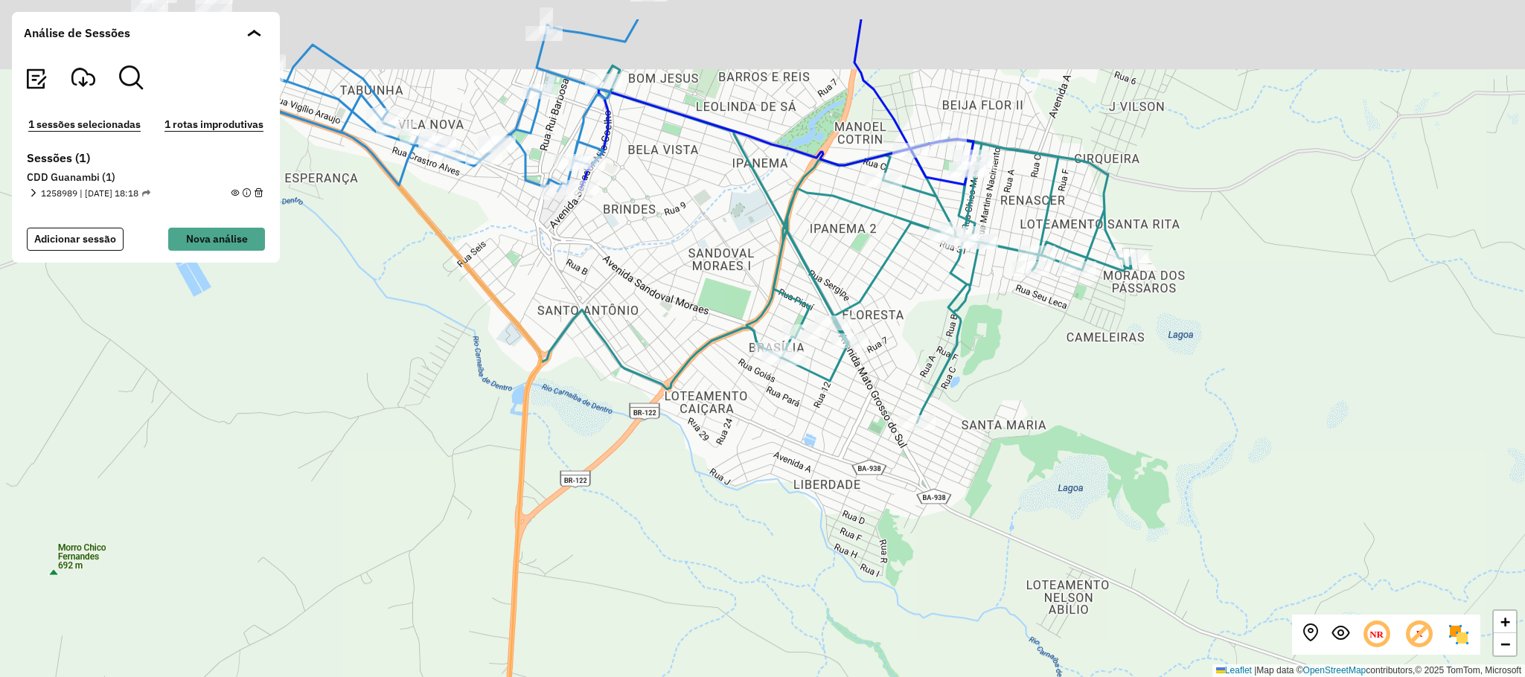
drag, startPoint x: 835, startPoint y: 308, endPoint x: 815, endPoint y: 400, distance: 93.7
click at [816, 400] on div "+ − Leaflet | Map data © OpenStreetMap contributors,© 2025 TomTom, Microsoft" at bounding box center [762, 338] width 1525 height 677
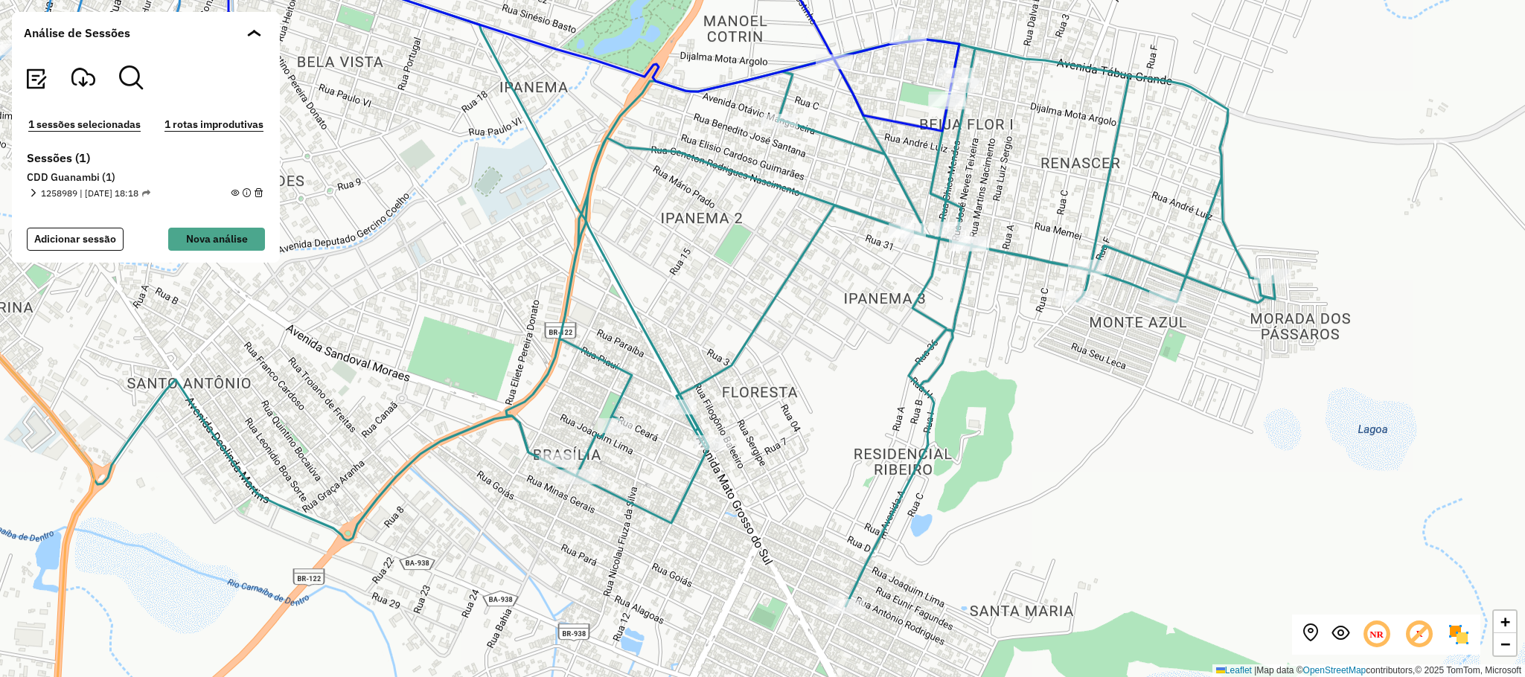
drag, startPoint x: 1016, startPoint y: 313, endPoint x: 978, endPoint y: 406, distance: 100.5
click at [978, 406] on div "+ − Leaflet | Map data © OpenStreetMap contributors,© 2025 TomTom, Microsoft" at bounding box center [762, 338] width 1525 height 677
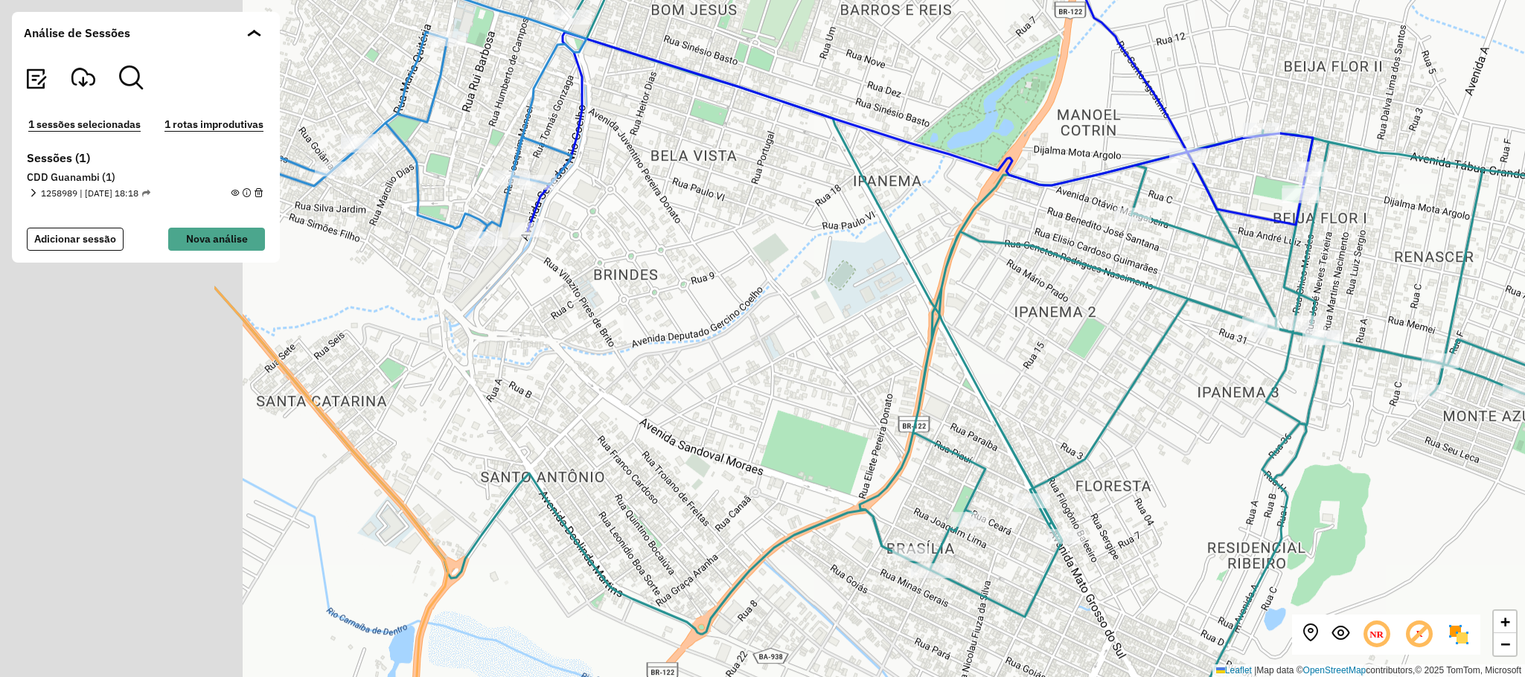
drag, startPoint x: 545, startPoint y: 304, endPoint x: 1043, endPoint y: 351, distance: 500.8
click at [1097, 358] on div "+ − Leaflet | Map data © OpenStreetMap contributors,© 2025 TomTom, Microsoft" at bounding box center [762, 338] width 1525 height 677
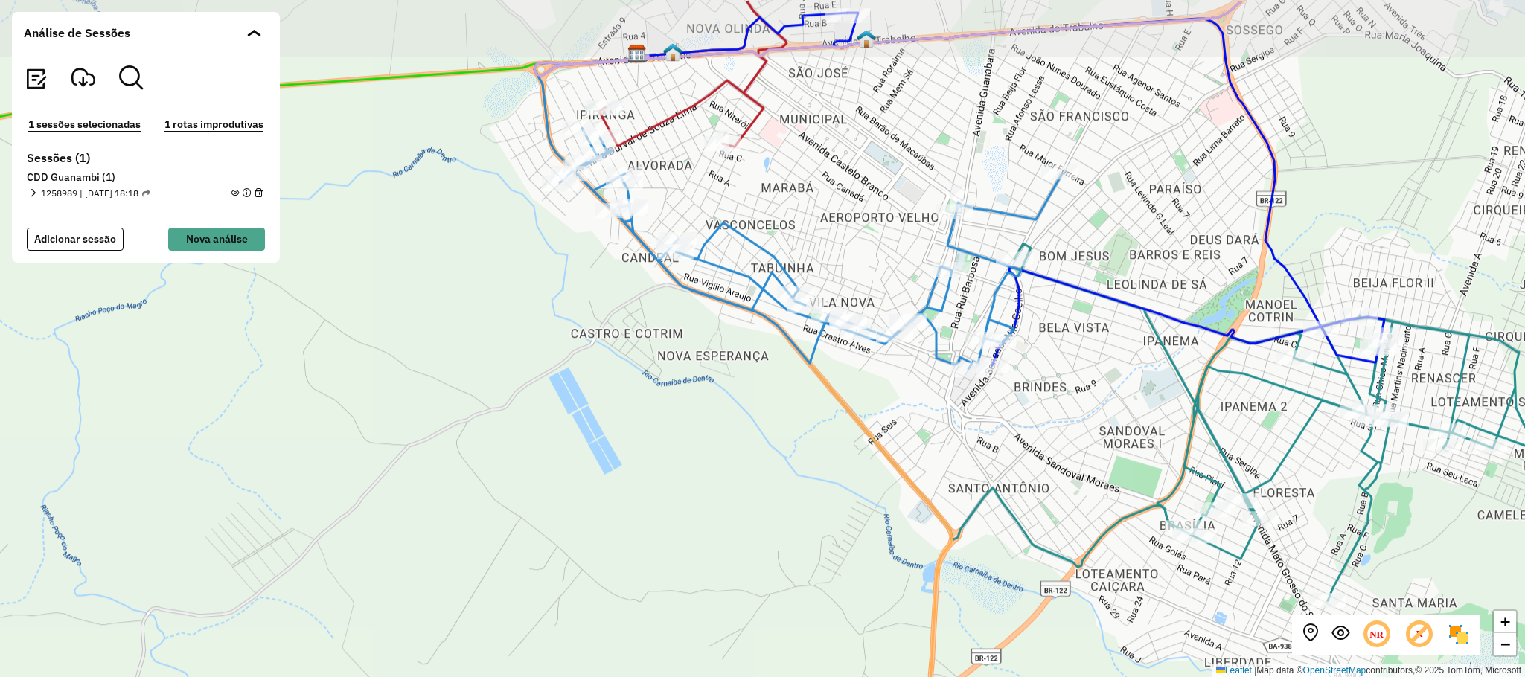
drag, startPoint x: 615, startPoint y: 235, endPoint x: 701, endPoint y: 292, distance: 103.6
click at [701, 292] on icon at bounding box center [811, 248] width 502 height 241
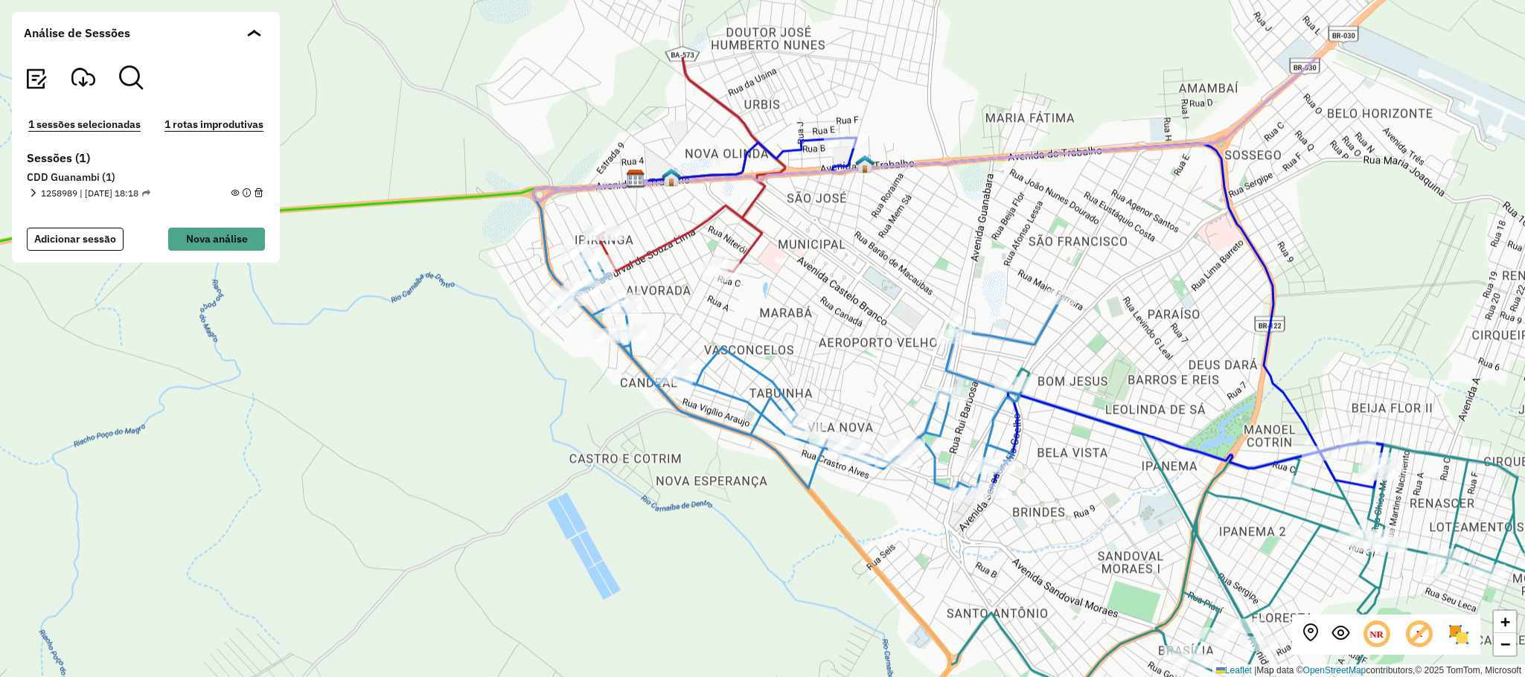
drag, startPoint x: 797, startPoint y: 116, endPoint x: 795, endPoint y: 252, distance: 136.2
click at [795, 252] on div "+ − Leaflet | Map data © OpenStreetMap contributors,© 2025 TomTom, Microsoft" at bounding box center [762, 338] width 1525 height 677
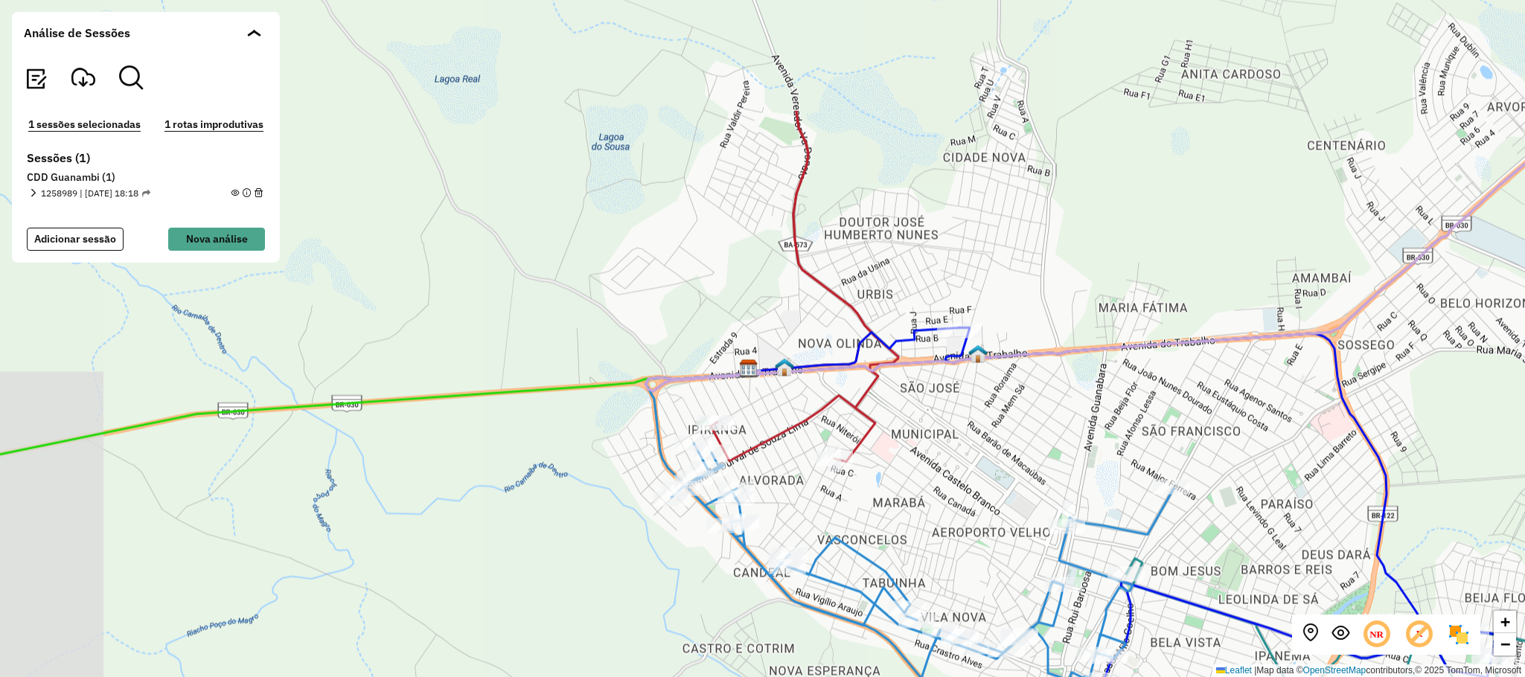
drag, startPoint x: 662, startPoint y: 134, endPoint x: 797, endPoint y: 347, distance: 252.3
click at [797, 347] on div "+ − Leaflet | Map data © OpenStreetMap contributors,© 2025 TomTom, Microsoft" at bounding box center [762, 338] width 1525 height 677
